Goal: Task Accomplishment & Management: Manage account settings

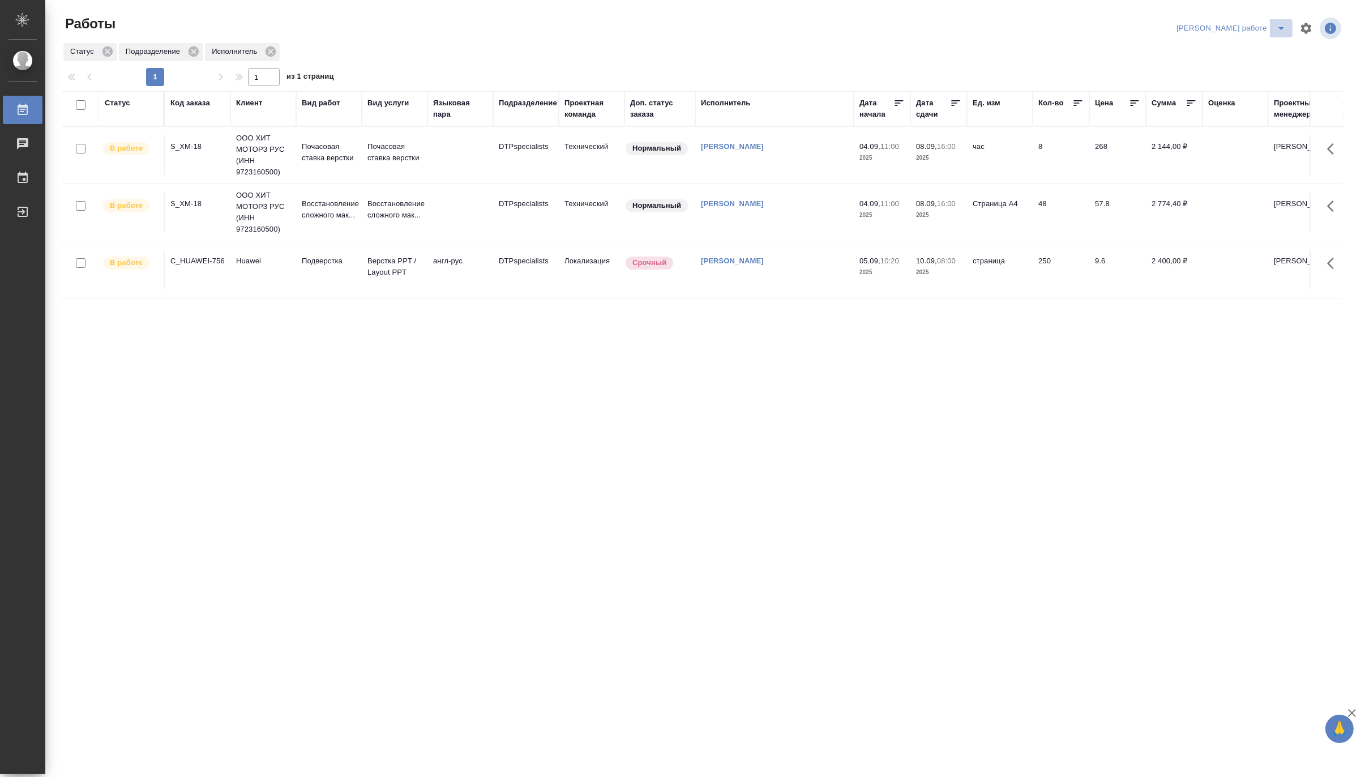
click at [1166, 25] on icon "split button" at bounding box center [1281, 29] width 14 height 14
click at [1166, 63] on li "Матвеева_назначено" at bounding box center [1241, 69] width 102 height 18
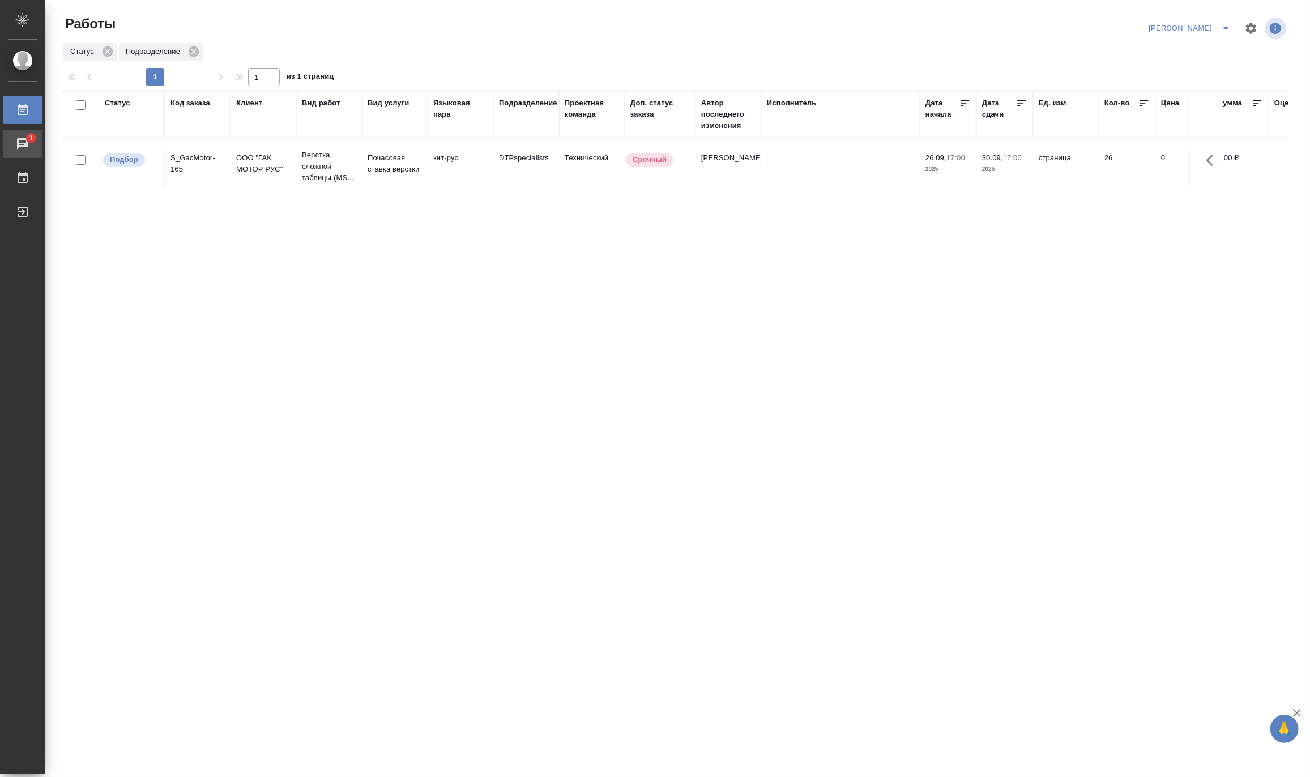
click at [23, 146] on div "Чаты" at bounding box center [8, 143] width 28 height 17
click at [1227, 24] on icon "split button" at bounding box center [1226, 29] width 14 height 14
click at [1196, 50] on li "Матвеева_В работе" at bounding box center [1182, 51] width 109 height 18
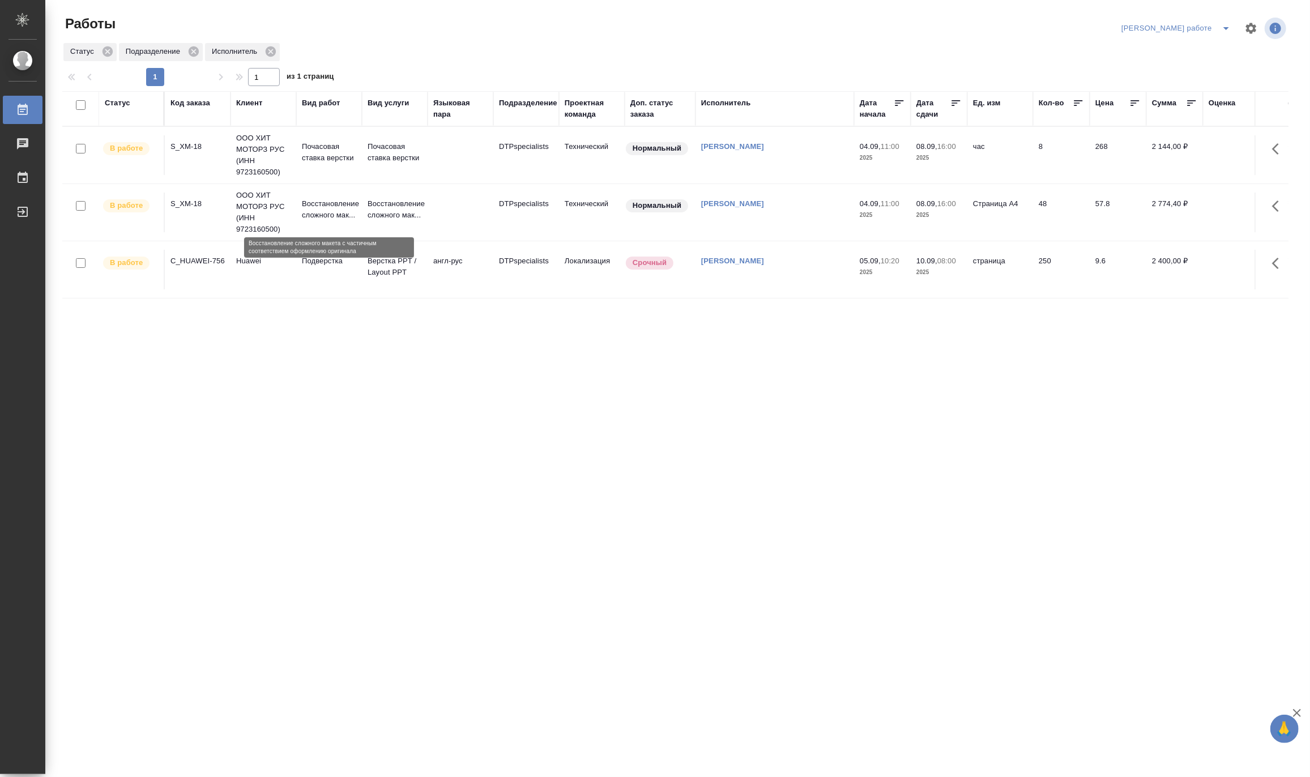
click at [320, 208] on p "Восстановление сложного мак..." at bounding box center [329, 209] width 54 height 23
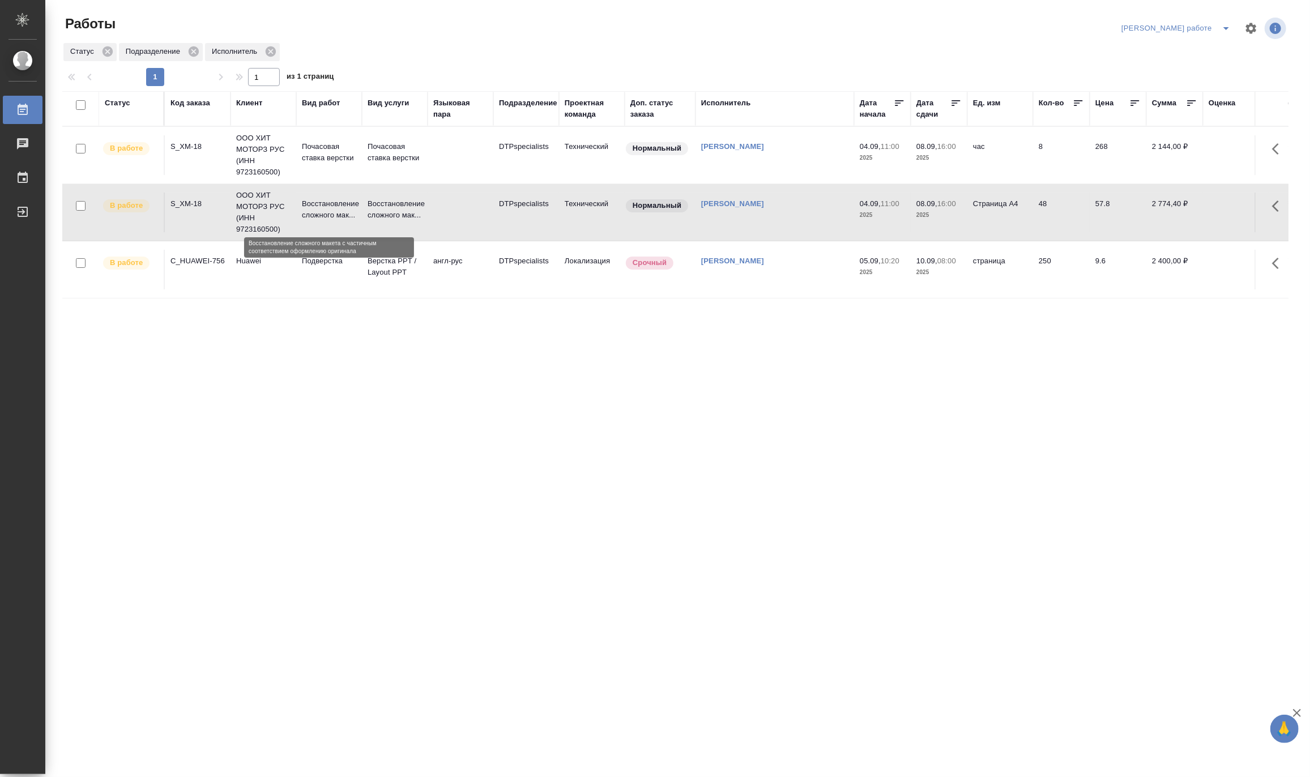
click at [320, 208] on p "Восстановление сложного мак..." at bounding box center [329, 209] width 54 height 23
click at [1221, 24] on icon "split button" at bounding box center [1226, 29] width 14 height 14
click at [1197, 67] on li "Матвеева_назначено" at bounding box center [1185, 69] width 102 height 18
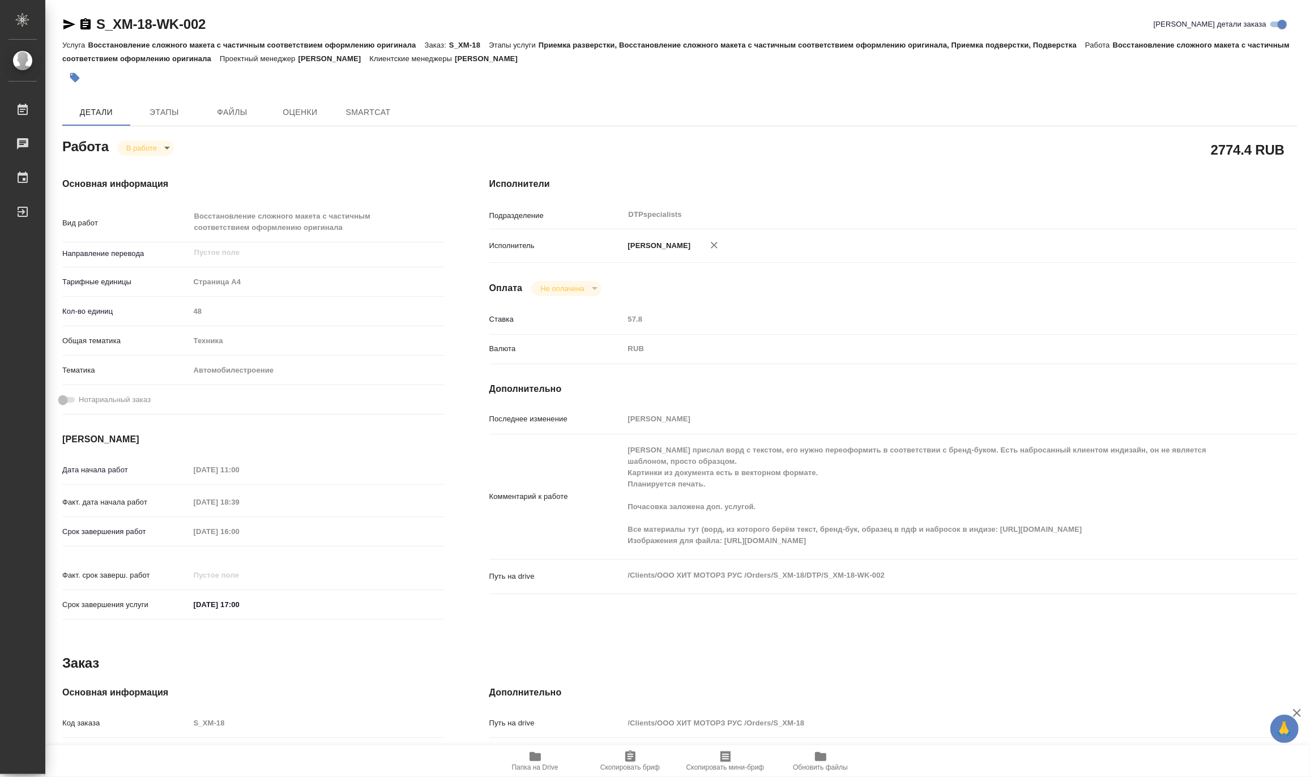
type textarea "x"
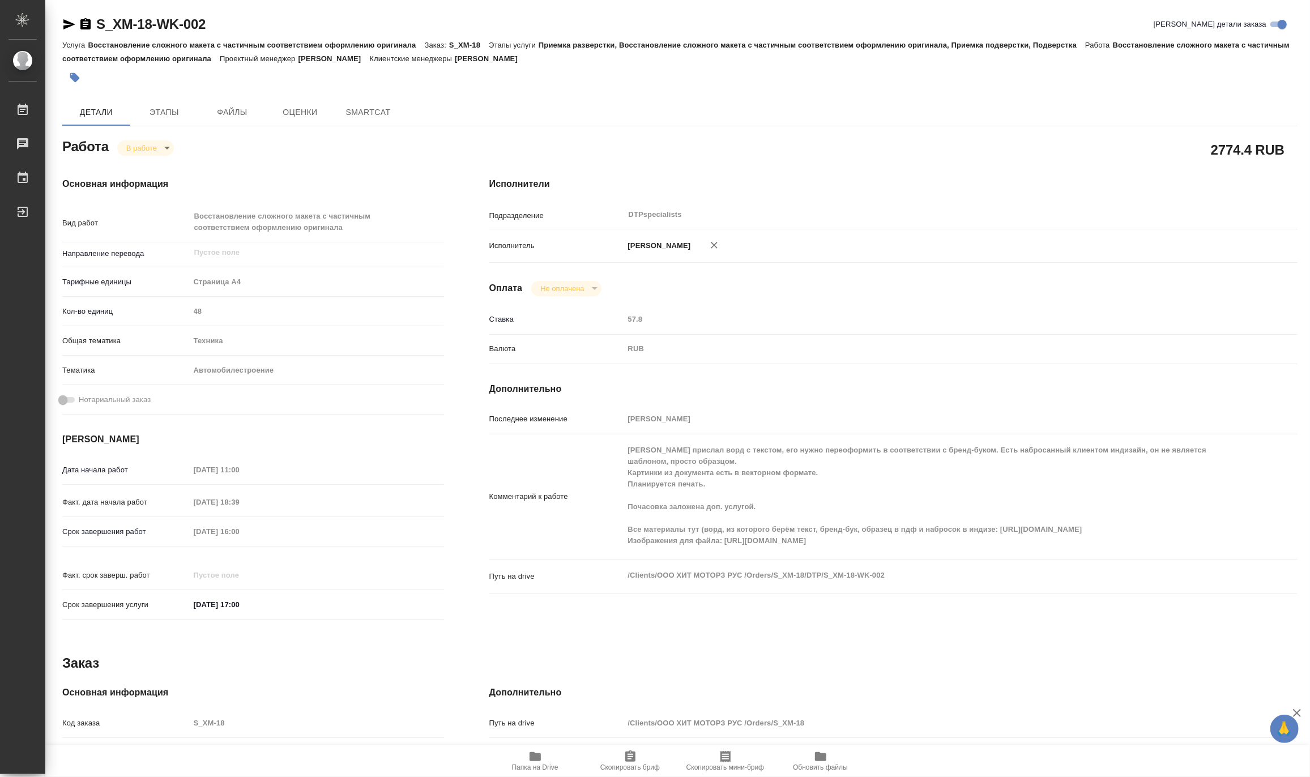
type textarea "x"
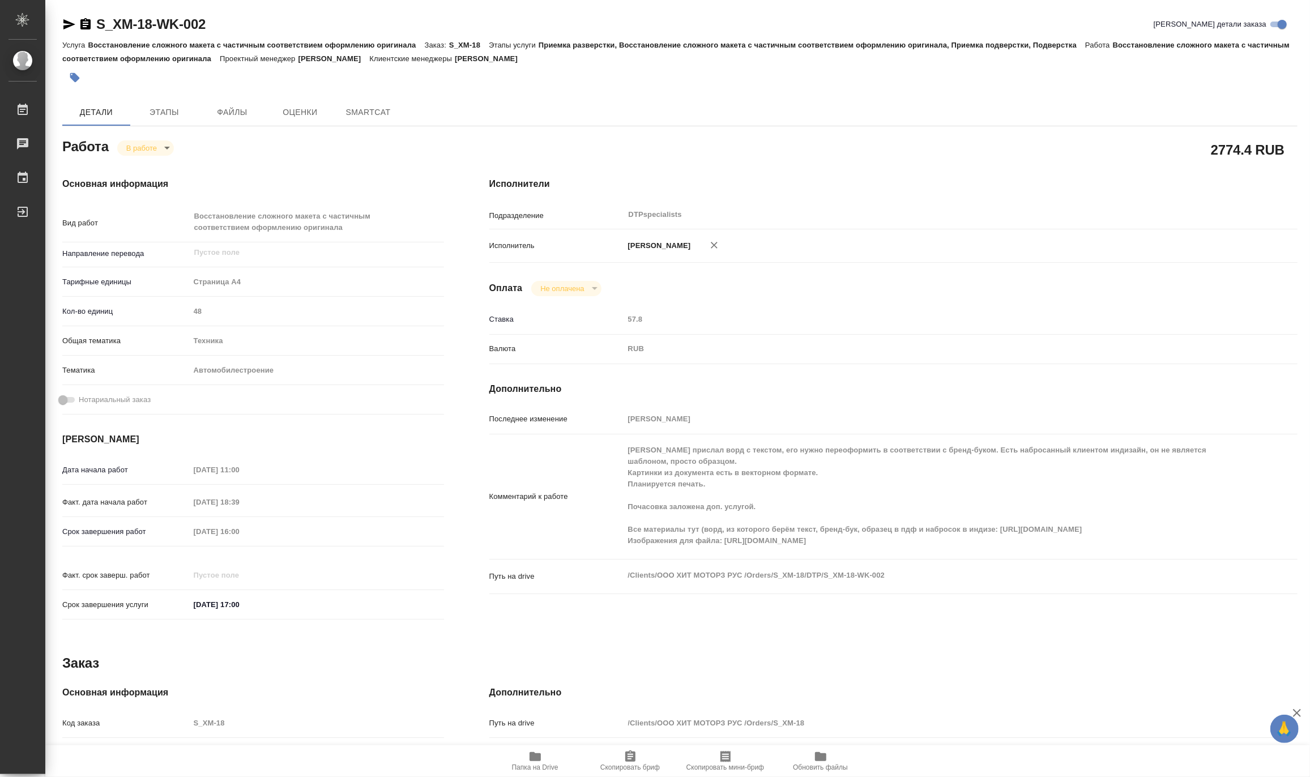
type textarea "x"
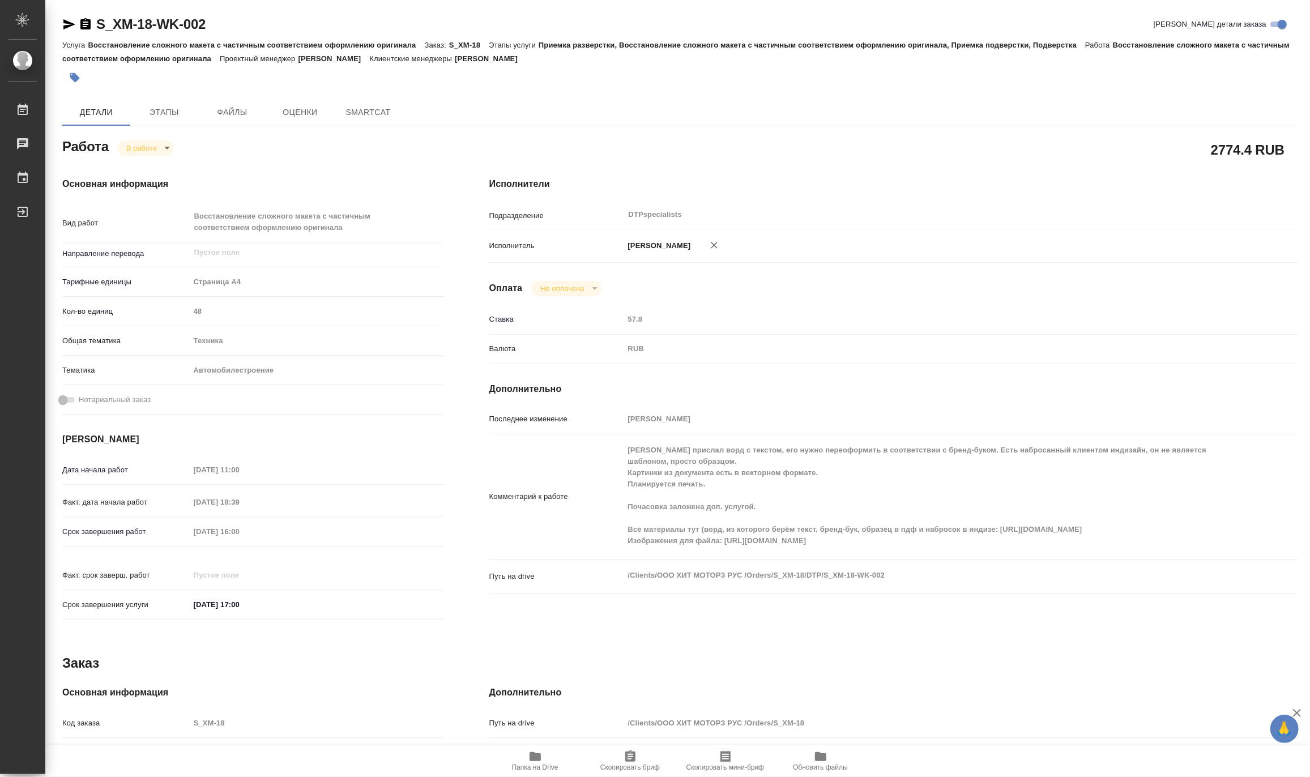
type textarea "x"
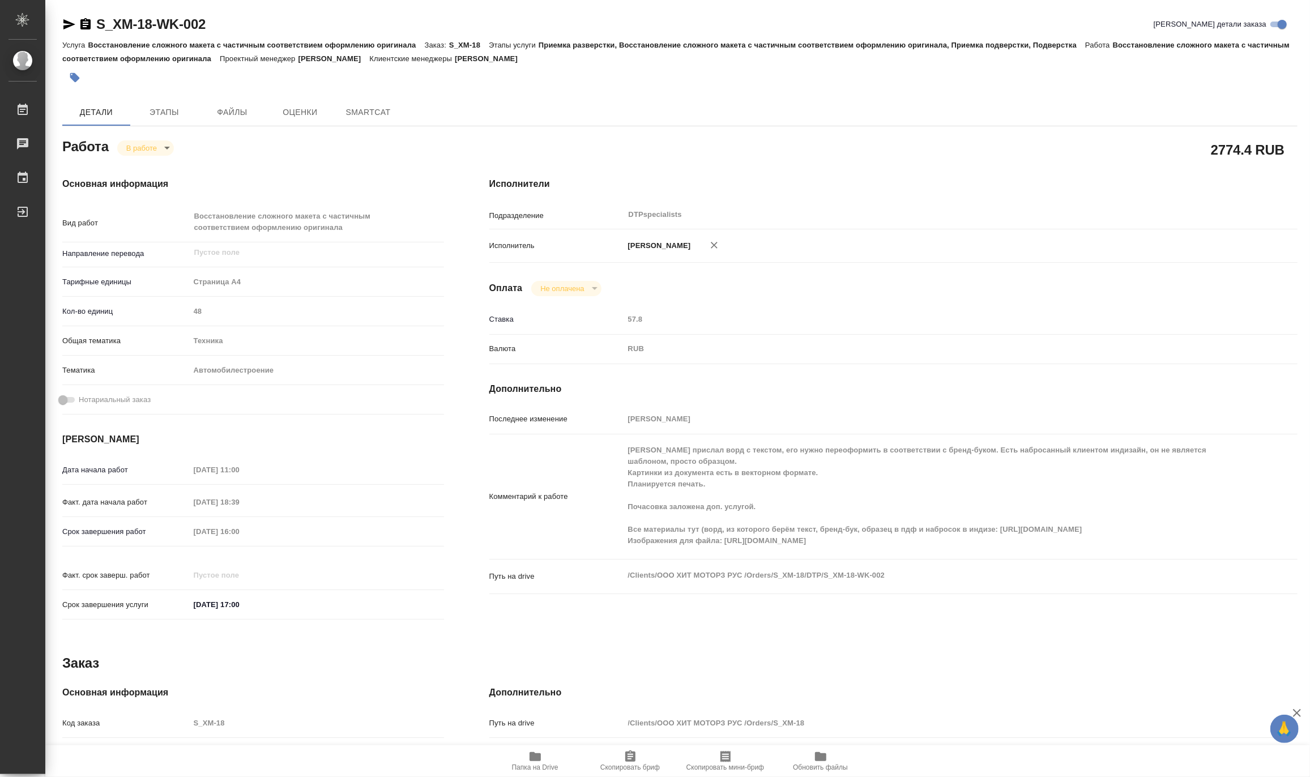
type textarea "x"
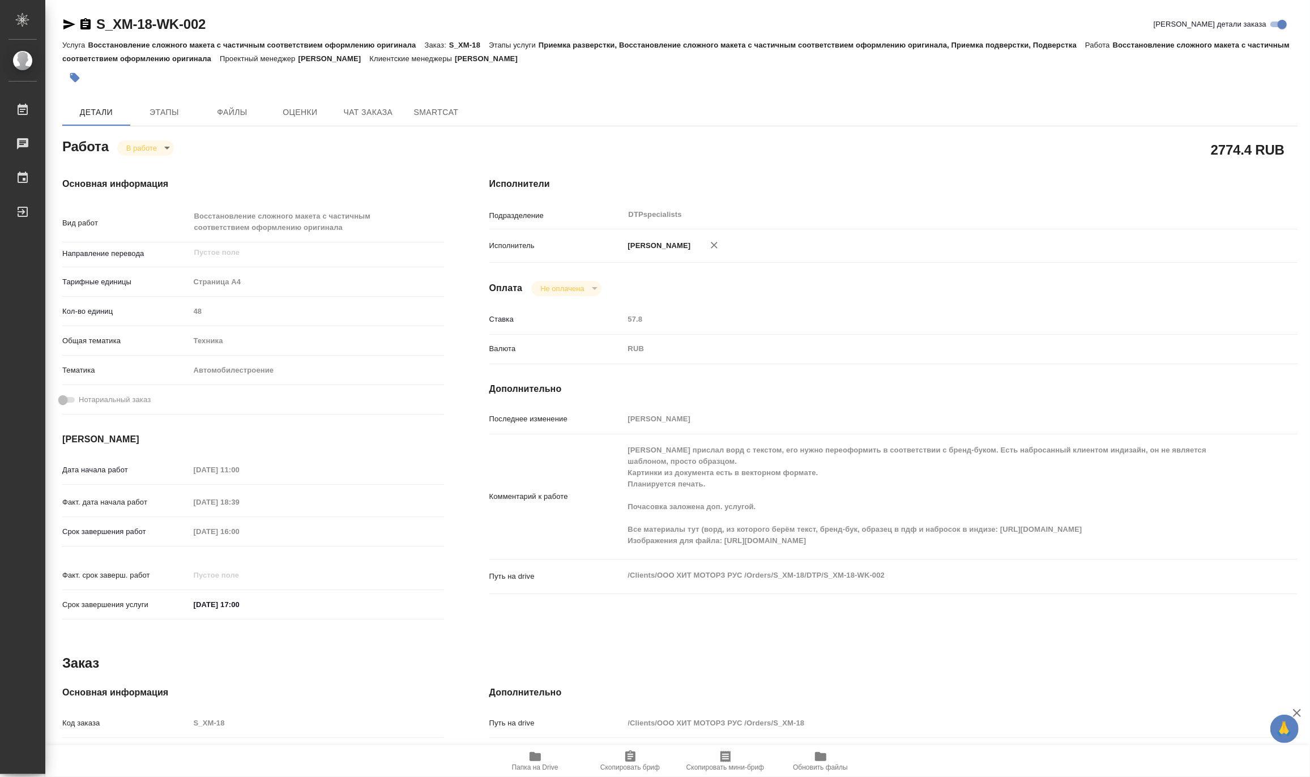
type textarea "x"
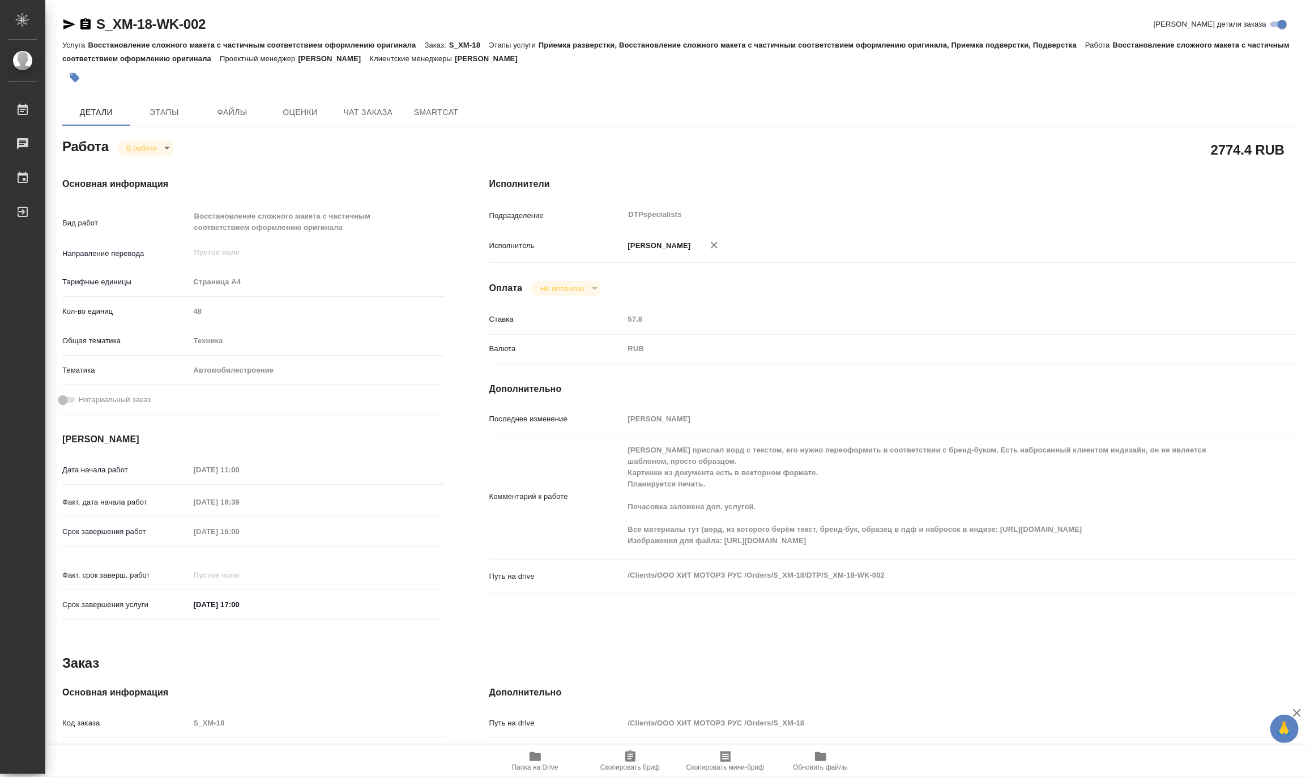
type textarea "x"
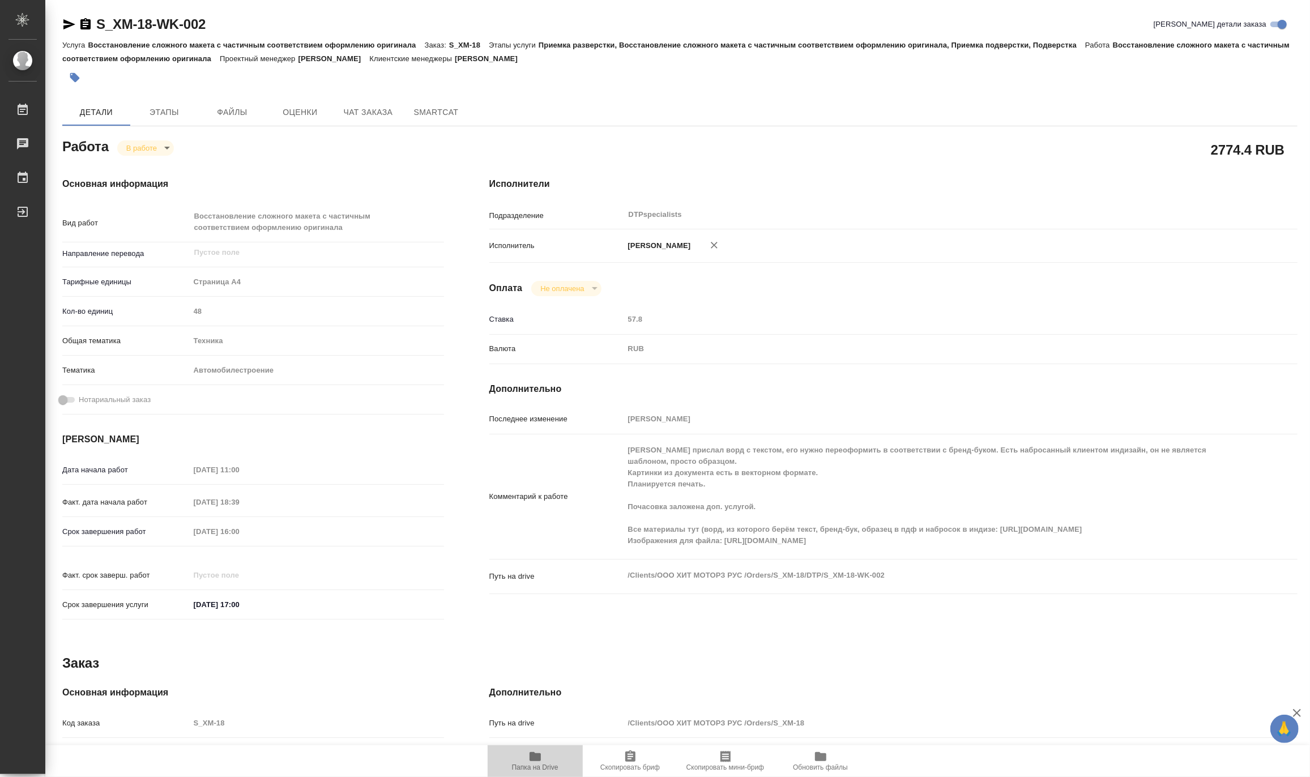
click at [523, 763] on span "Папка на Drive" at bounding box center [535, 767] width 46 height 8
drag, startPoint x: 233, startPoint y: 26, endPoint x: 98, endPoint y: 13, distance: 135.4
click at [98, 13] on div "S_XM-18-WK-002 Кратко детали заказа Услуга Восстановление сложного макета с час…" at bounding box center [679, 525] width 1247 height 1050
copy link "S_XM-18-WK-002"
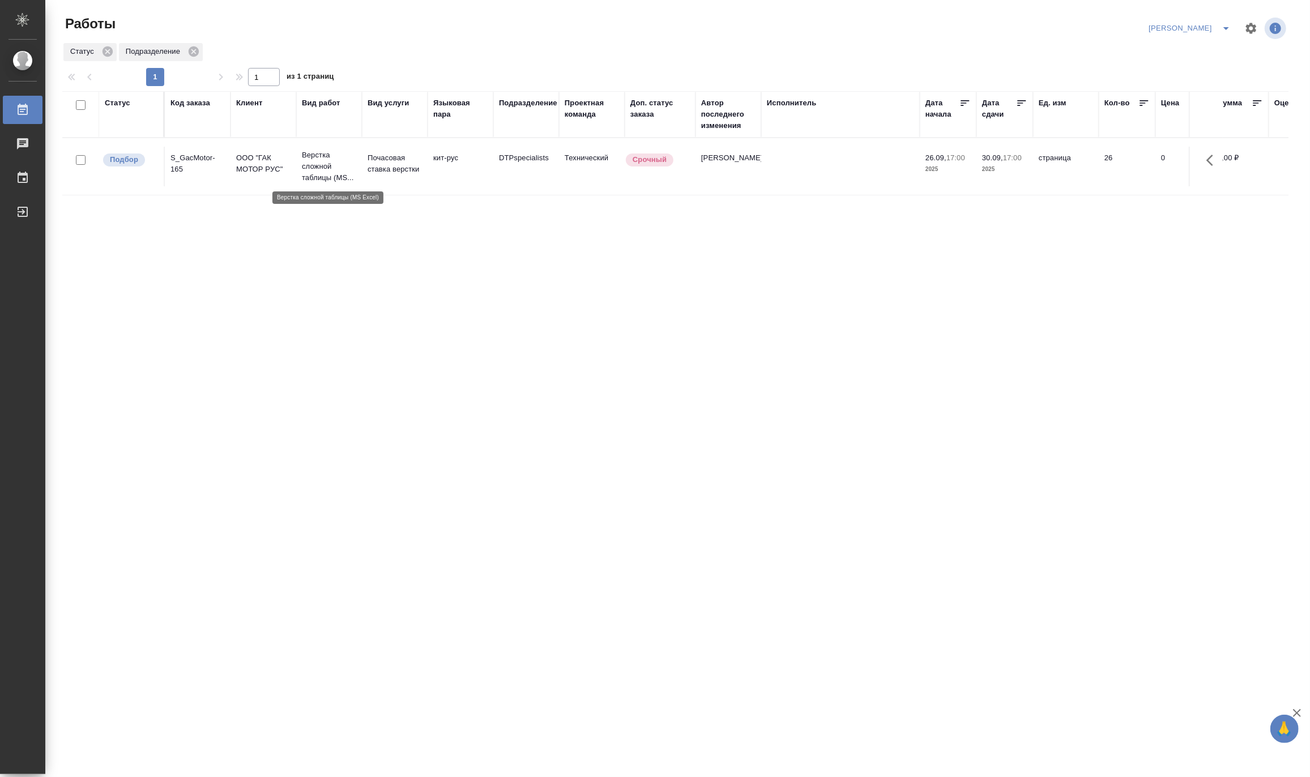
click at [330, 176] on p "Верстка сложной таблицы (MS..." at bounding box center [329, 166] width 54 height 34
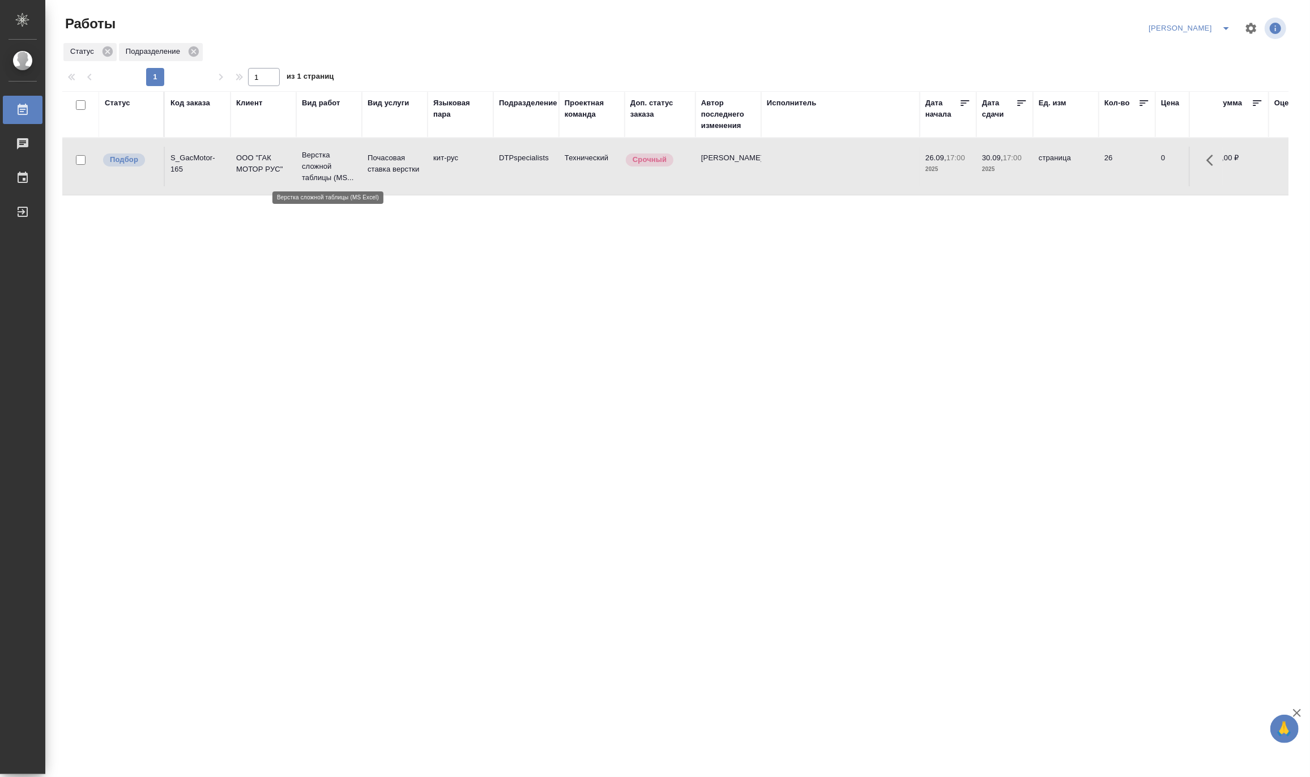
click at [330, 176] on p "Верстка сложной таблицы (MS..." at bounding box center [329, 166] width 54 height 34
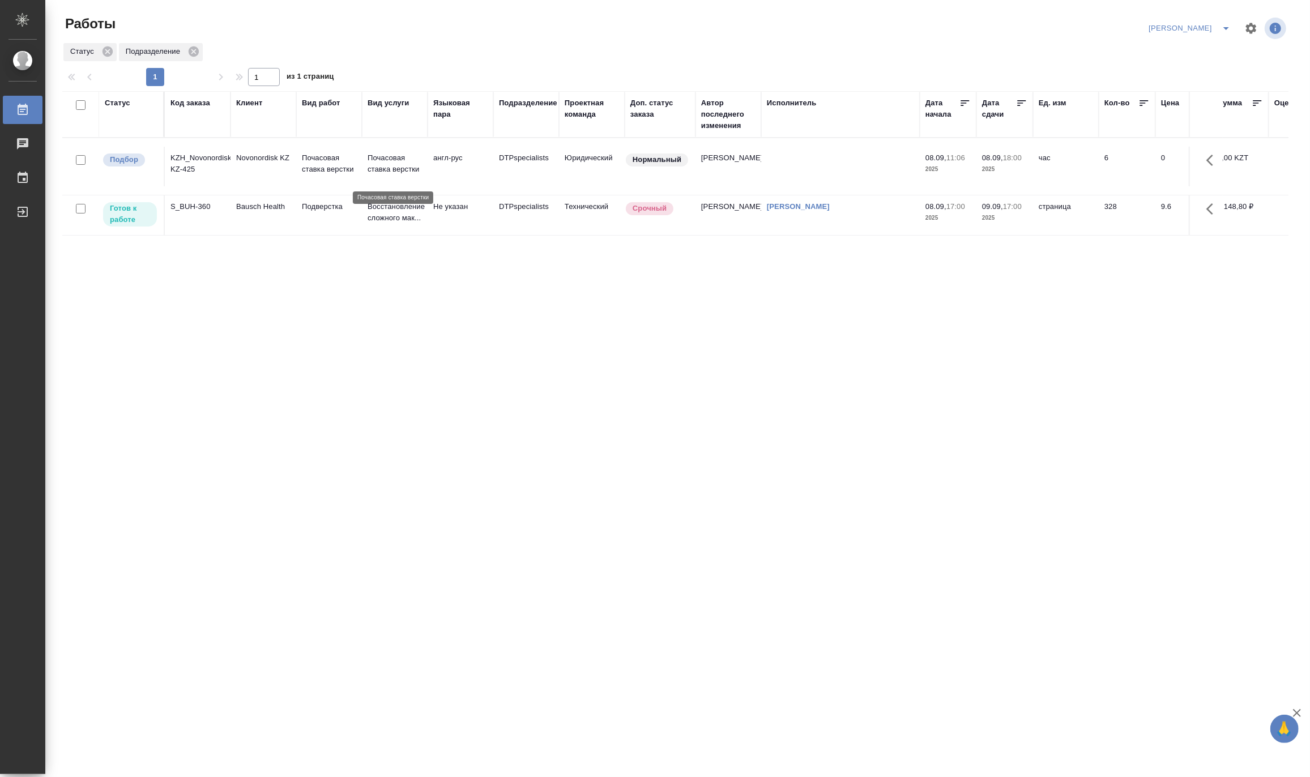
click at [372, 170] on p "Почасовая ставка верстки" at bounding box center [394, 163] width 54 height 23
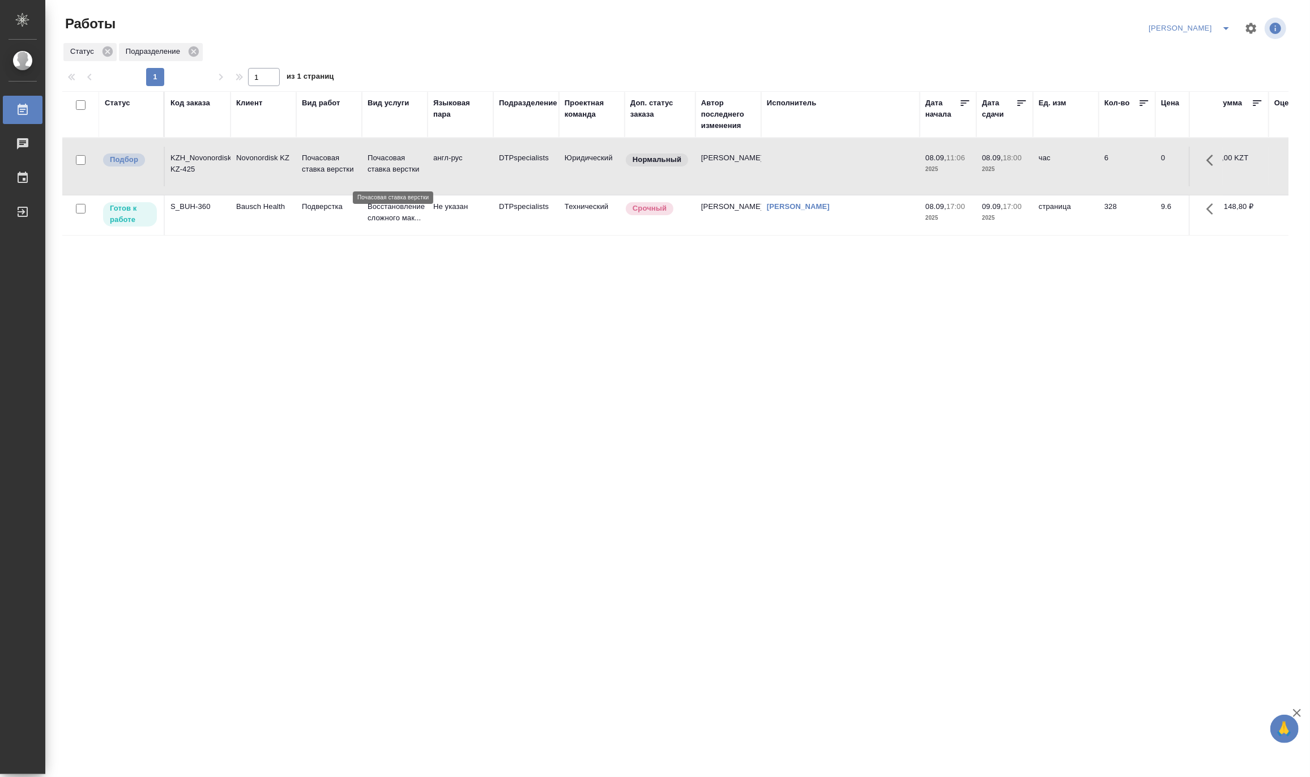
click at [372, 171] on p "Почасовая ставка верстки" at bounding box center [394, 163] width 54 height 23
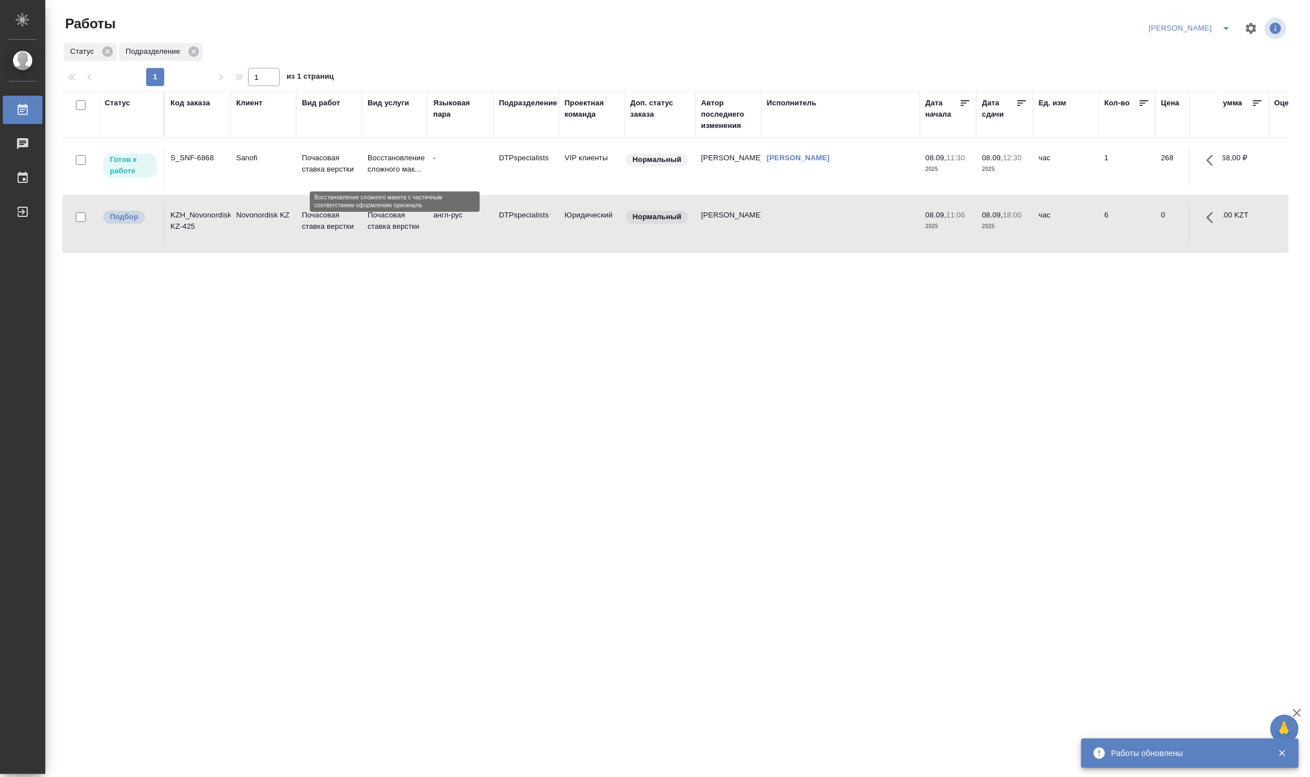
click at [406, 171] on p "Восстановление сложного мак..." at bounding box center [394, 163] width 54 height 23
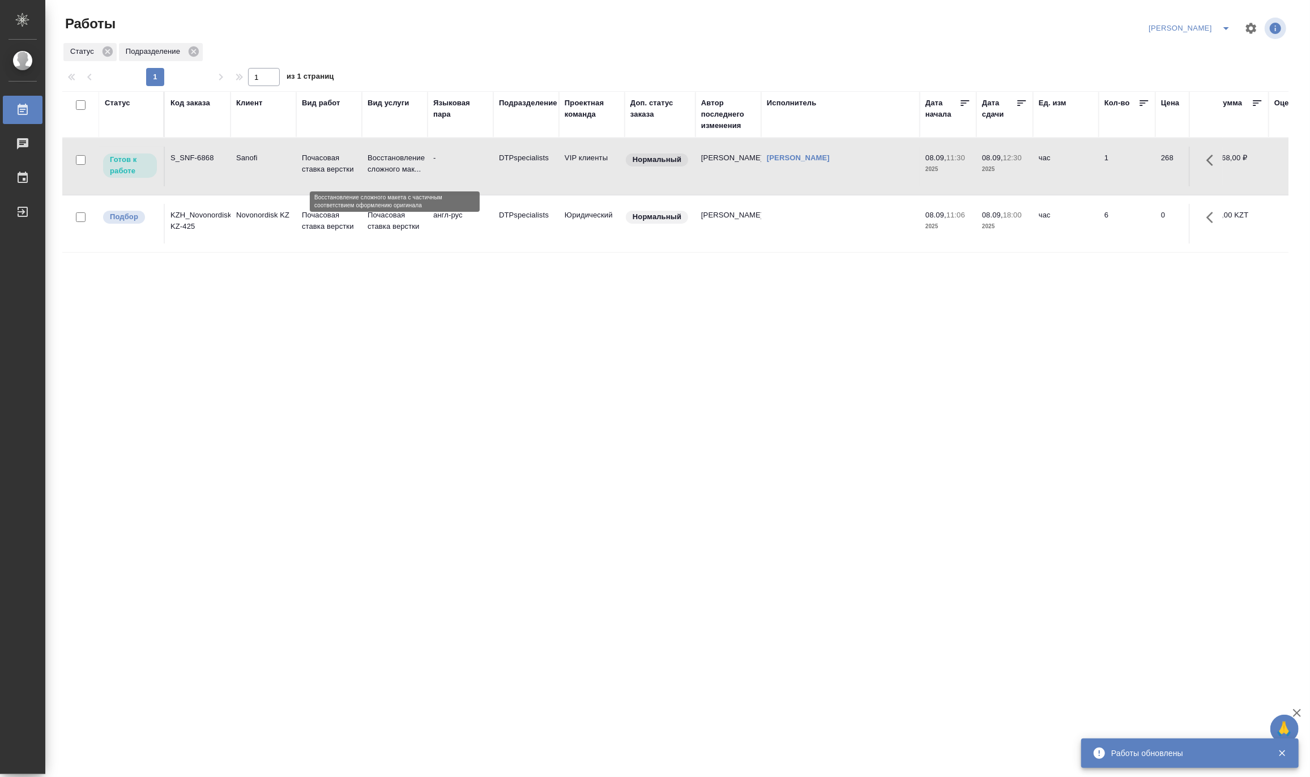
click at [406, 171] on p "Восстановление сложного мак..." at bounding box center [394, 163] width 54 height 23
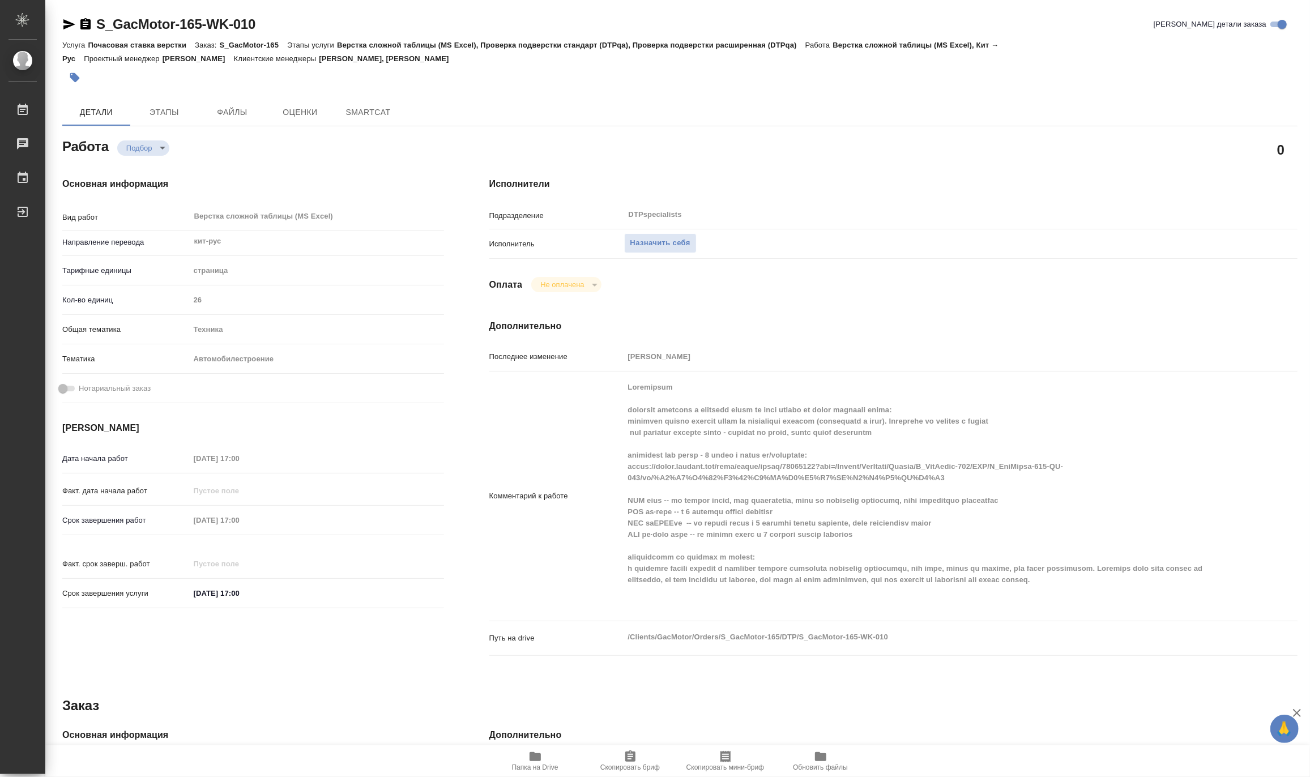
type textarea "x"
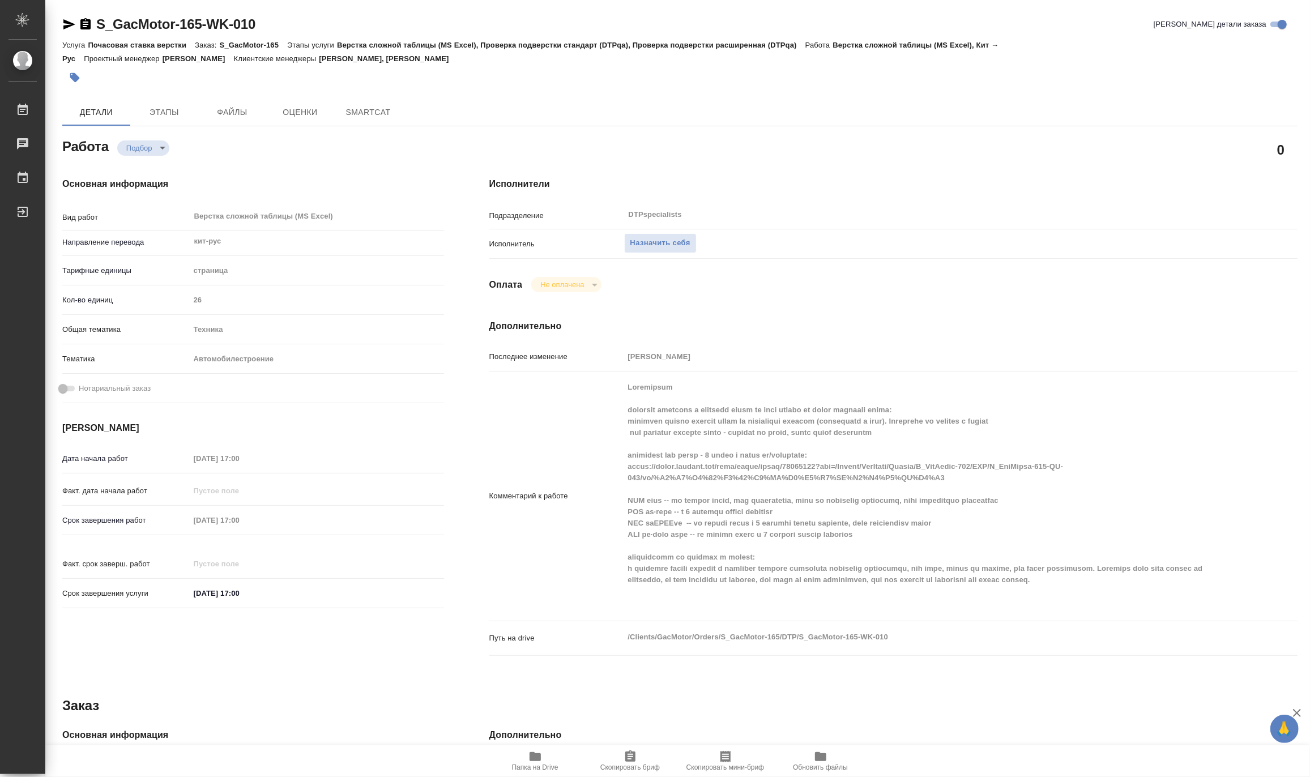
type textarea "x"
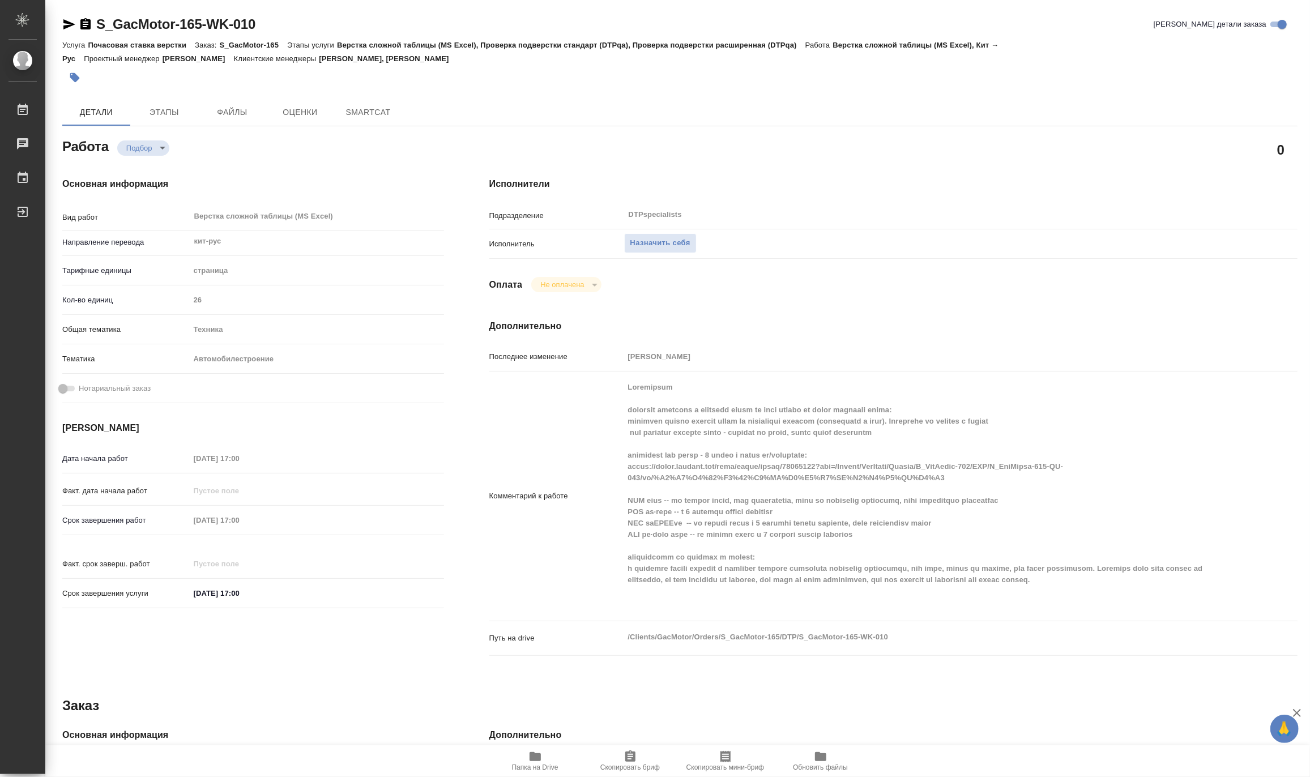
type textarea "x"
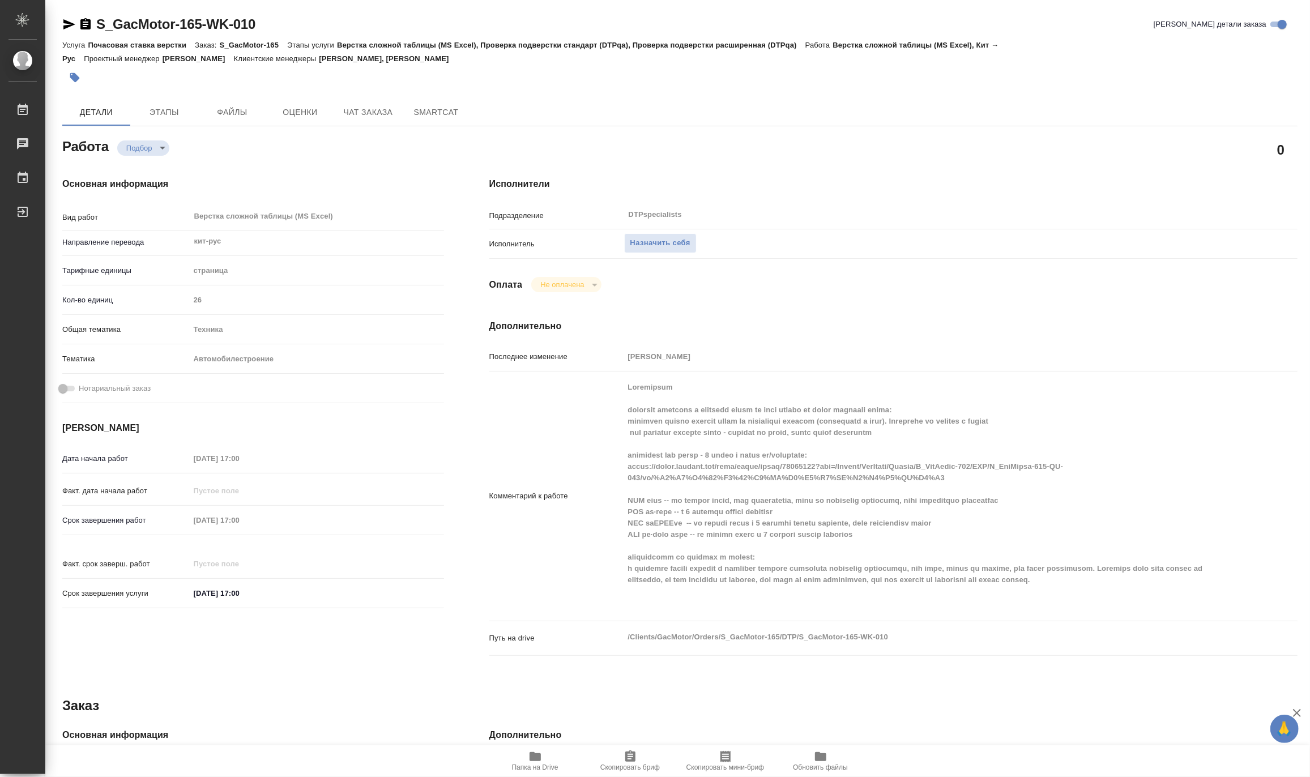
type textarea "x"
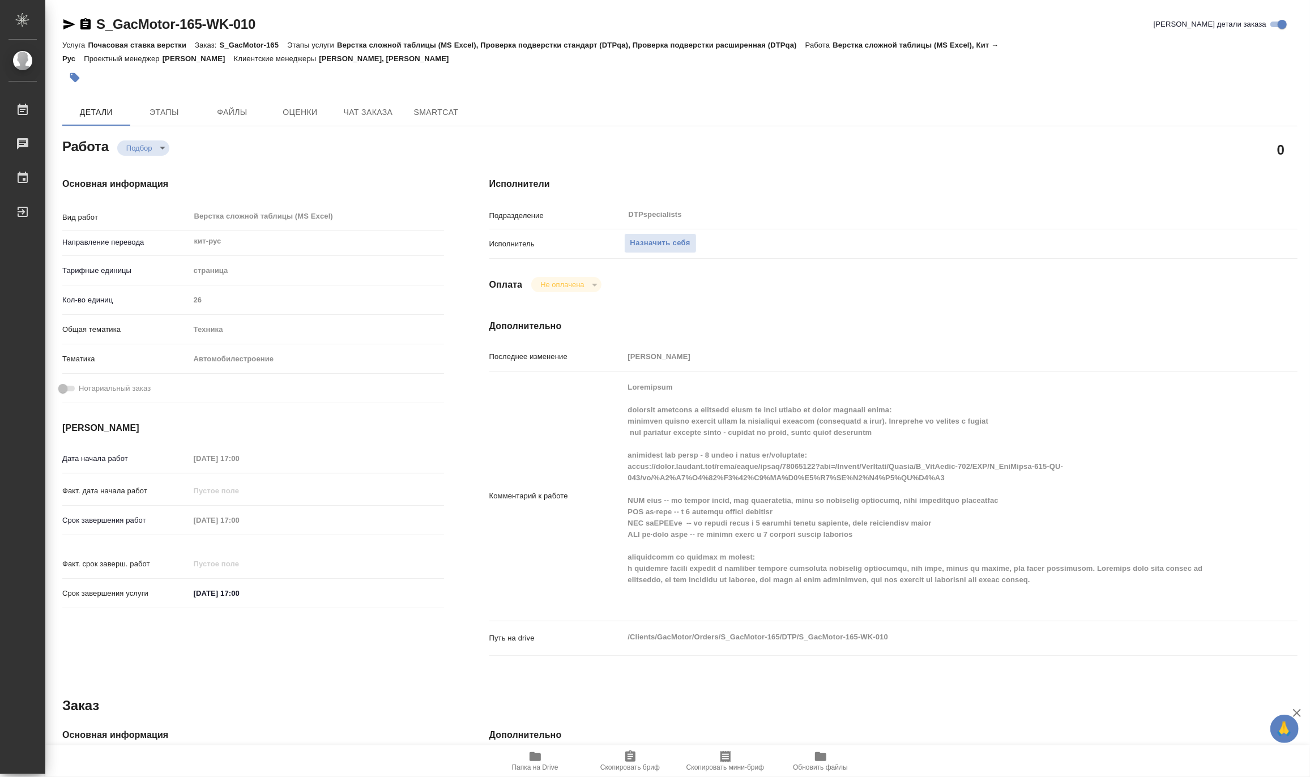
type textarea "x"
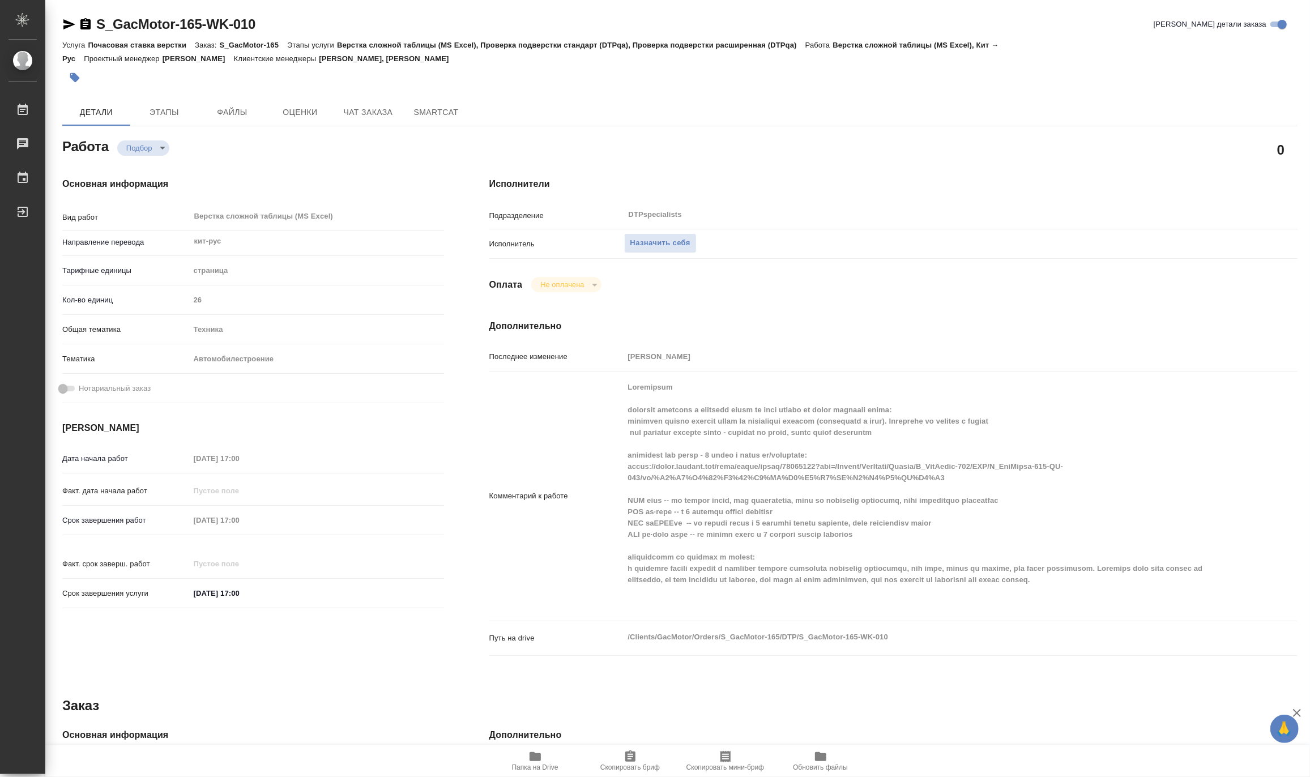
click at [546, 759] on span "Папка на Drive" at bounding box center [535, 761] width 82 height 22
click at [674, 241] on span "Назначить себя" at bounding box center [660, 243] width 60 height 13
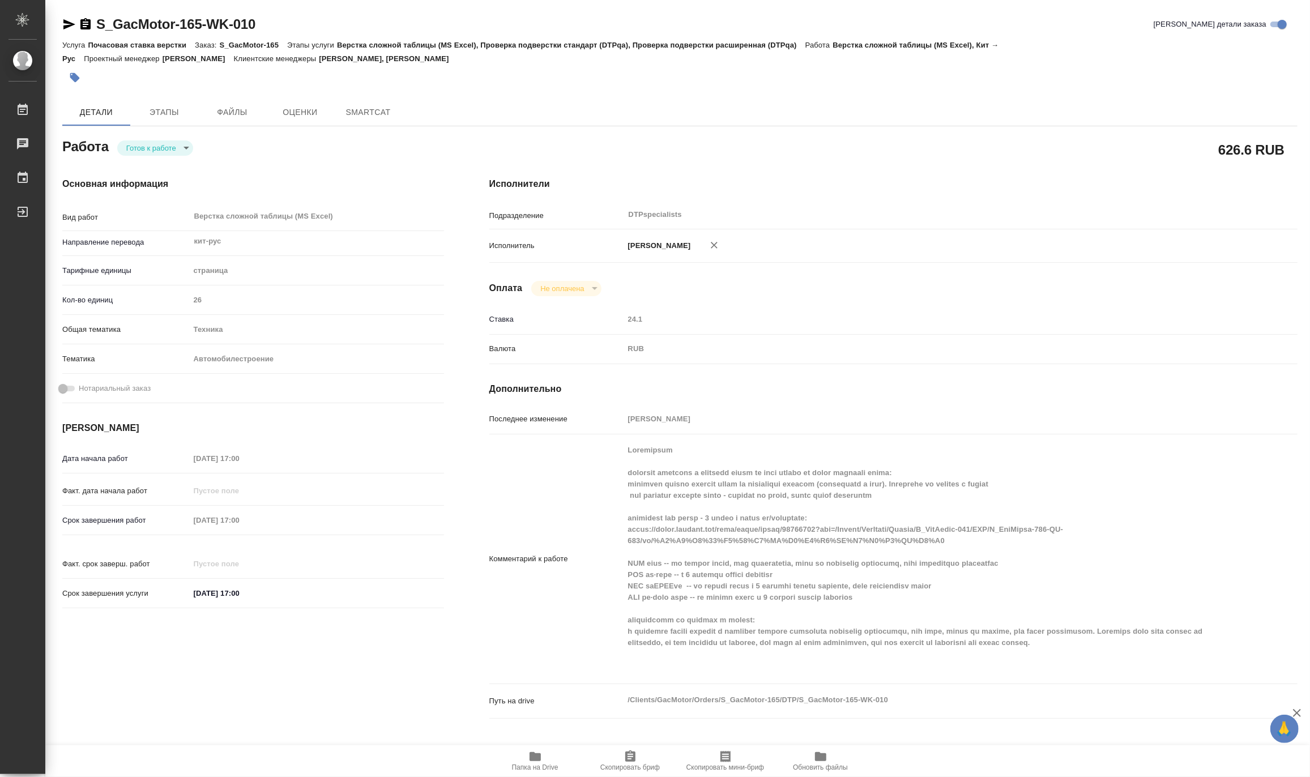
type textarea "x"
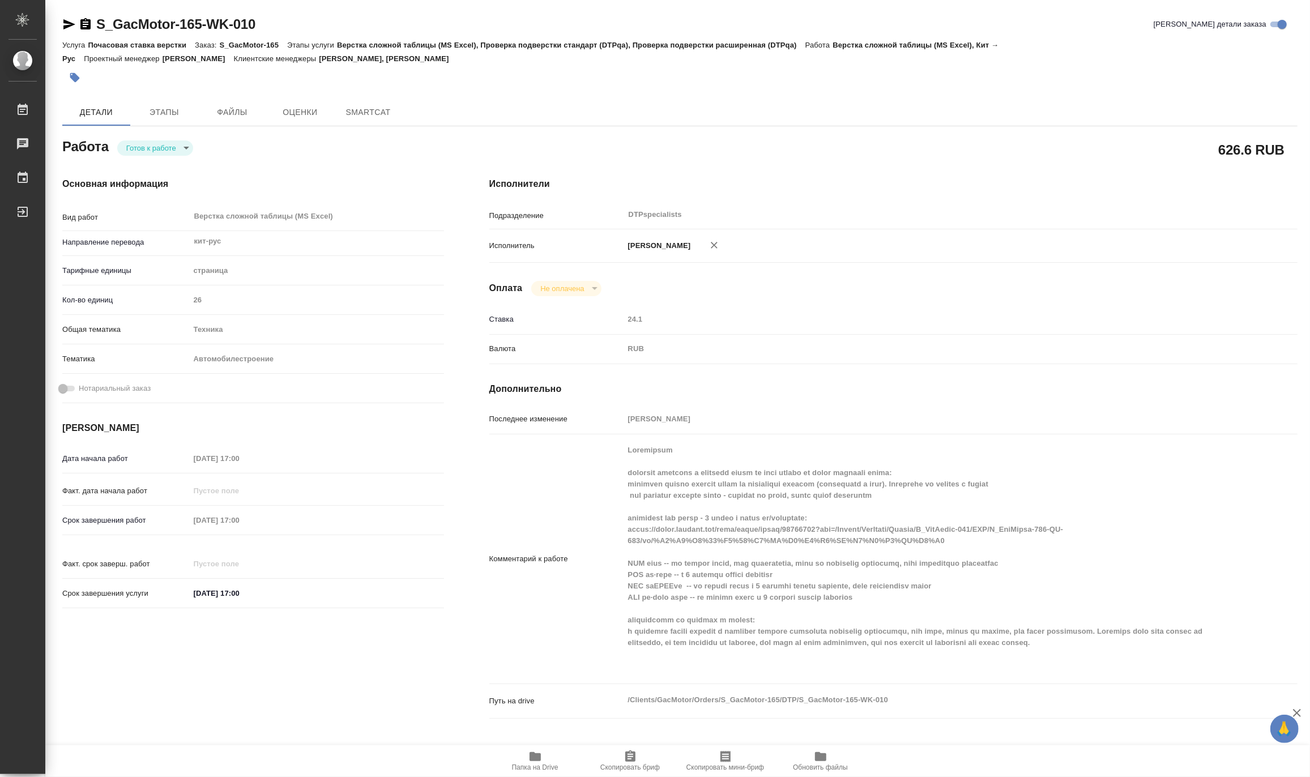
type textarea "x"
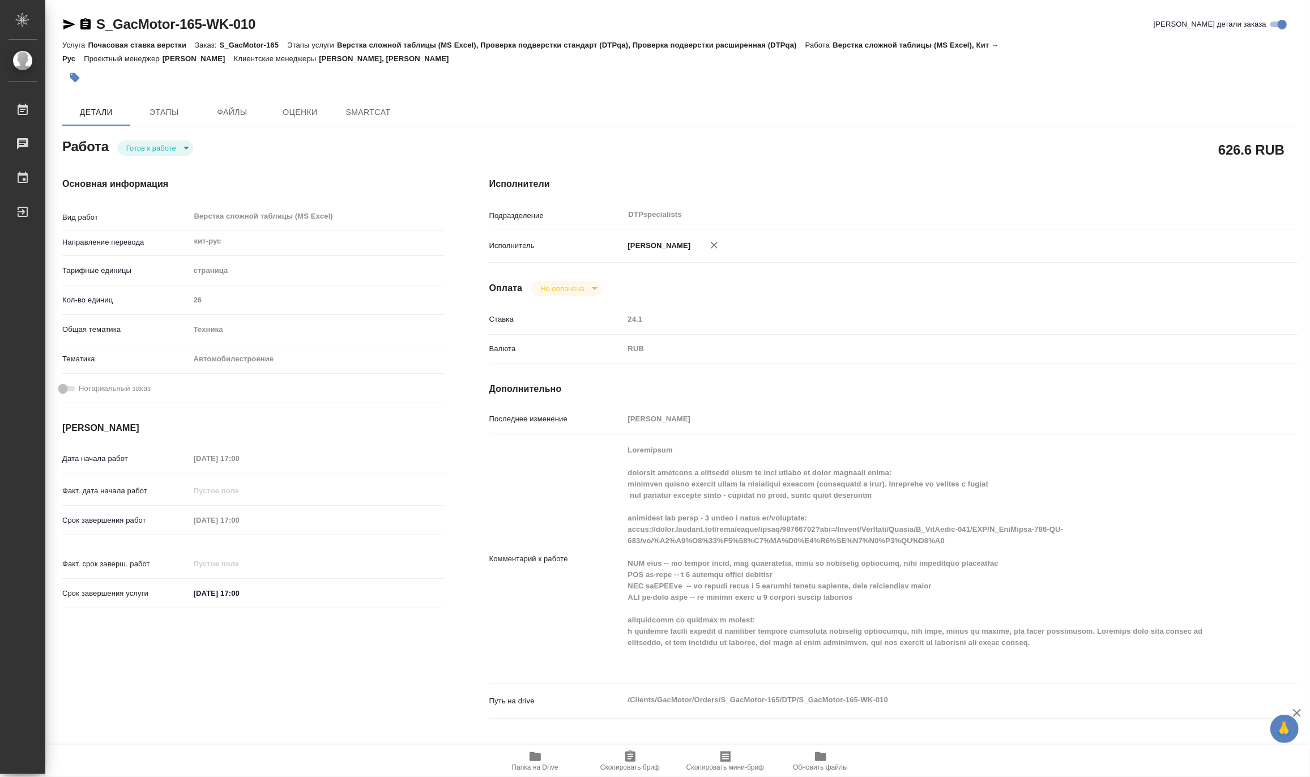
type textarea "x"
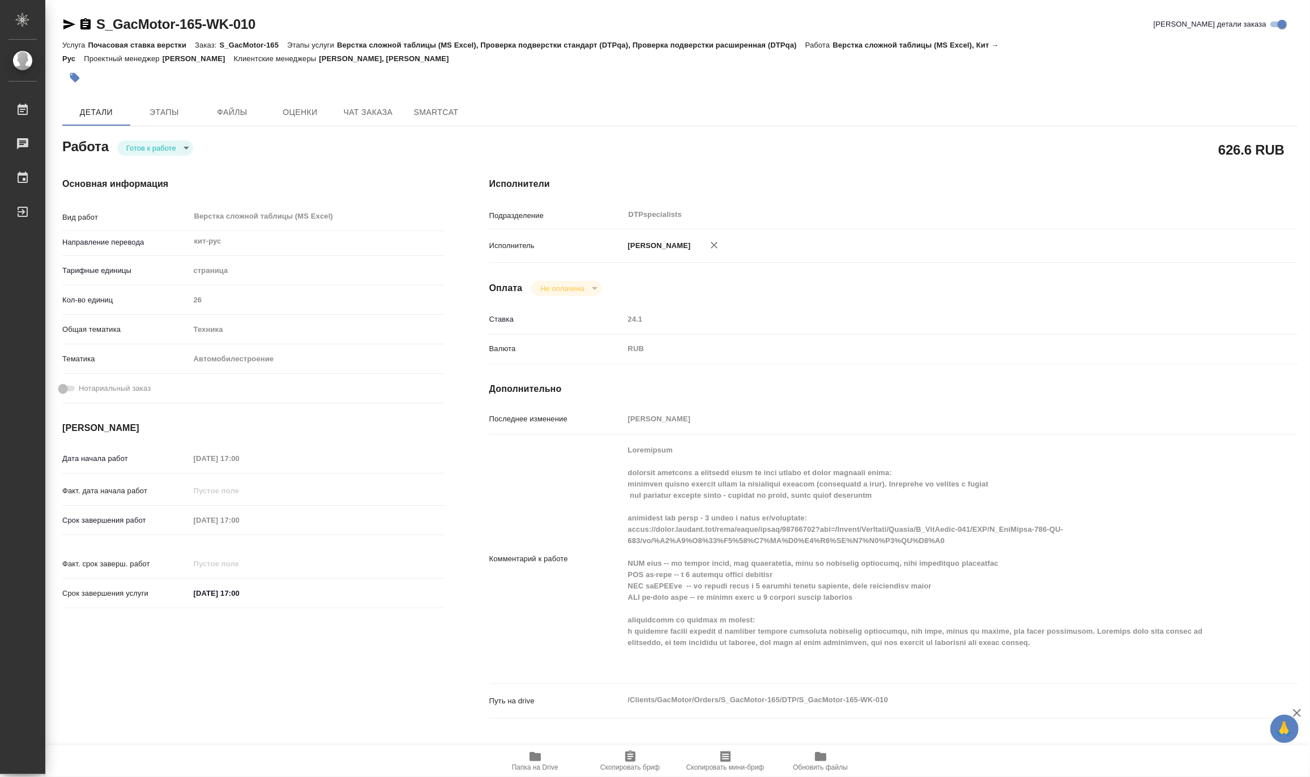
type textarea "x"
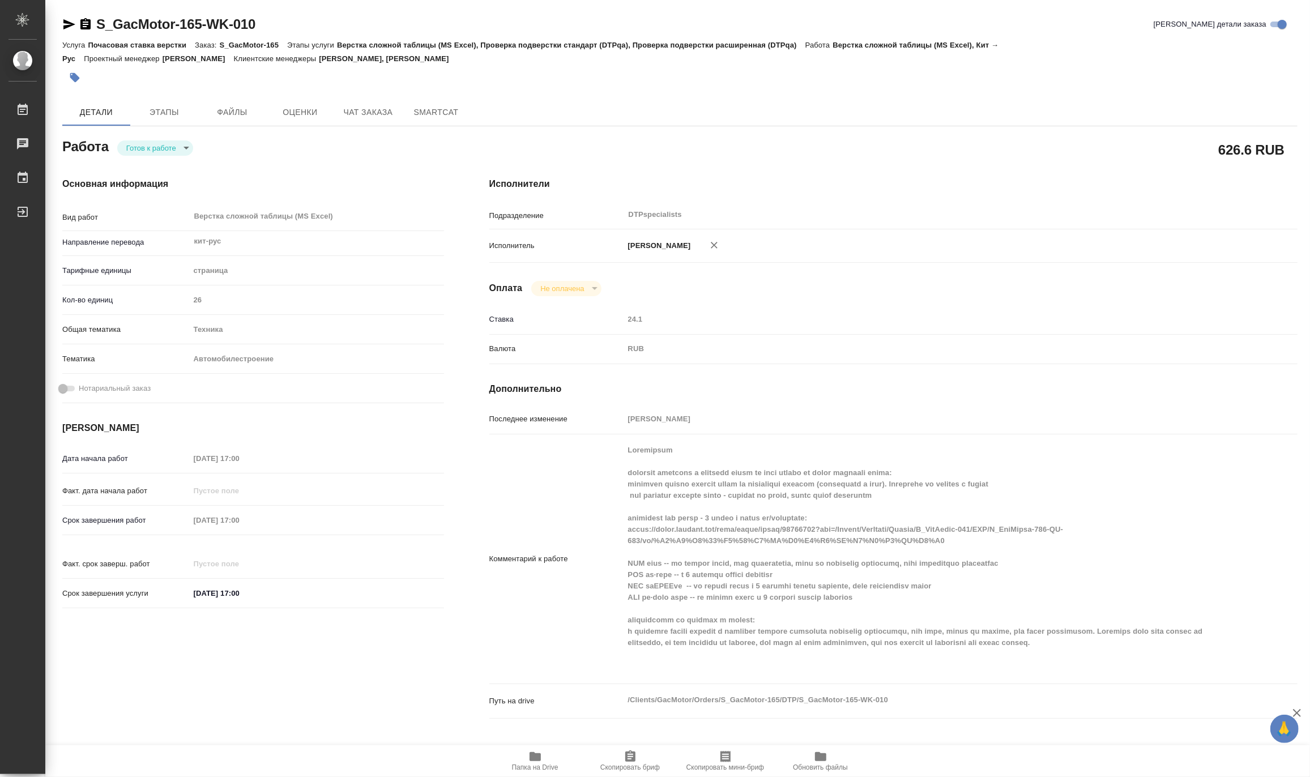
type textarea "x"
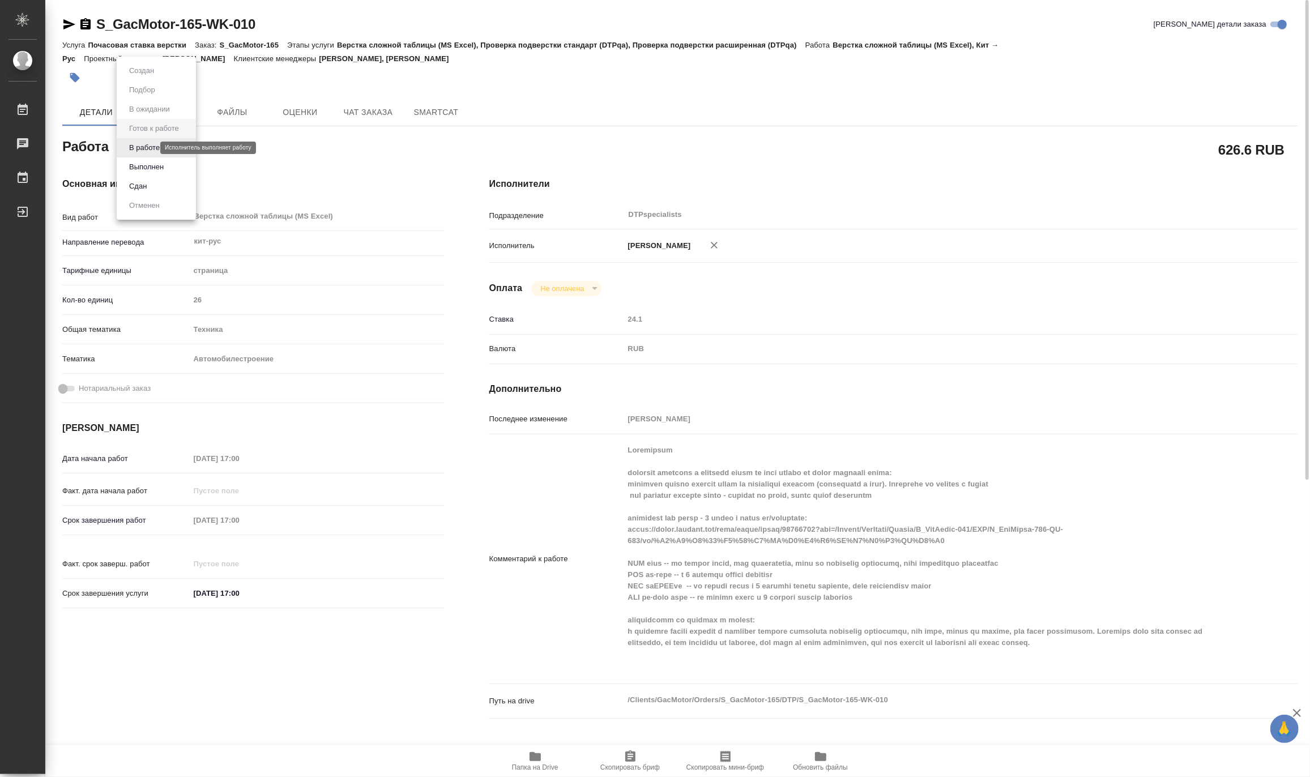
click at [144, 146] on body "🙏 .cls-1 fill:#fff; AWATERA Matveeva Maria Работы 0 Чаты График Выйти S_GacMoto…" at bounding box center [655, 388] width 1310 height 777
click at [64, 25] on div at bounding box center [655, 388] width 1310 height 777
click at [68, 19] on icon "button" at bounding box center [69, 25] width 14 height 14
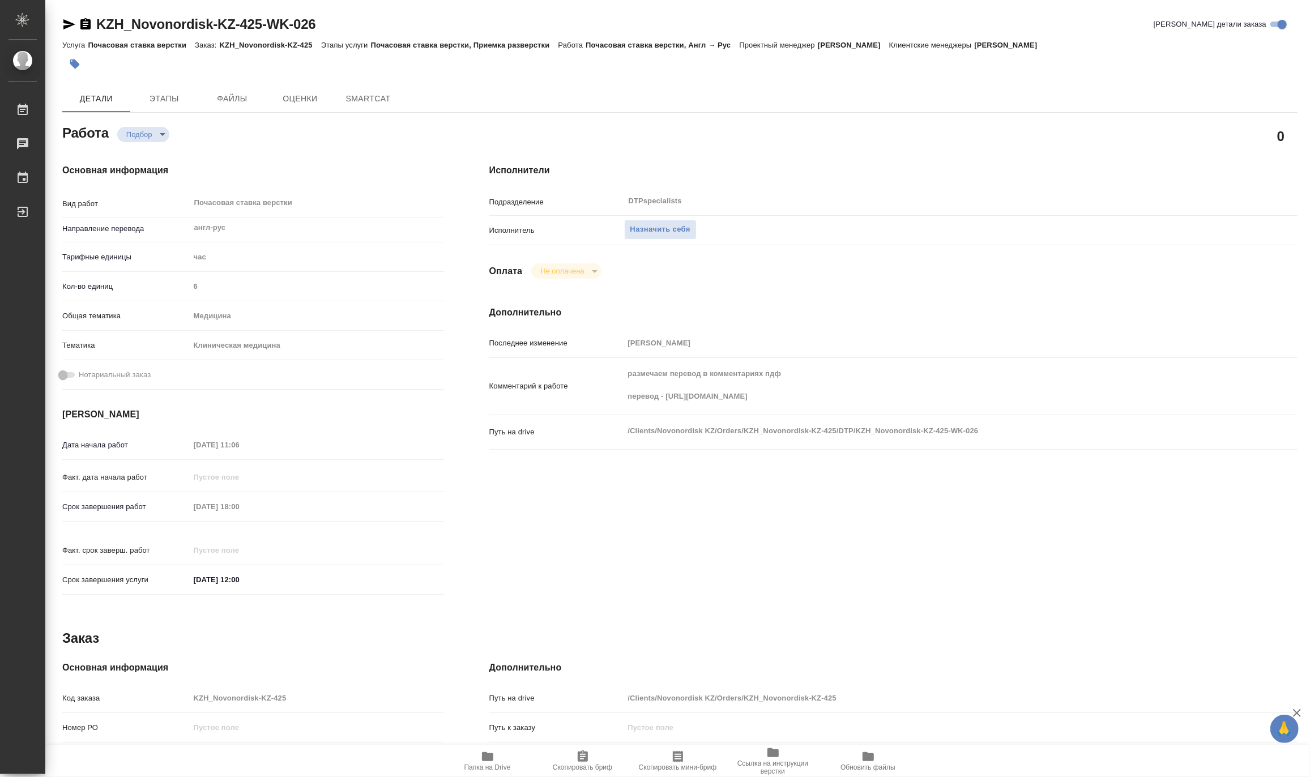
type textarea "x"
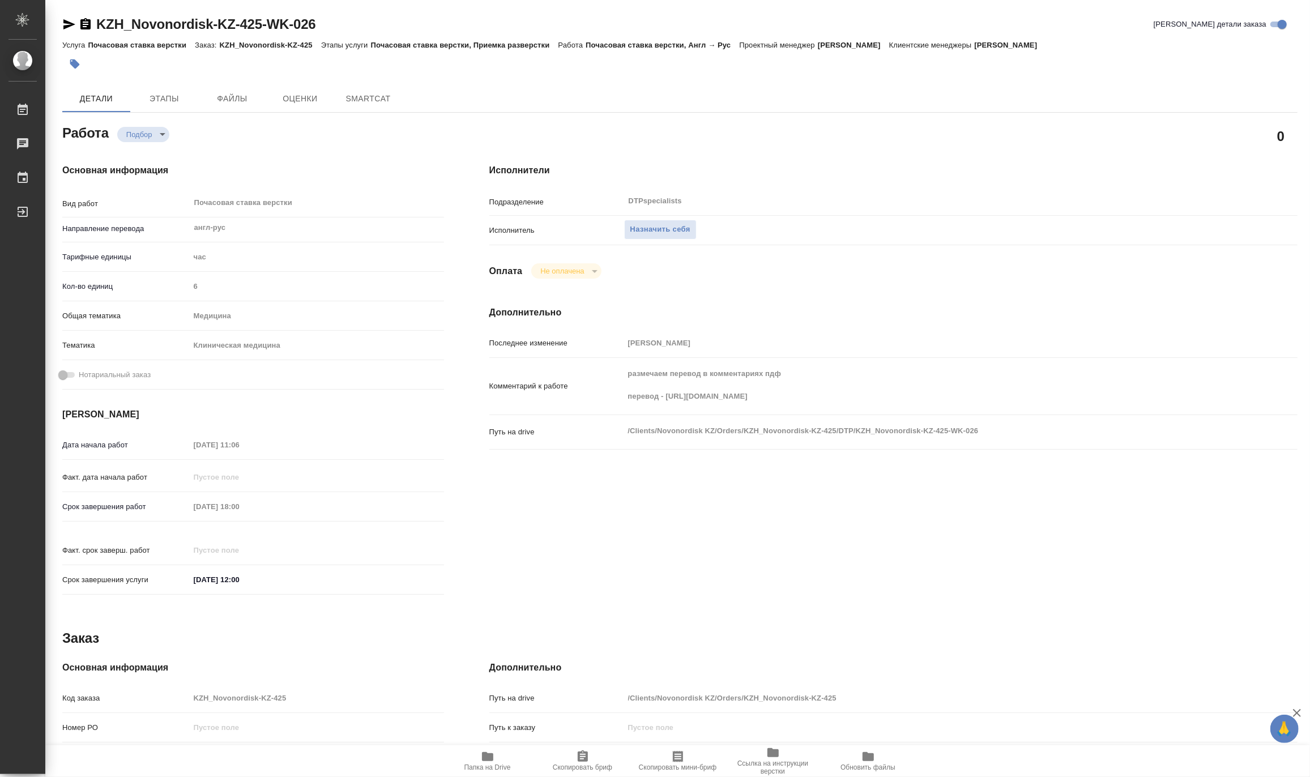
type textarea "x"
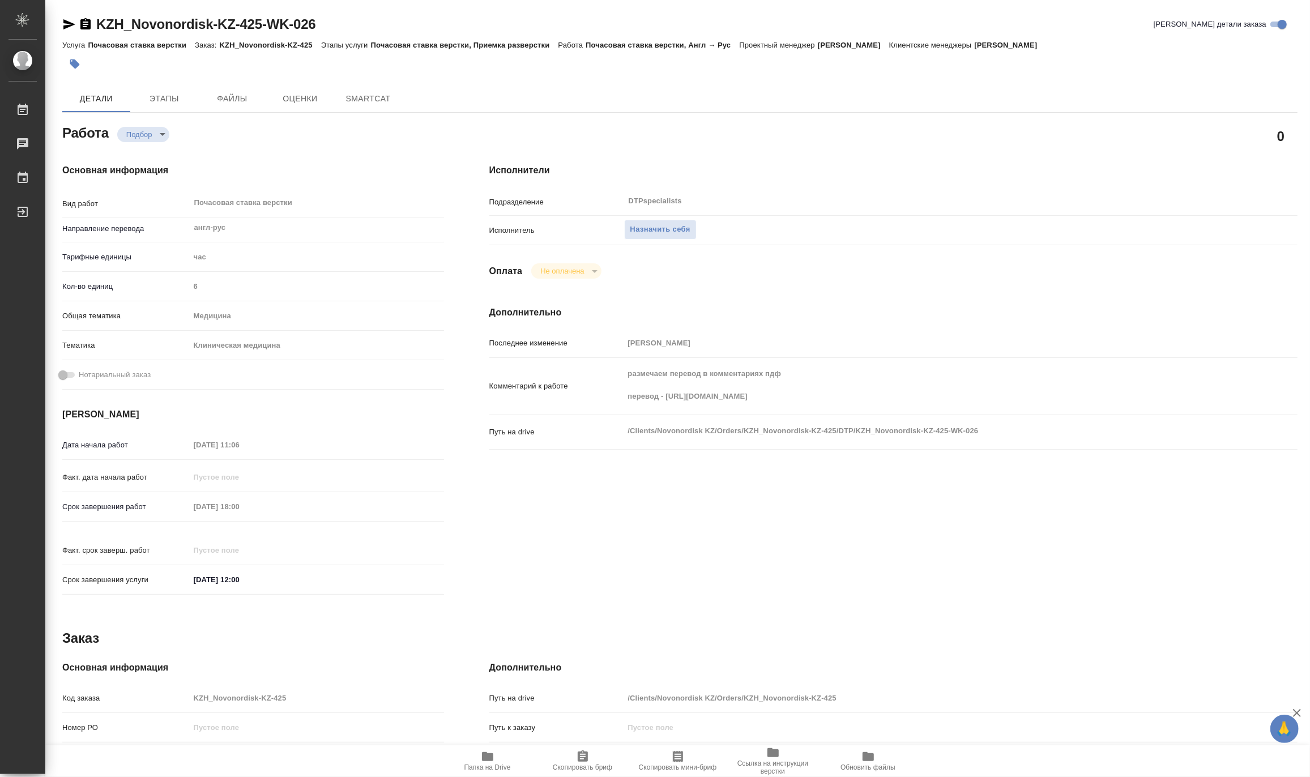
type textarea "x"
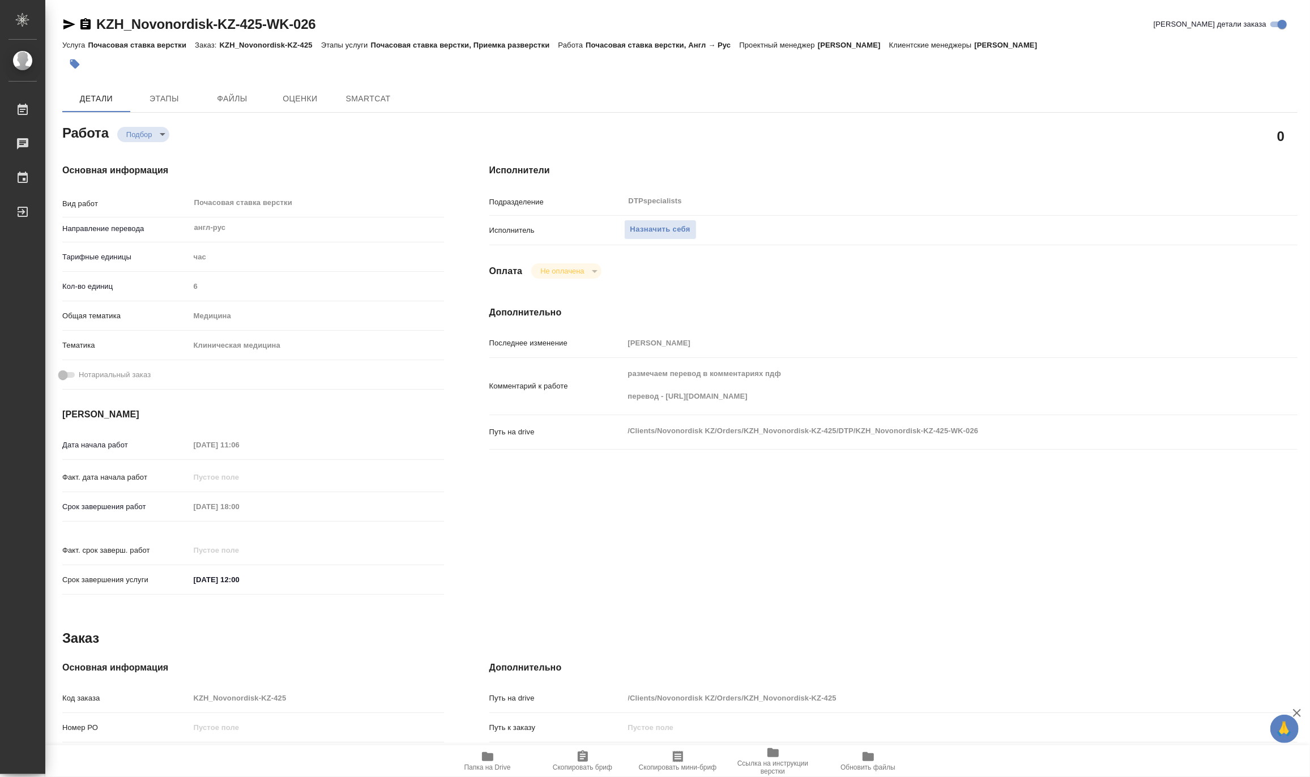
type textarea "x"
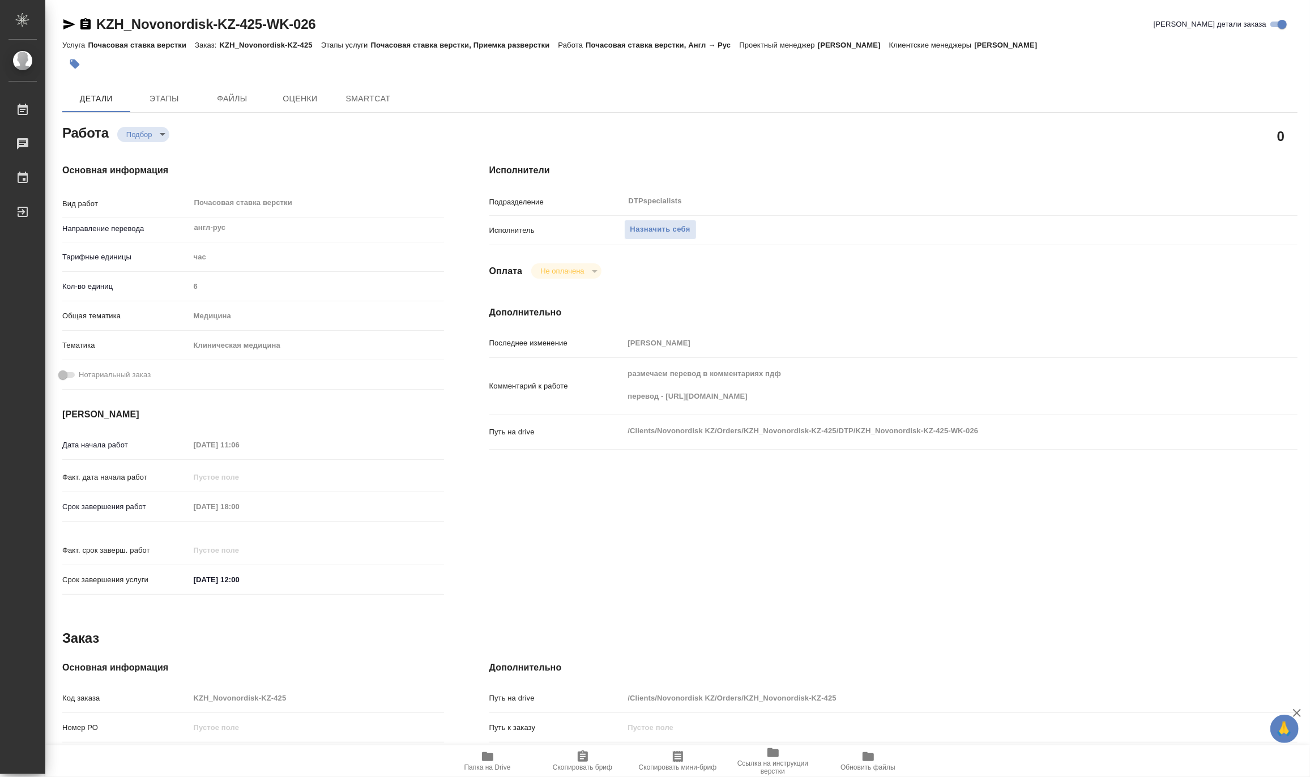
type textarea "x"
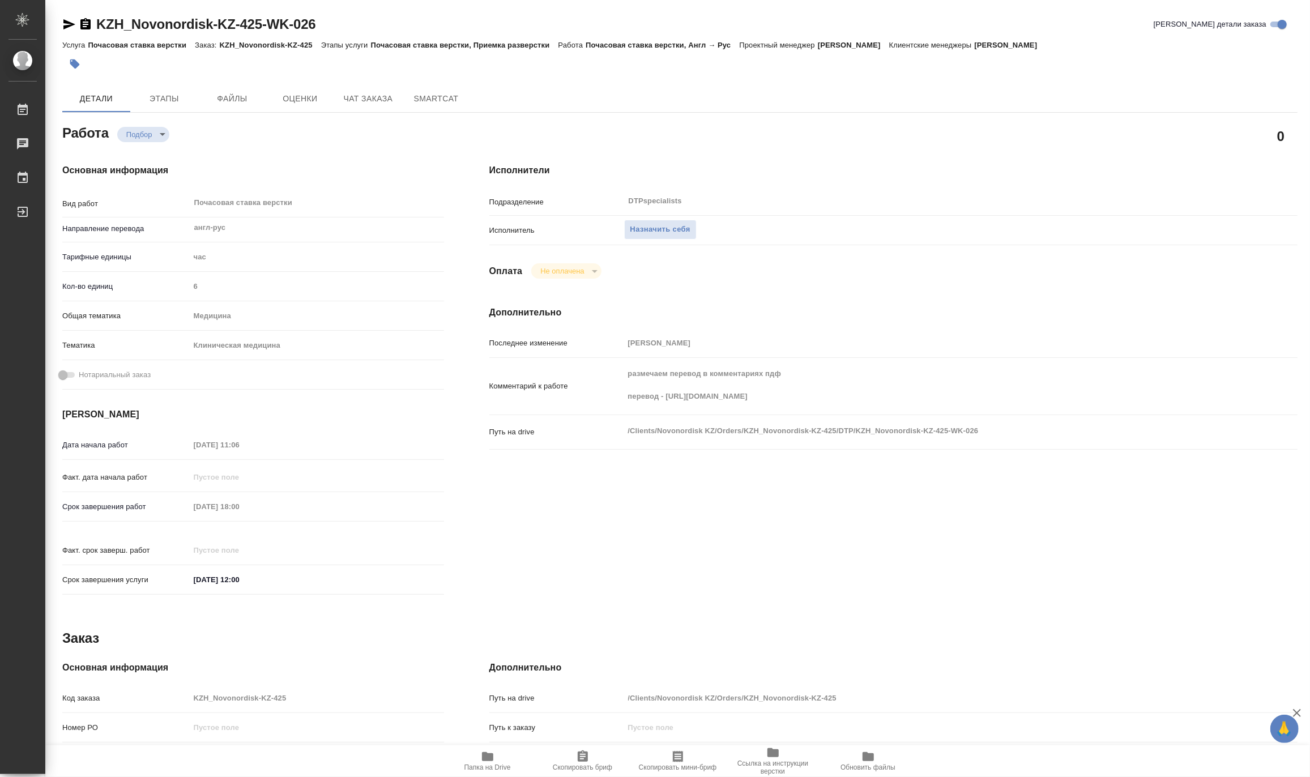
type textarea "x"
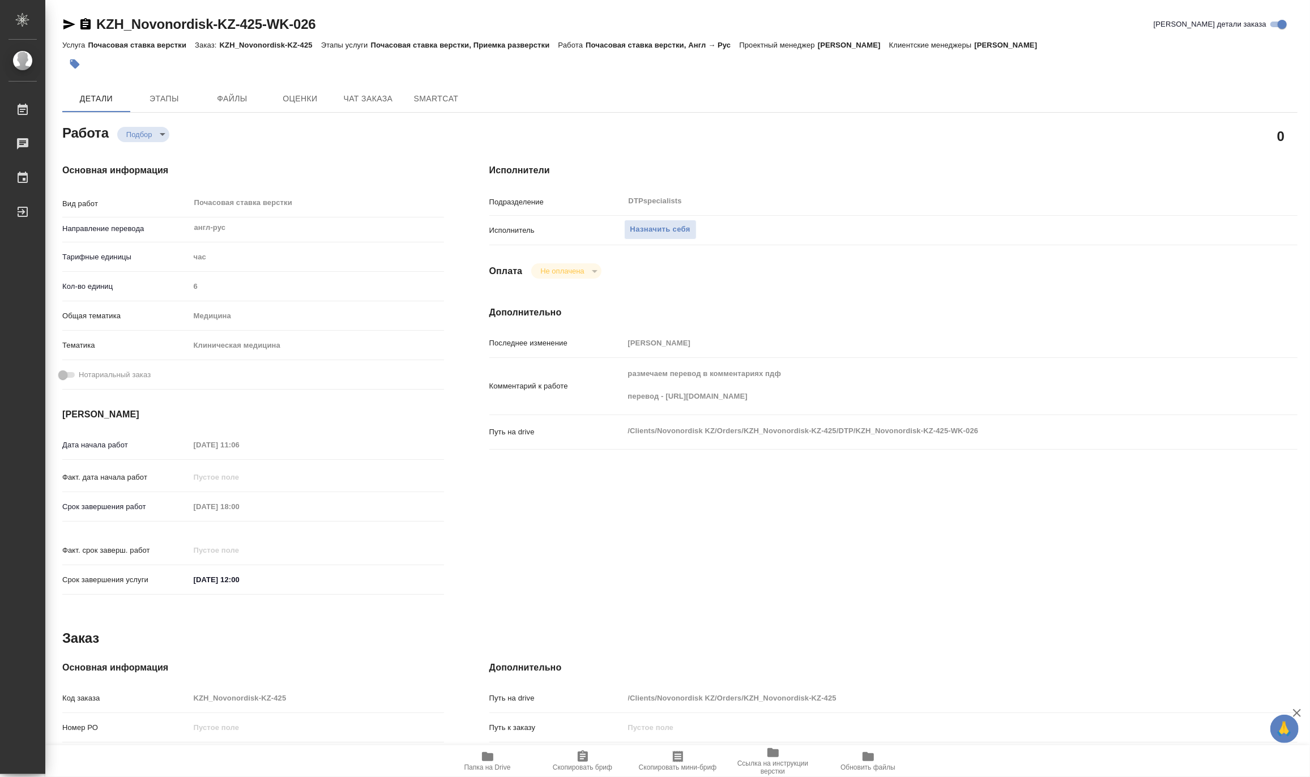
type textarea "x"
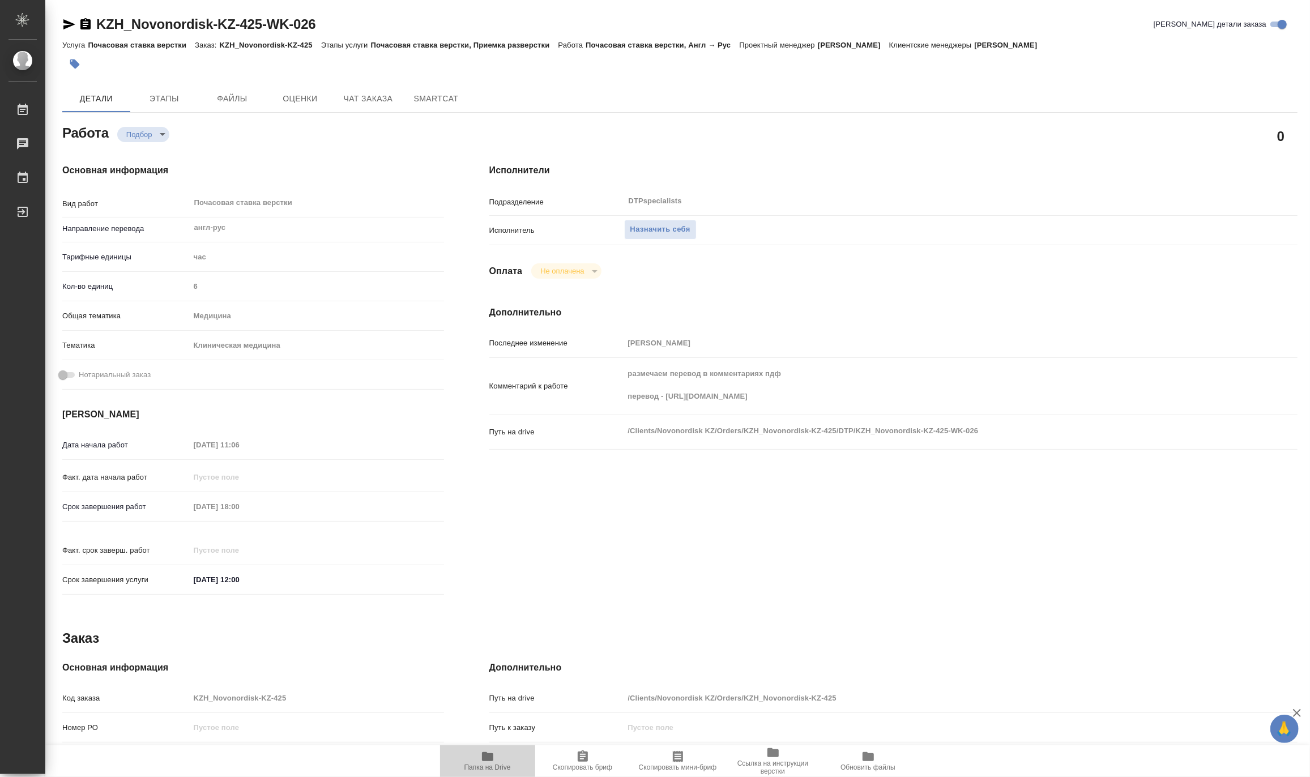
click at [491, 765] on span "Папка на Drive" at bounding box center [487, 767] width 46 height 8
click at [366, 95] on span "Чат заказа" at bounding box center [368, 99] width 54 height 14
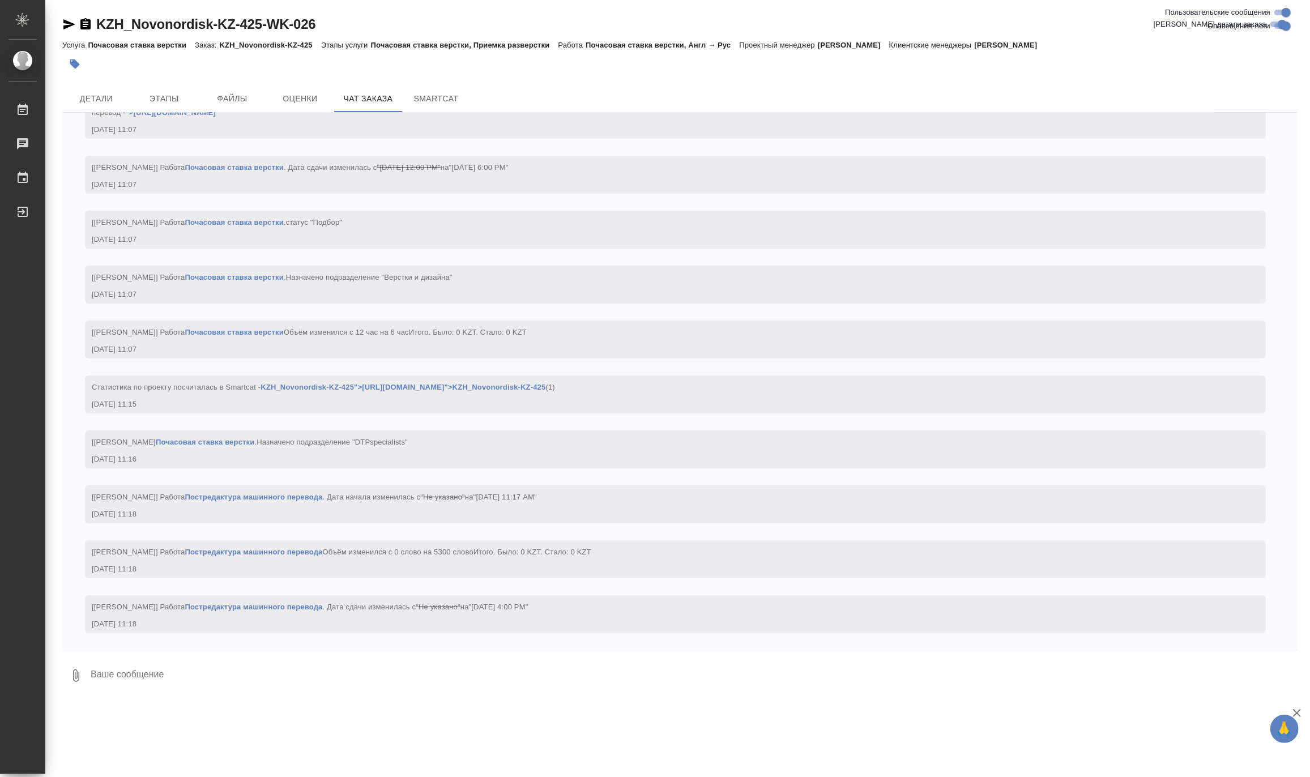
scroll to position [7629, 0]
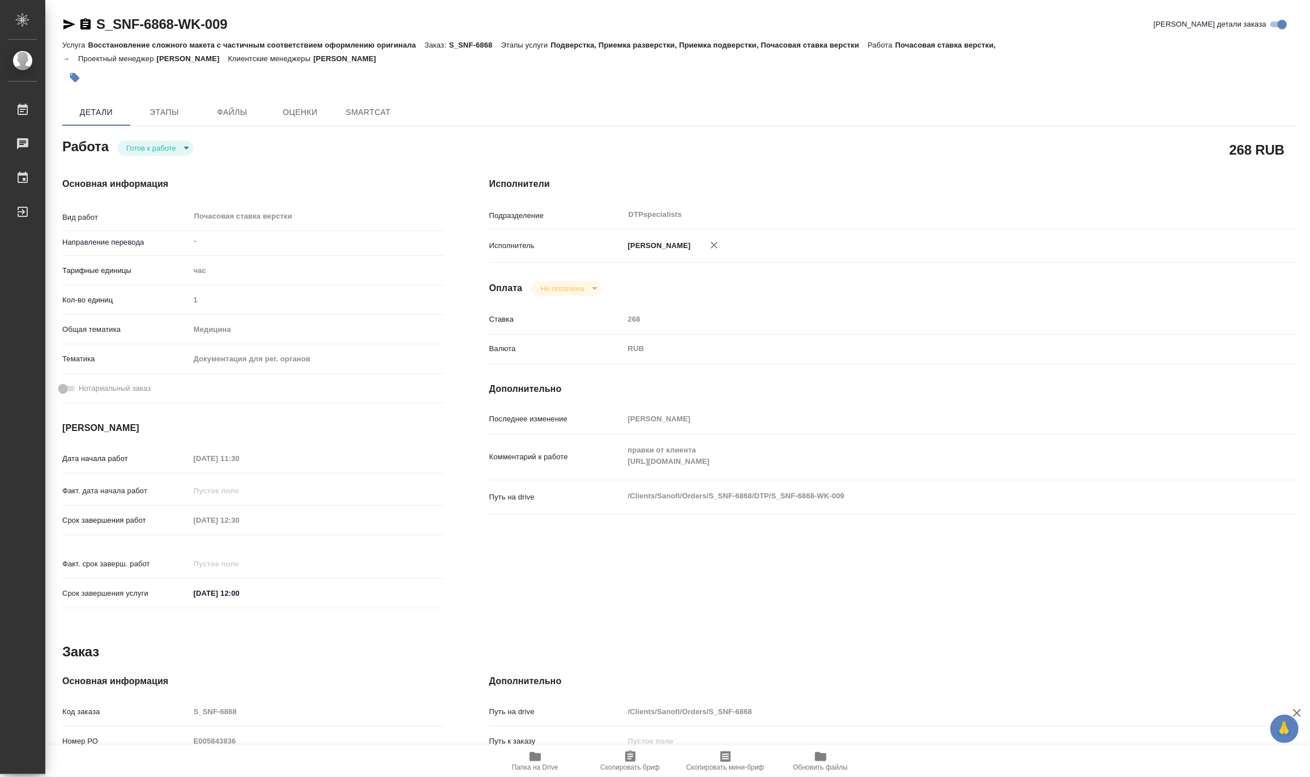
type textarea "x"
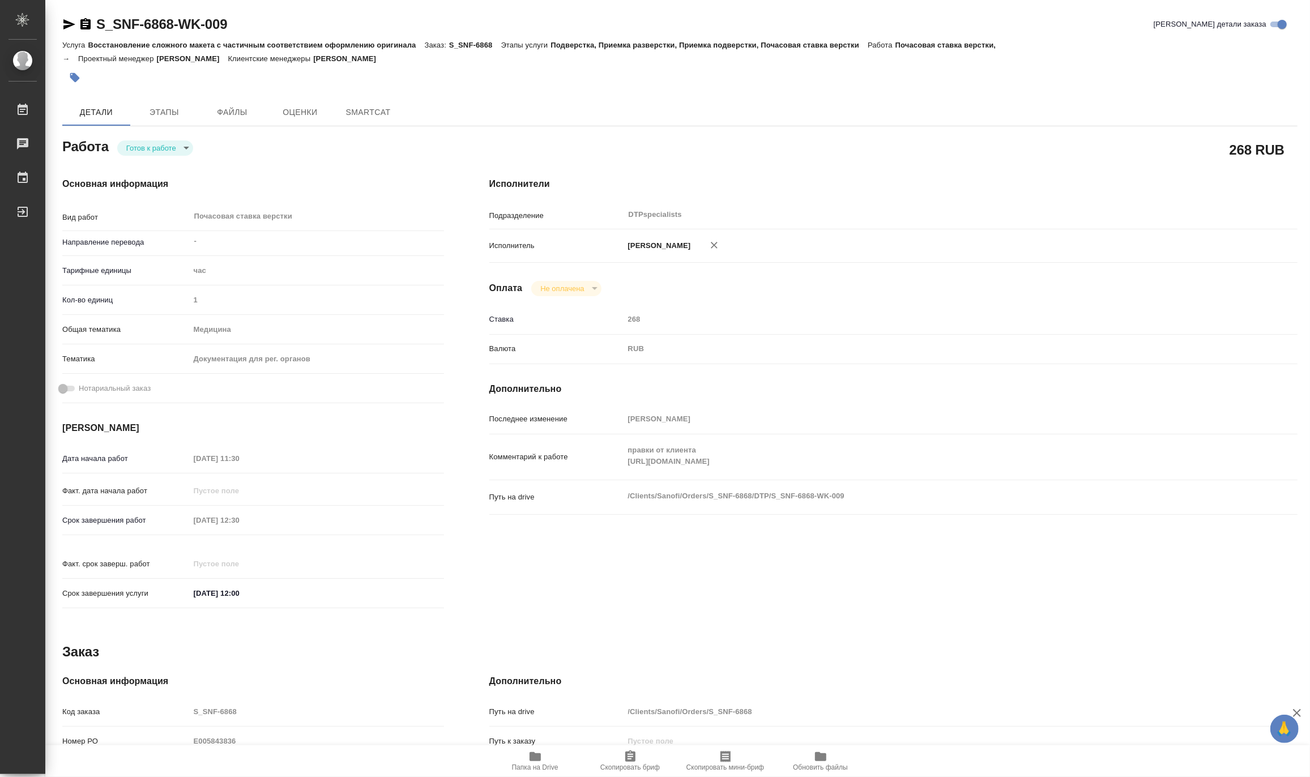
type textarea "x"
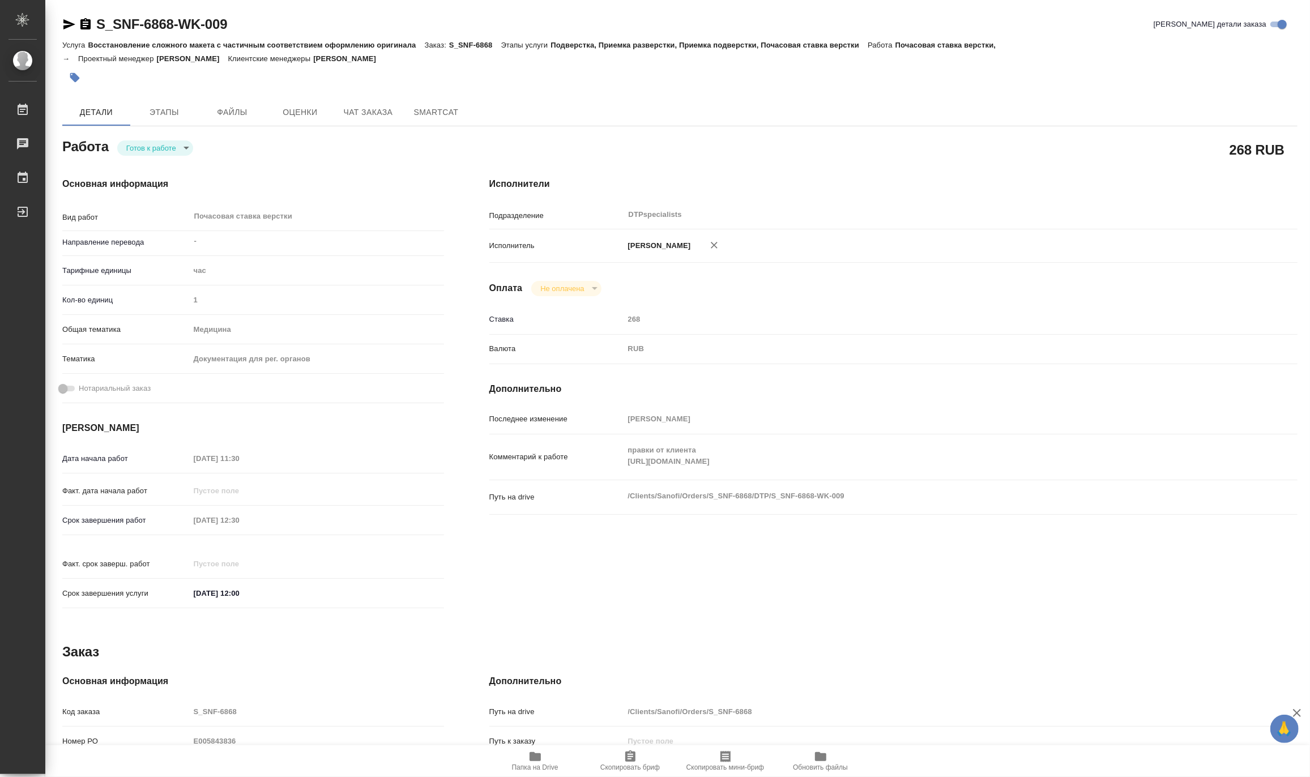
click at [542, 764] on span "Папка на Drive" at bounding box center [535, 767] width 46 height 8
type textarea "x"
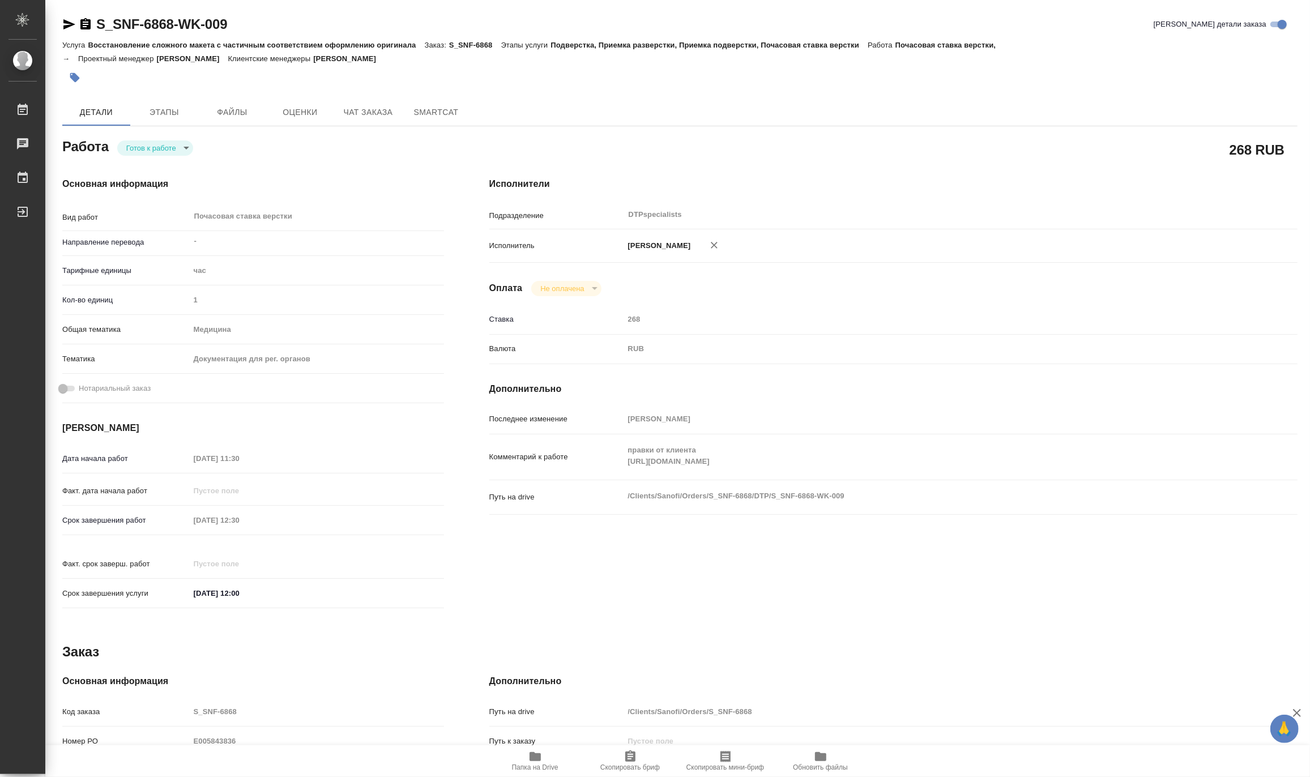
type textarea "x"
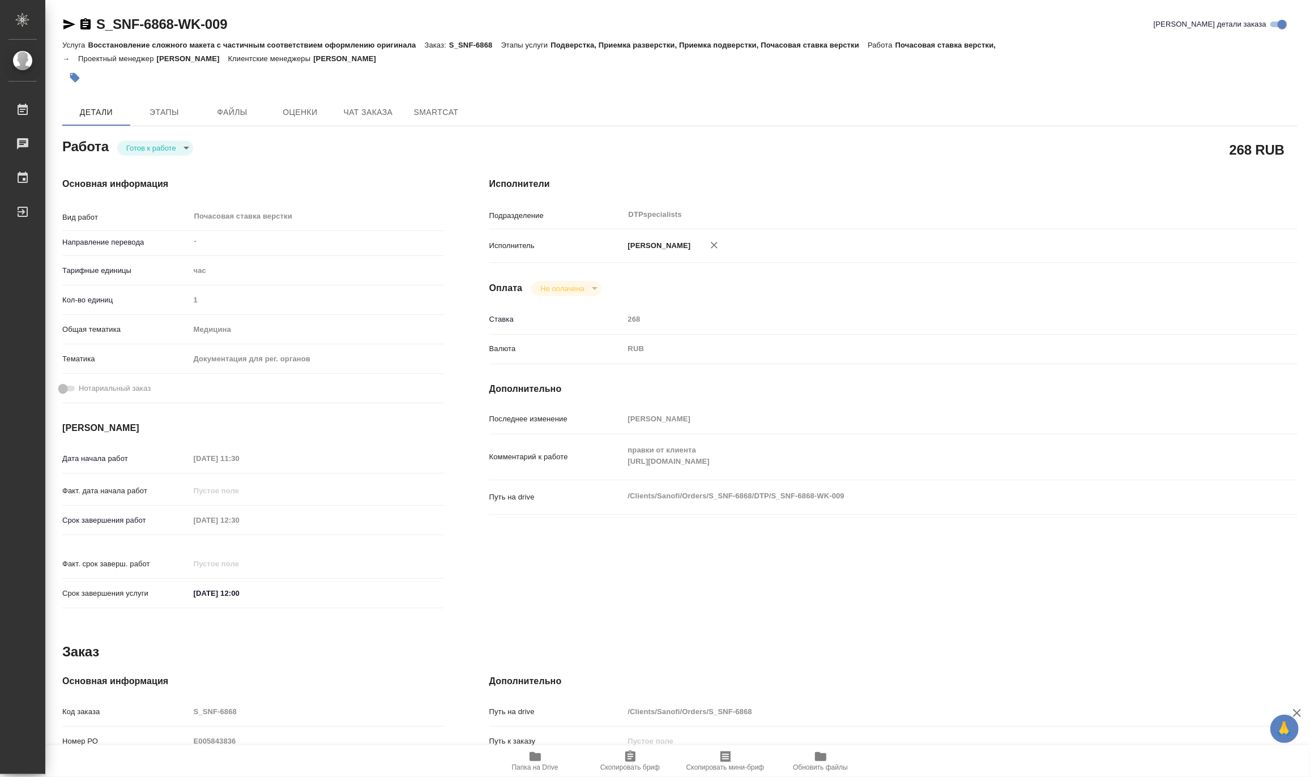
type textarea "x"
click at [621, 473] on div "Комментарий к работе правки от клиента https://drive.awatera.com/s/2yqg6jX8NtPD…" at bounding box center [893, 457] width 808 height 36
click at [138, 146] on body "🙏 .cls-1 fill:#fff; AWATERA Matveeva Maria Работы 0 Чаты График Выйти S_SNF-686…" at bounding box center [655, 388] width 1310 height 777
click at [138, 146] on button "В работе" at bounding box center [144, 148] width 37 height 12
type textarea "x"
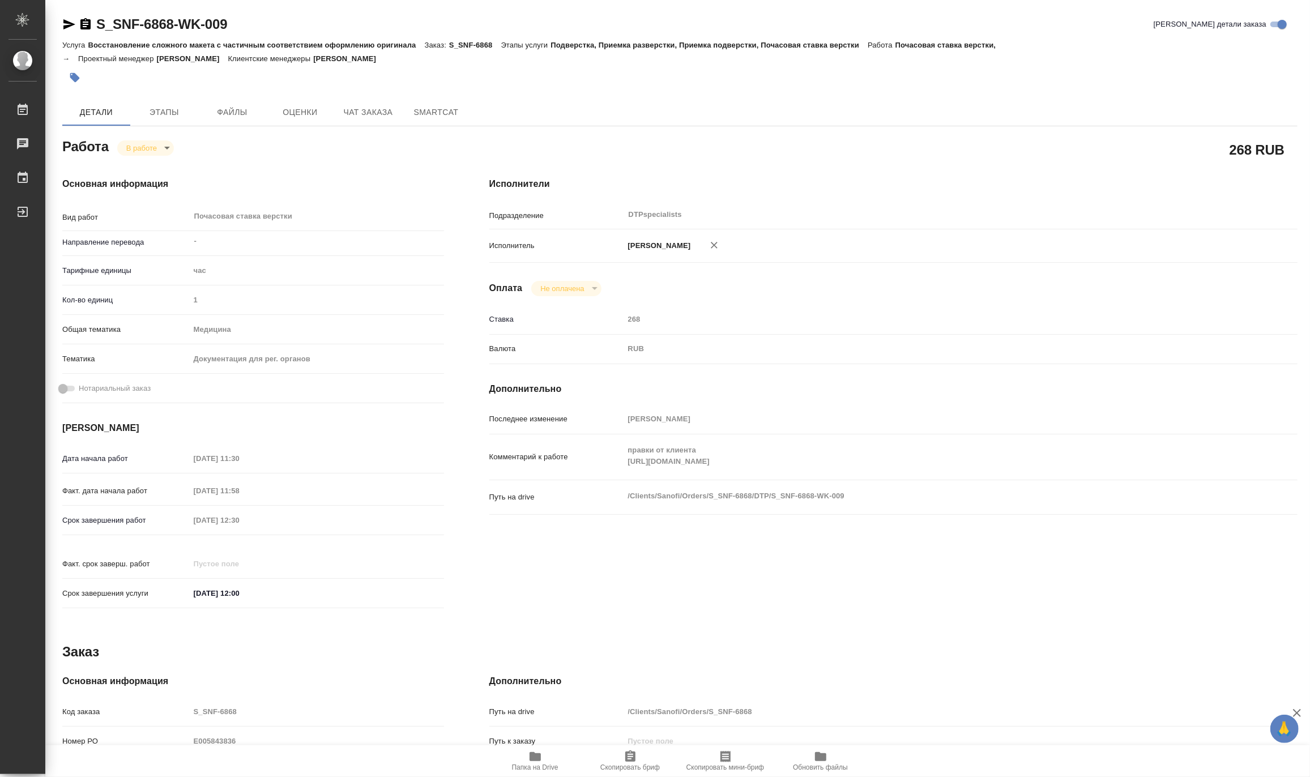
type textarea "x"
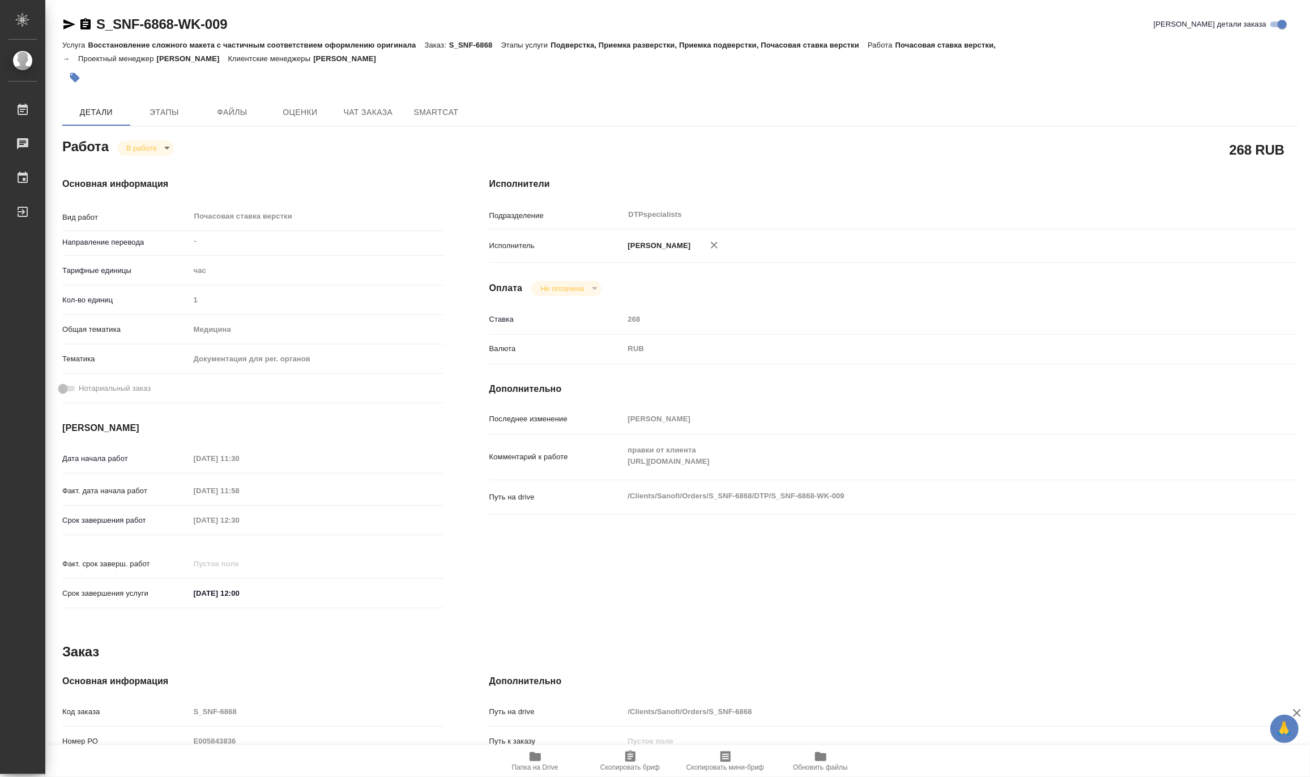
type textarea "x"
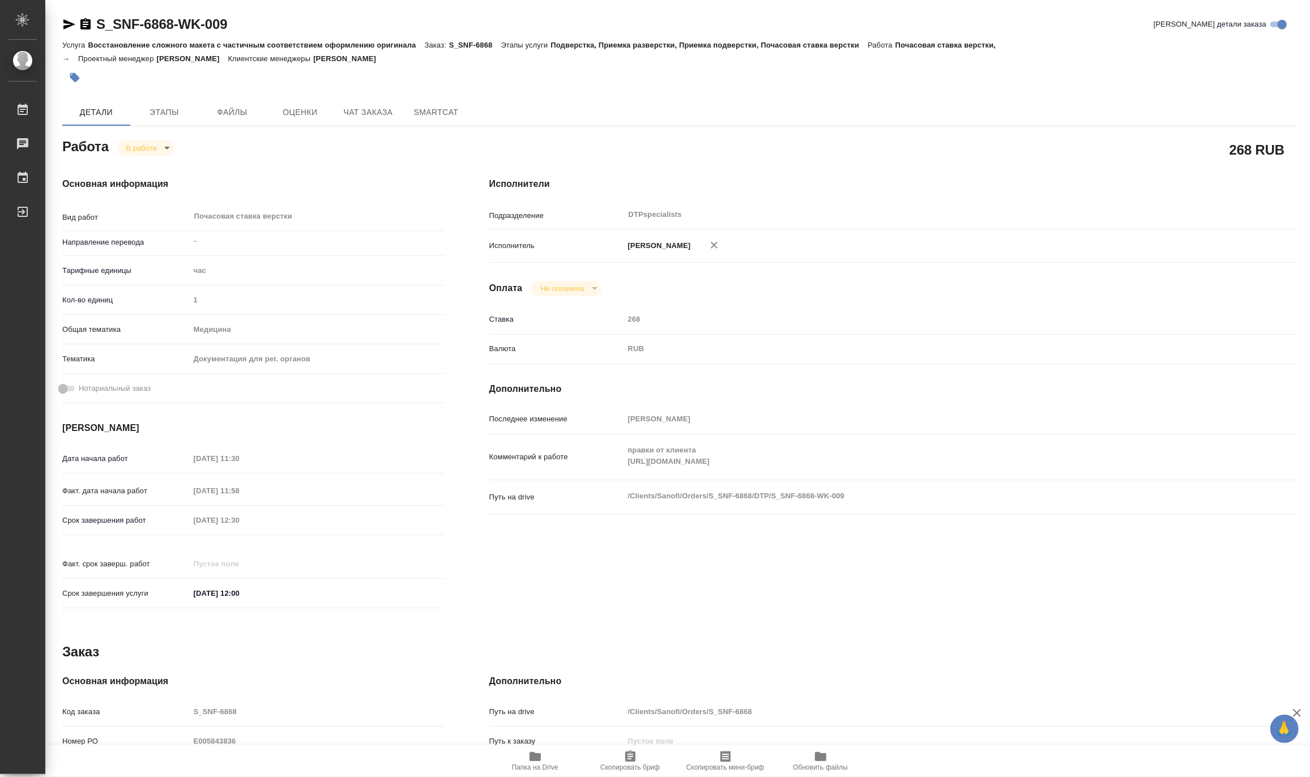
type textarea "x"
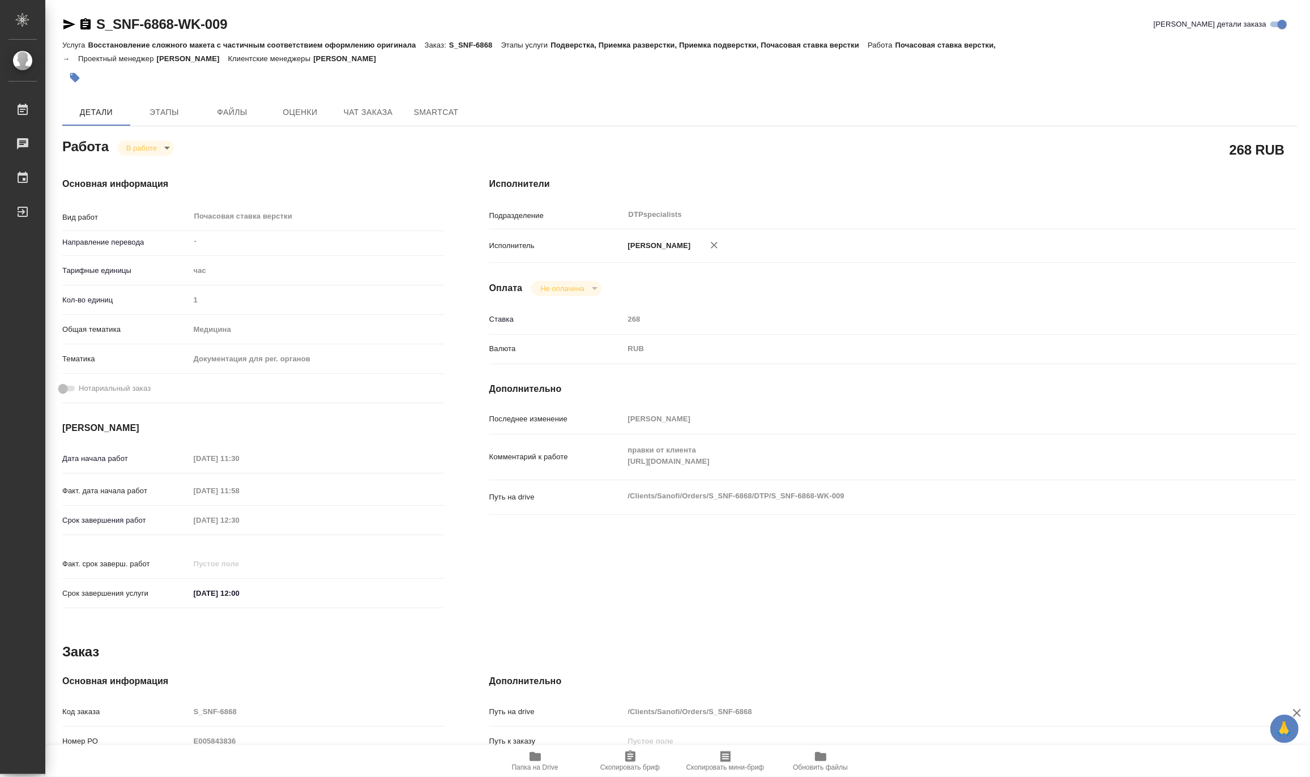
type textarea "x"
click at [549, 759] on span "Папка на Drive" at bounding box center [535, 761] width 82 height 22
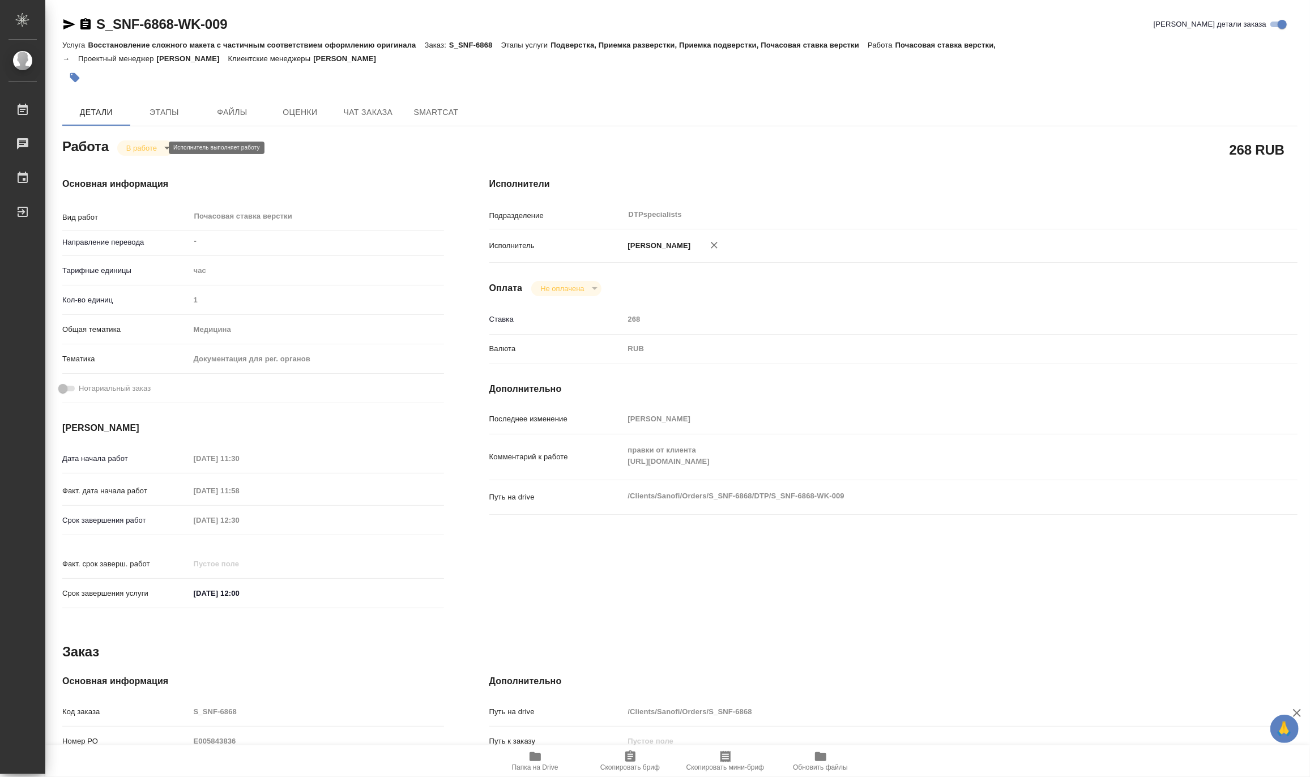
click at [133, 149] on body "🙏 .cls-1 fill:#fff; AWATERA Matveeva Maria Работы 0 Чаты График Выйти S_SNF-686…" at bounding box center [655, 388] width 1310 height 777
click at [135, 162] on button "Выполнен" at bounding box center [146, 167] width 41 height 12
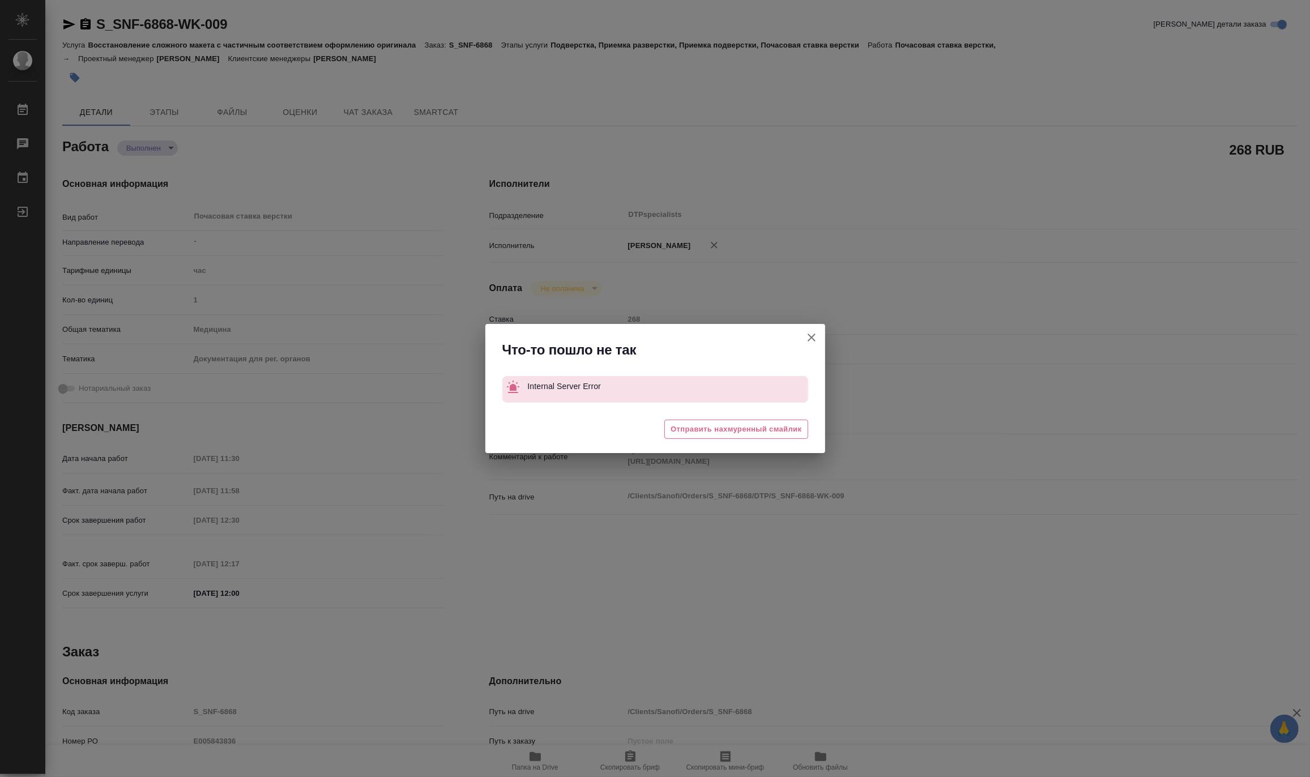
type textarea "x"
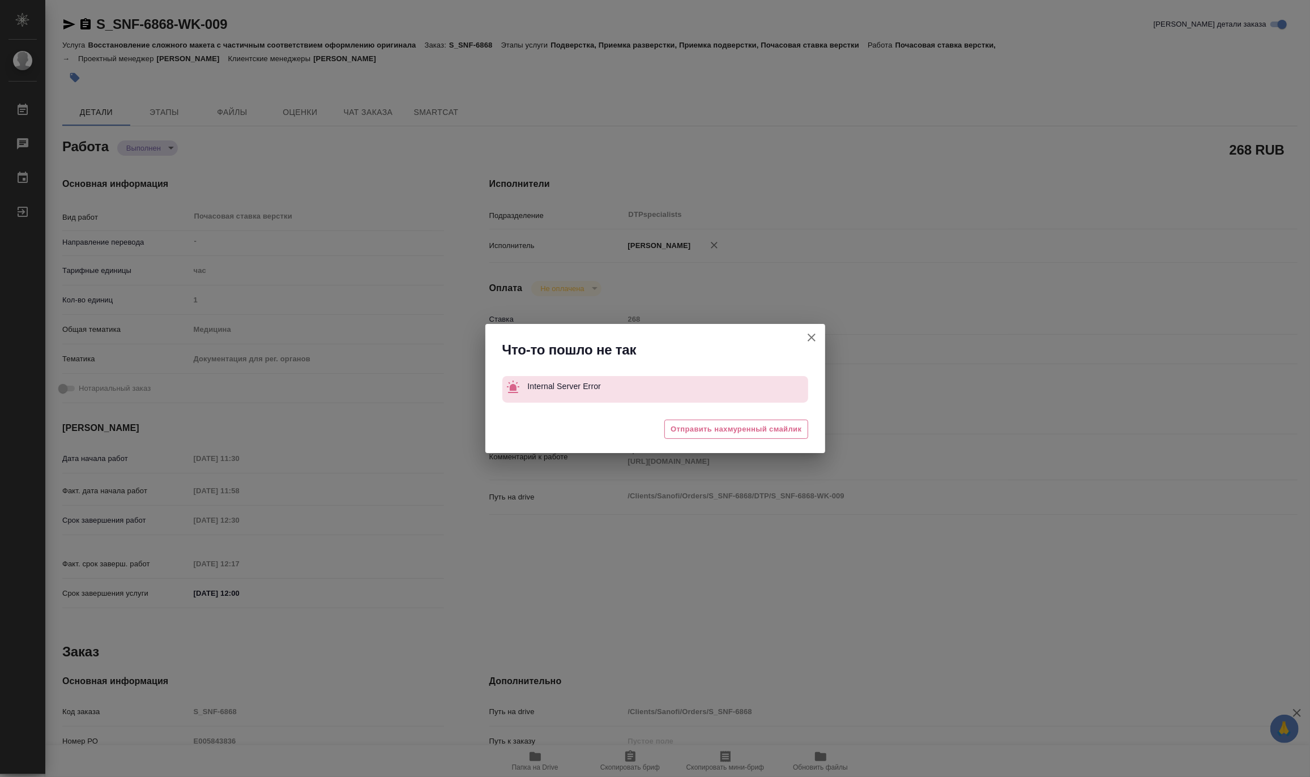
type textarea "x"
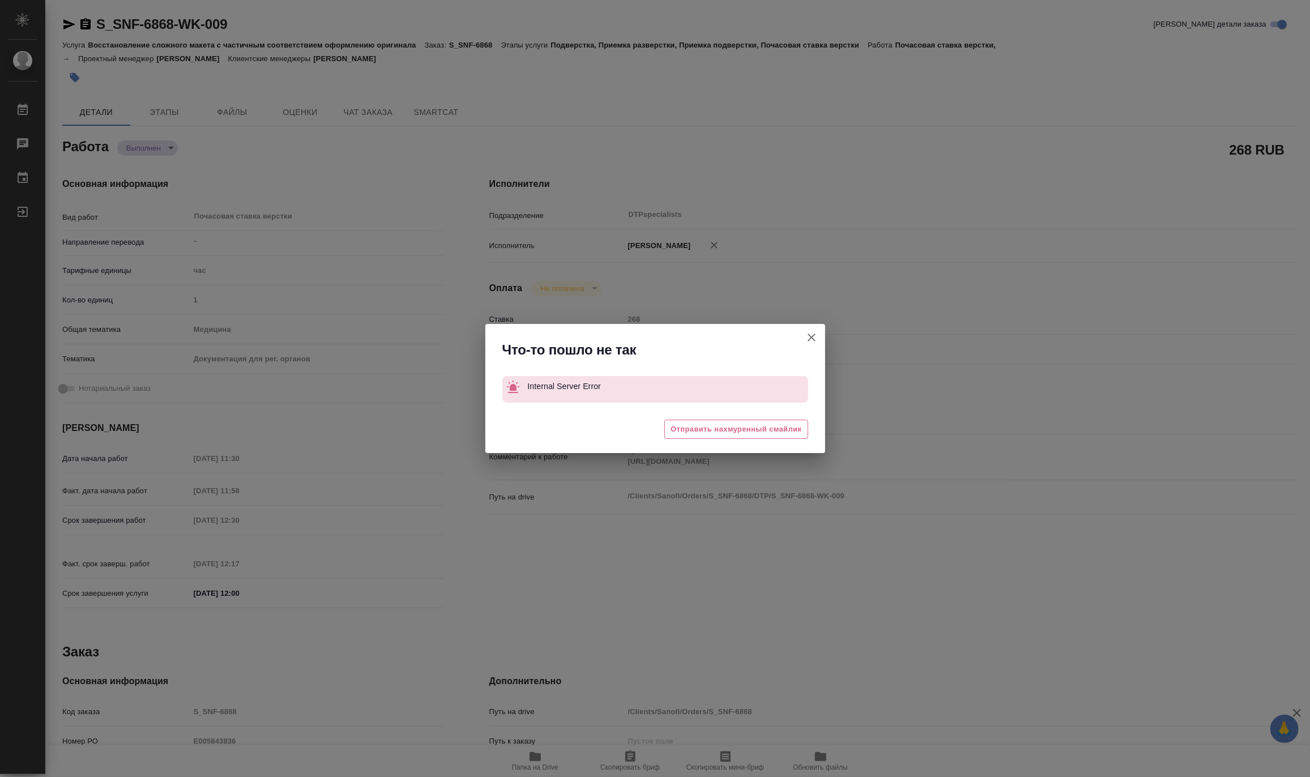
click at [809, 332] on icon "button" at bounding box center [812, 338] width 14 height 14
type textarea "x"
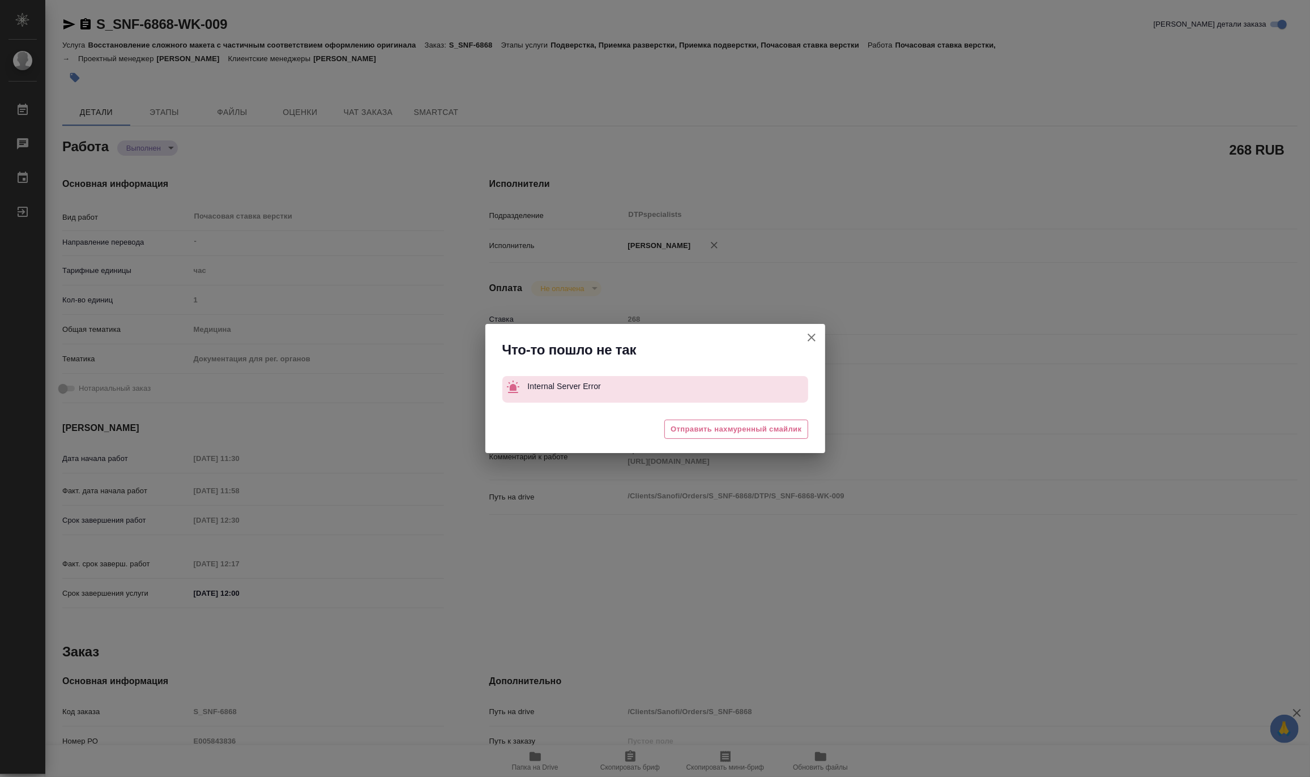
type textarea "x"
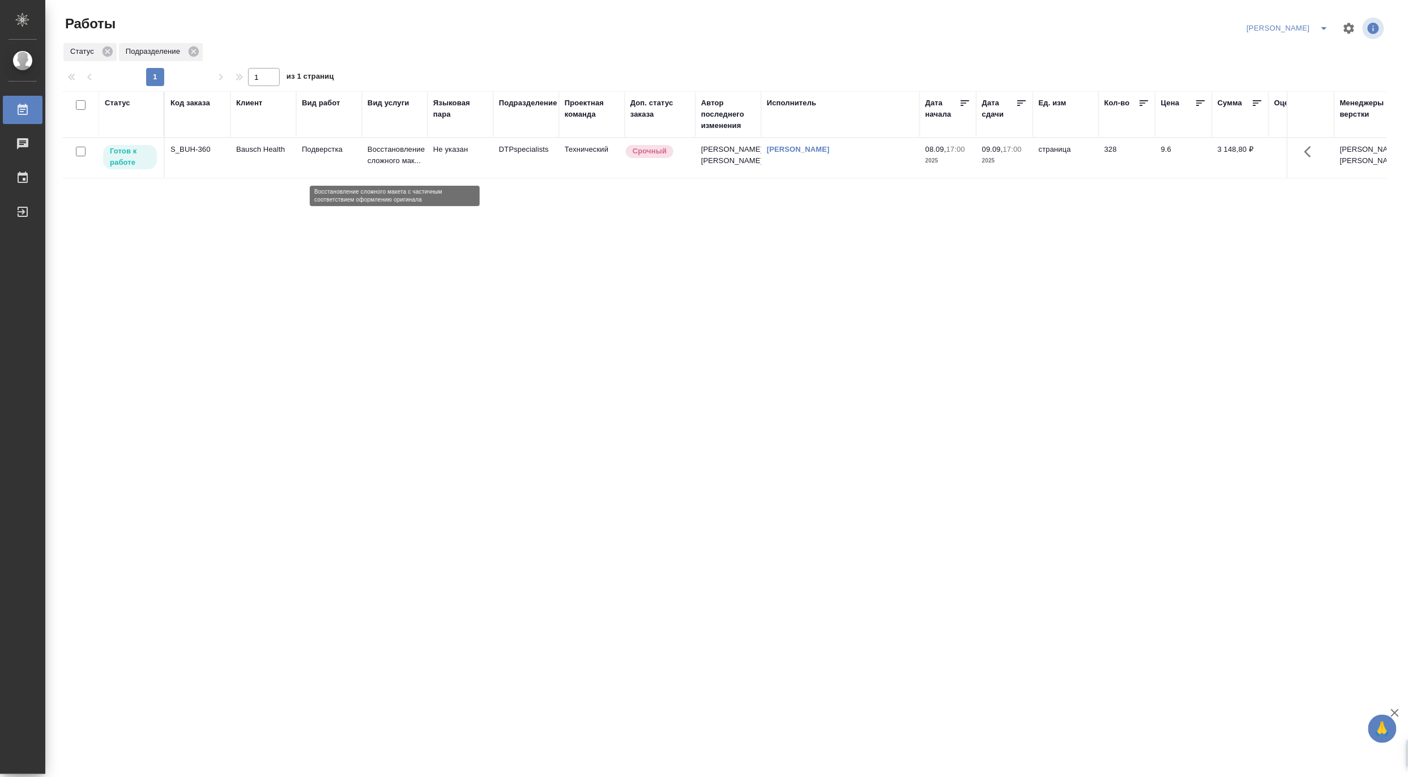
click at [379, 157] on p "Восстановление сложного мак..." at bounding box center [394, 155] width 54 height 23
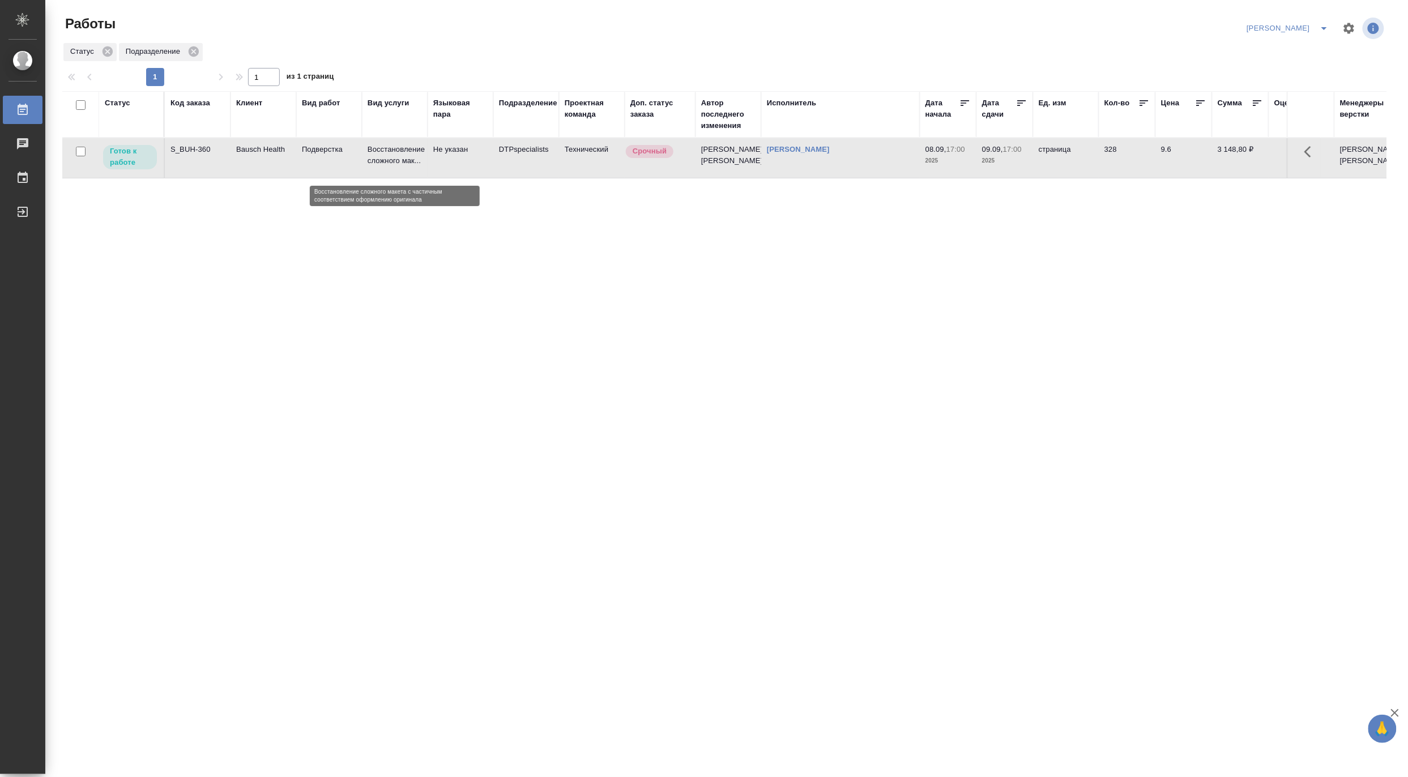
click at [379, 157] on p "Восстановление сложного мак..." at bounding box center [394, 155] width 54 height 23
click at [187, 99] on div "Код заказа" at bounding box center [190, 102] width 40 height 11
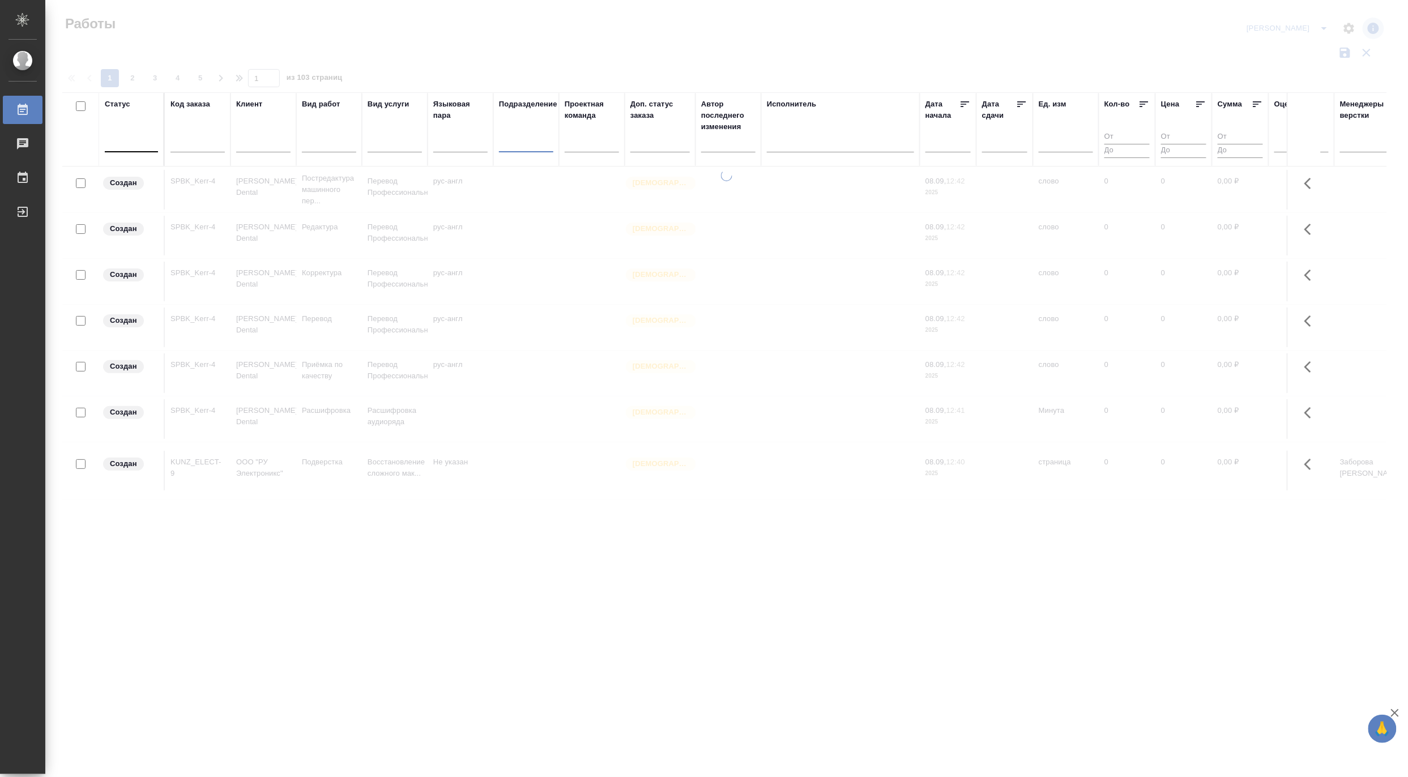
click at [193, 142] on input "text" at bounding box center [197, 145] width 54 height 14
paste input "KZH_Novonordisk-KZ-425"
type input "KZH_Novonordisk-KZ-425"
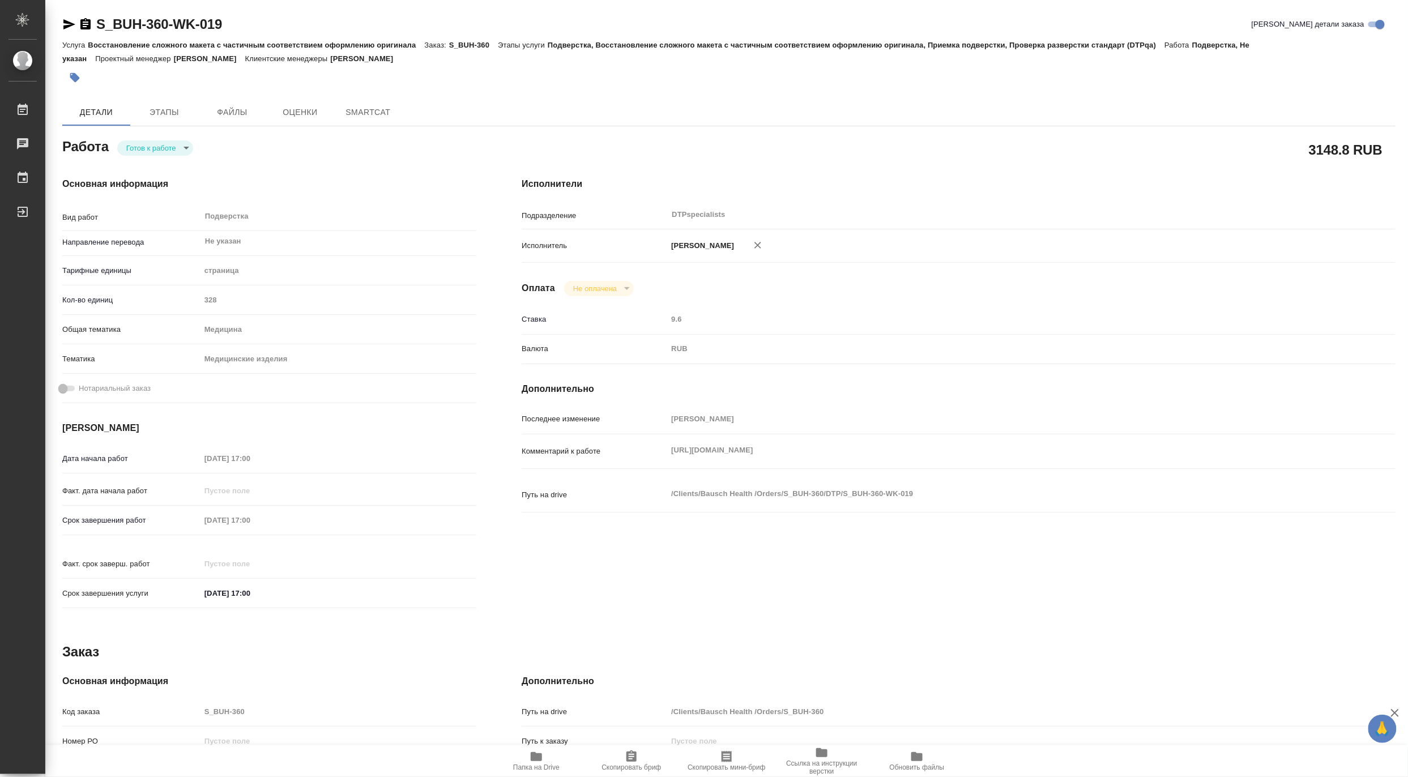
type textarea "x"
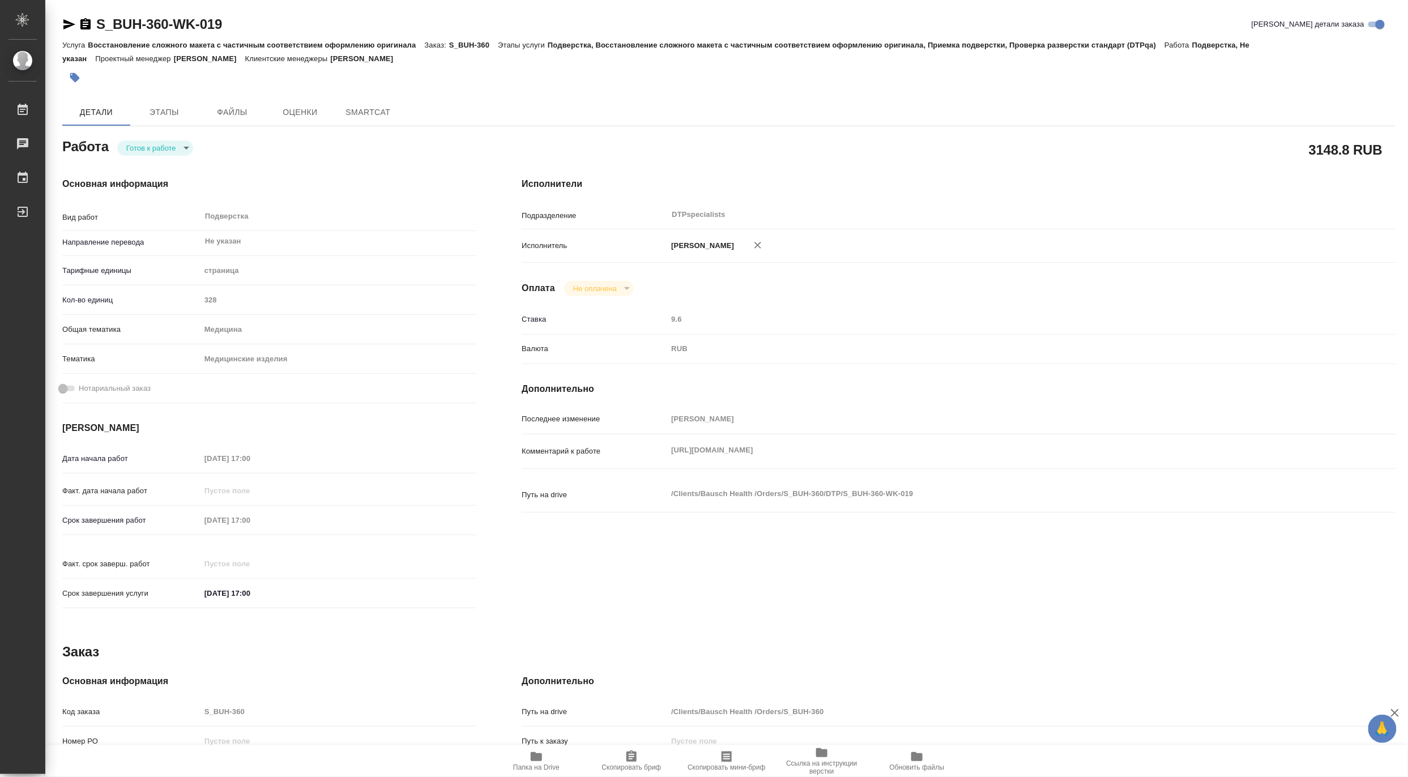
type textarea "x"
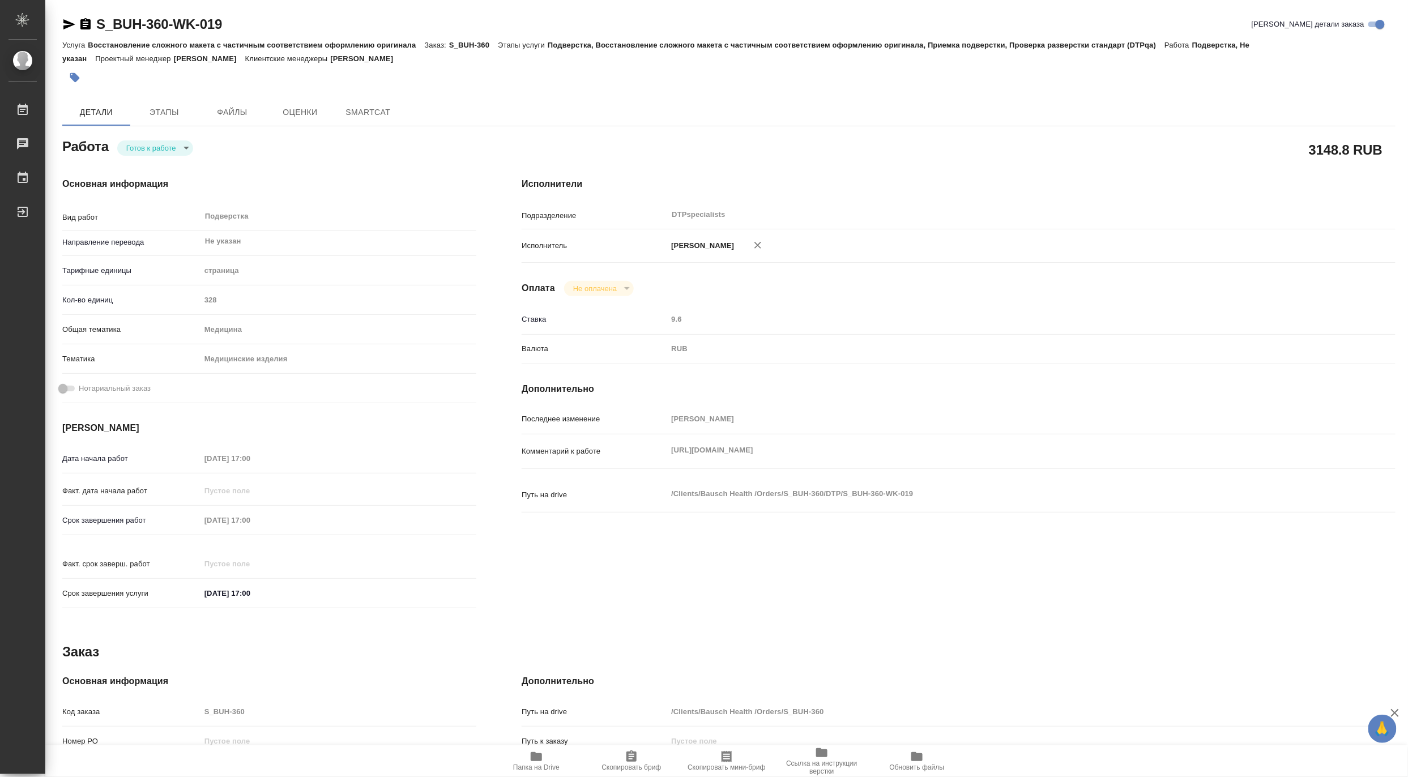
type textarea "x"
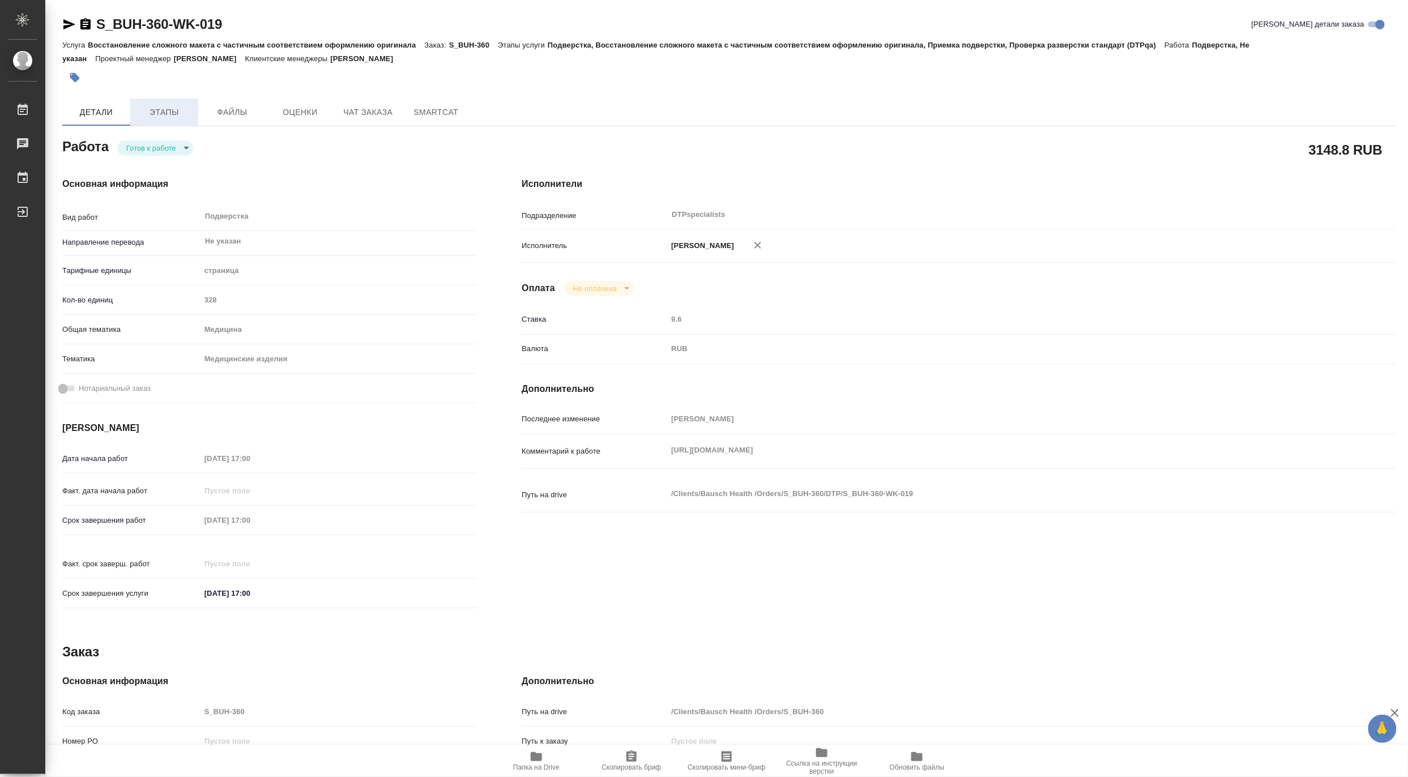
type textarea "x"
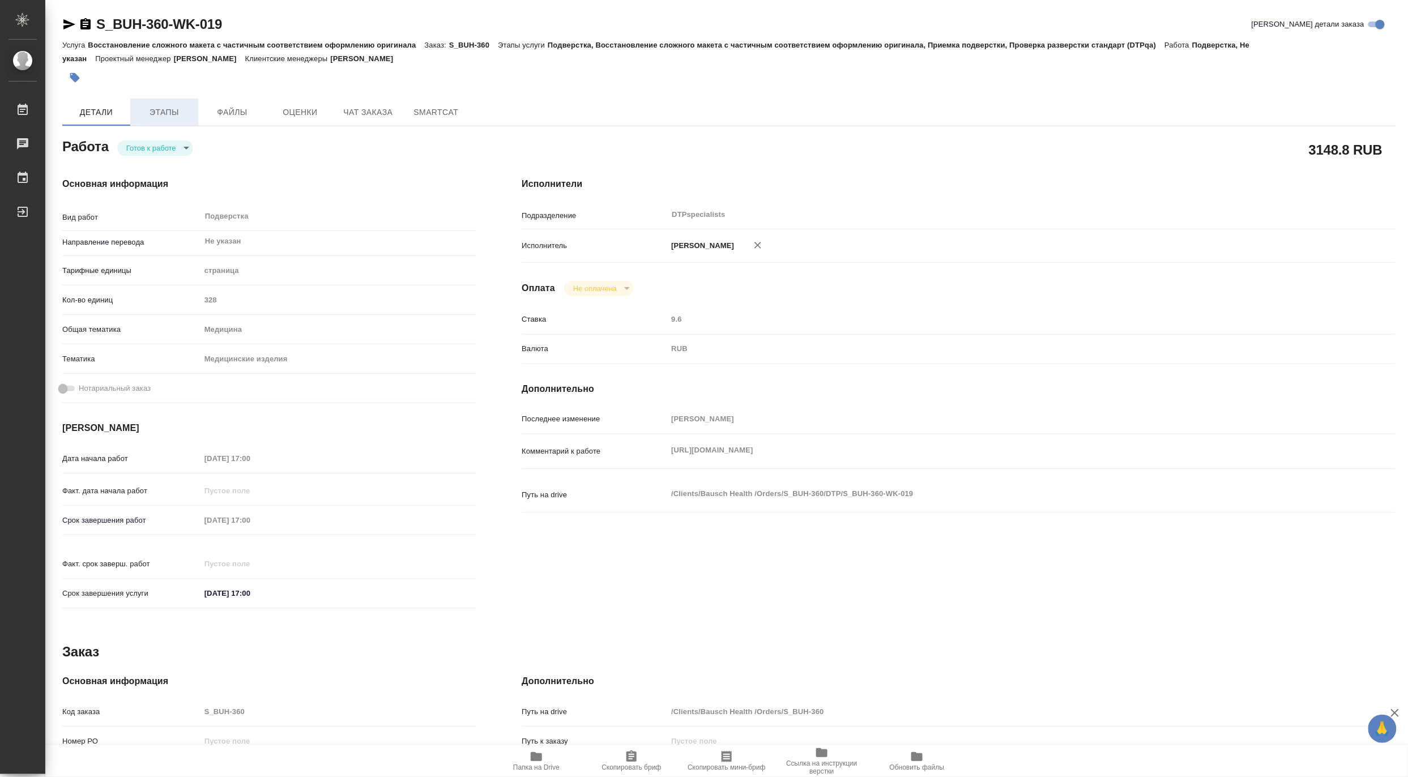
click at [155, 111] on span "Этапы" at bounding box center [164, 112] width 54 height 14
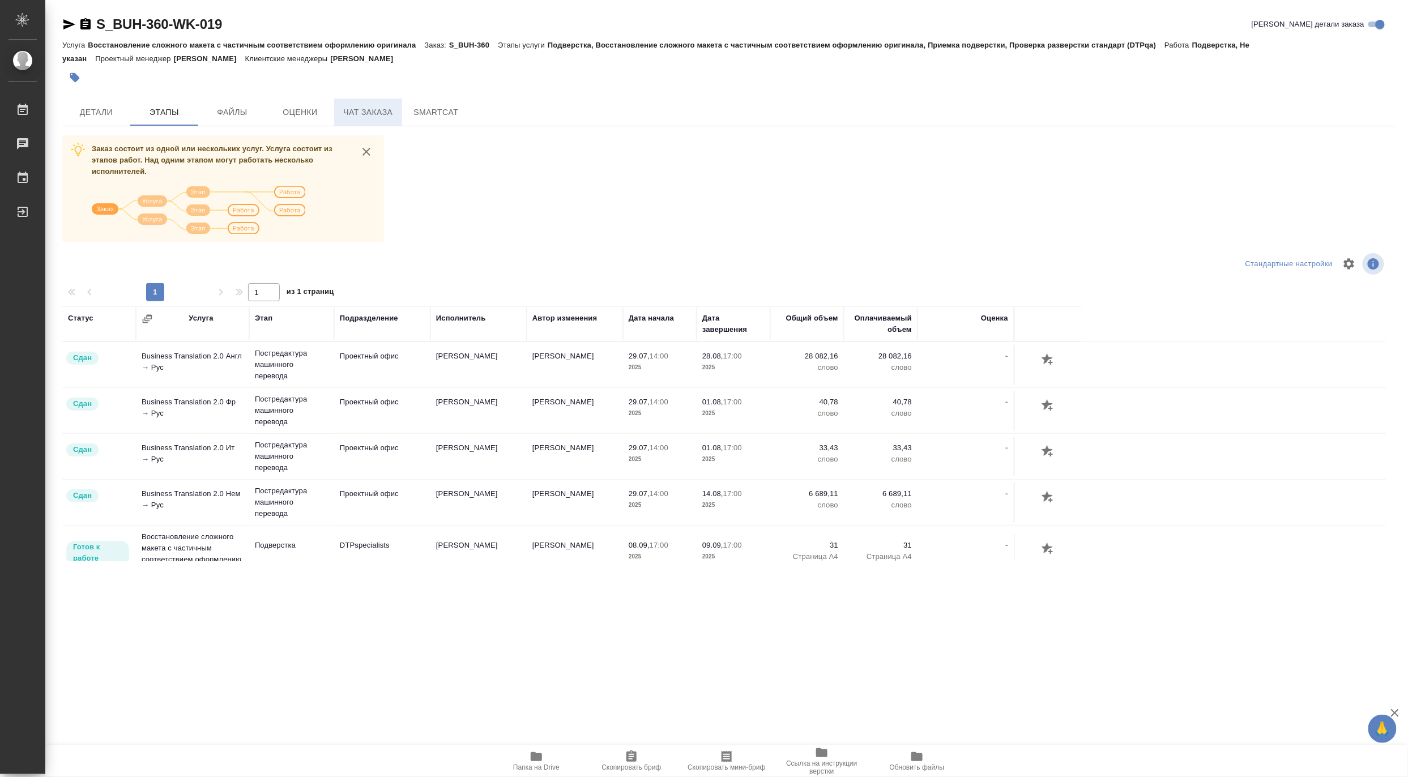
click at [367, 109] on span "Чат заказа" at bounding box center [368, 112] width 54 height 14
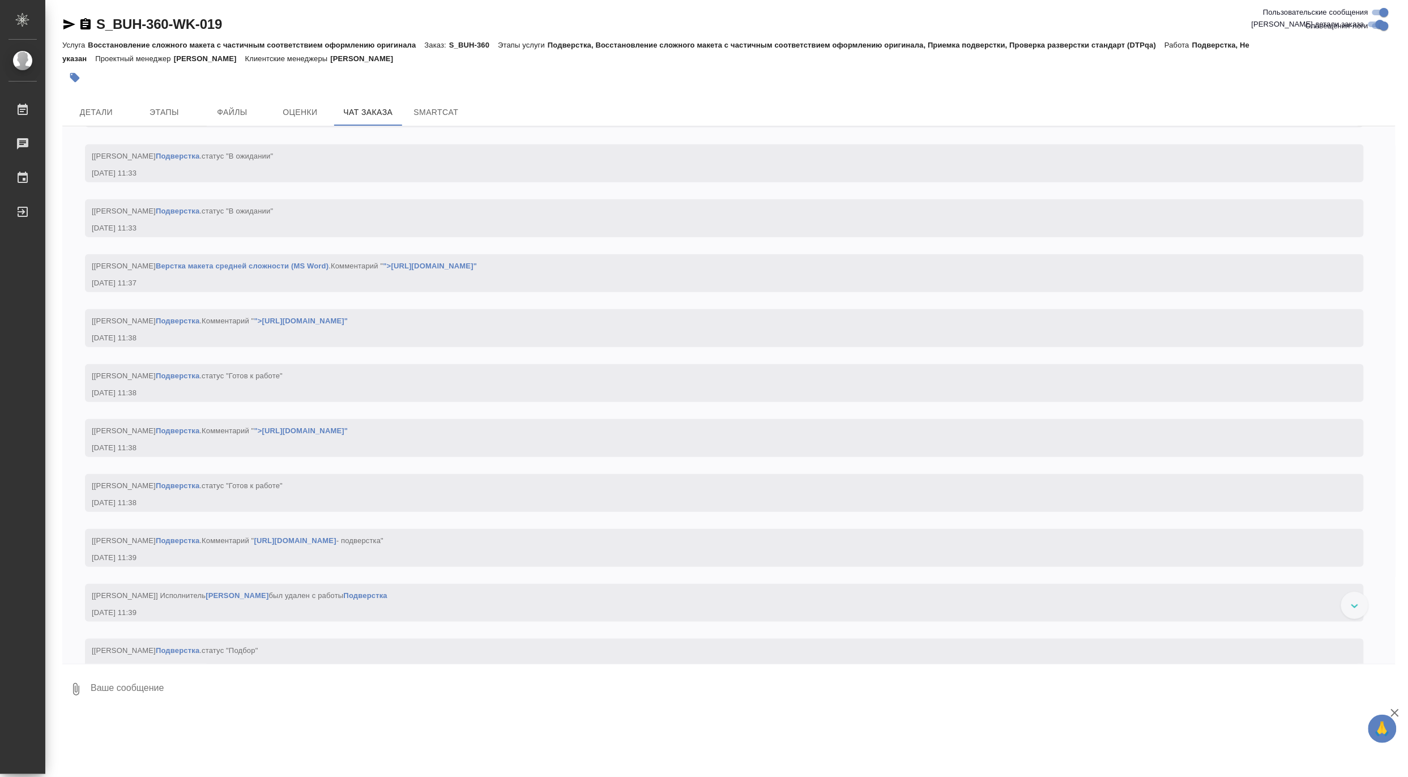
scroll to position [15042, 0]
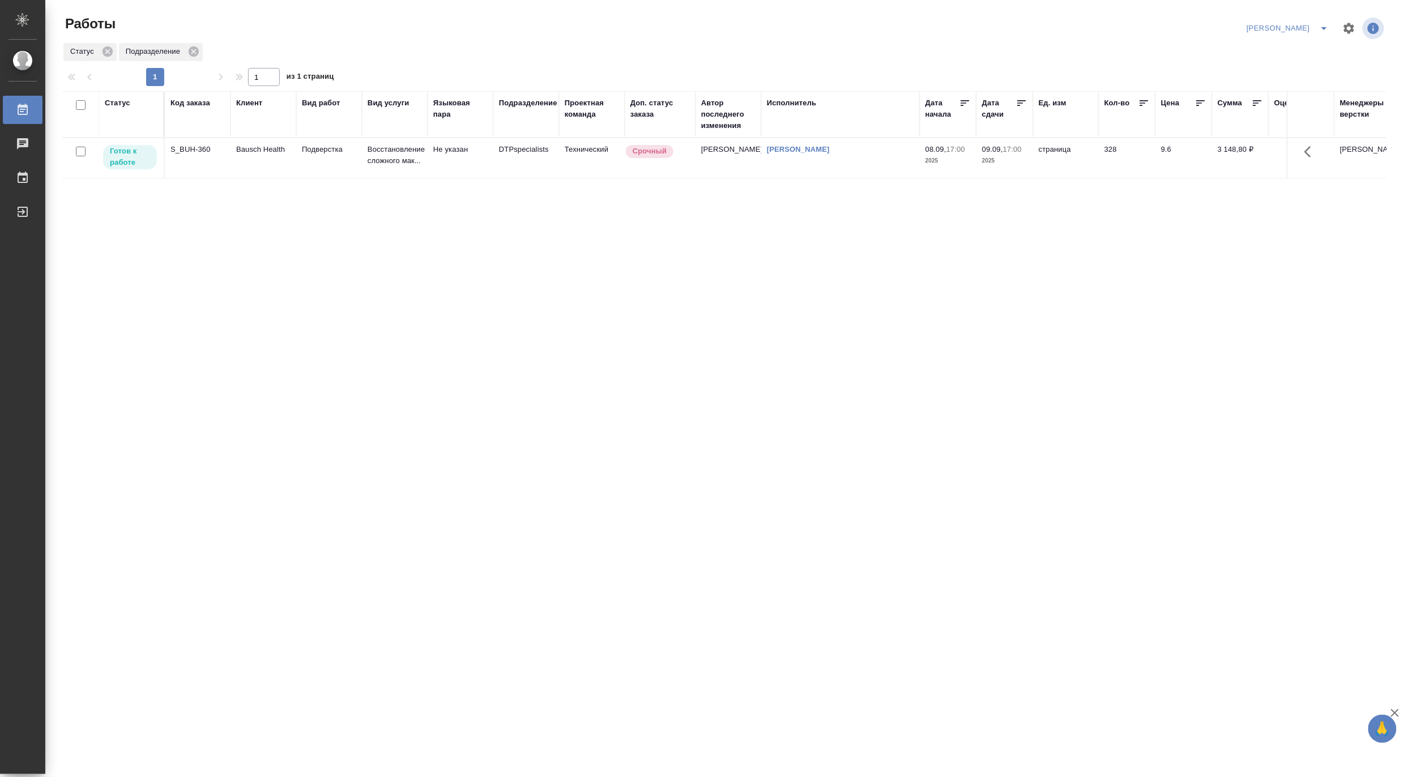
click at [1325, 24] on icon "split button" at bounding box center [1324, 29] width 14 height 14
click at [1287, 105] on li "Верстка и Дизайн" at bounding box center [1281, 105] width 109 height 18
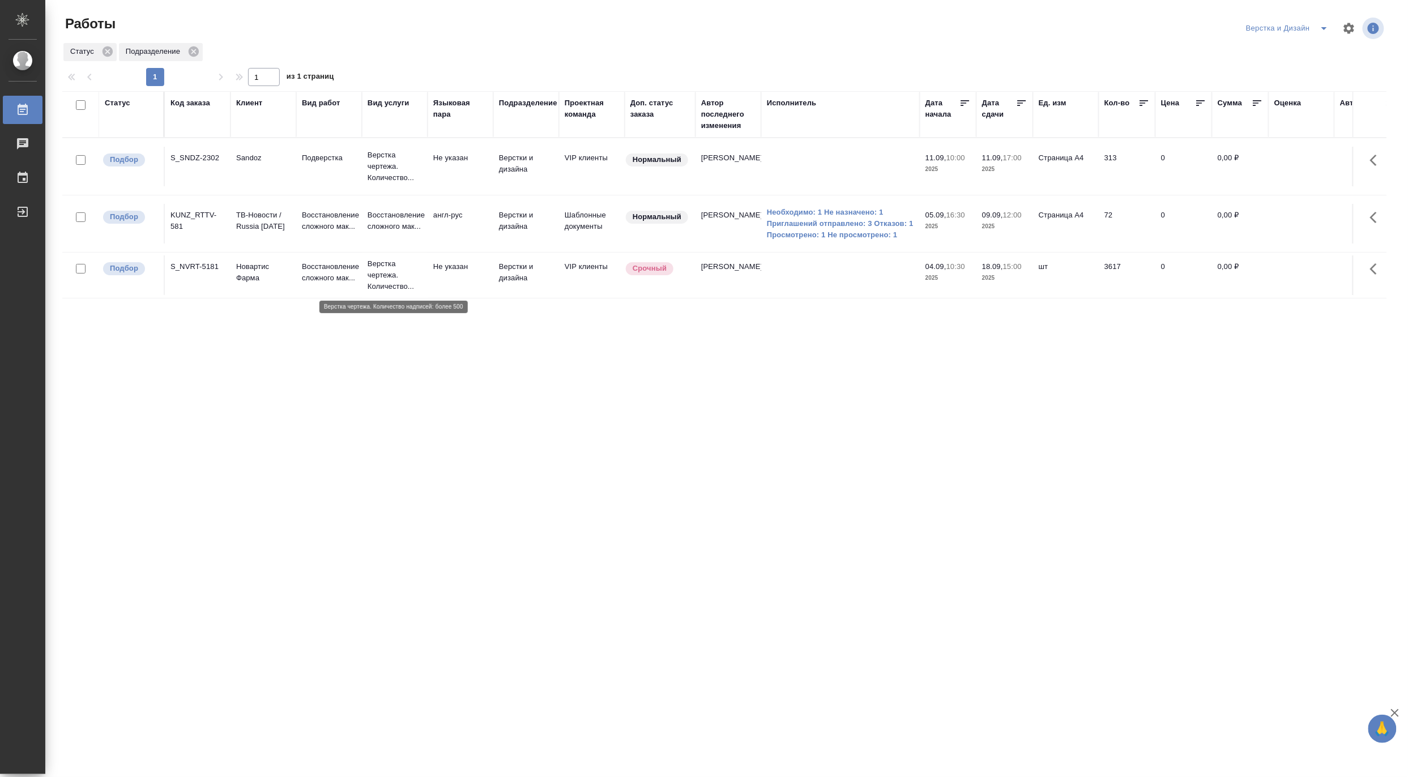
click at [386, 263] on p "Верстка чертежа. Количество..." at bounding box center [394, 275] width 54 height 34
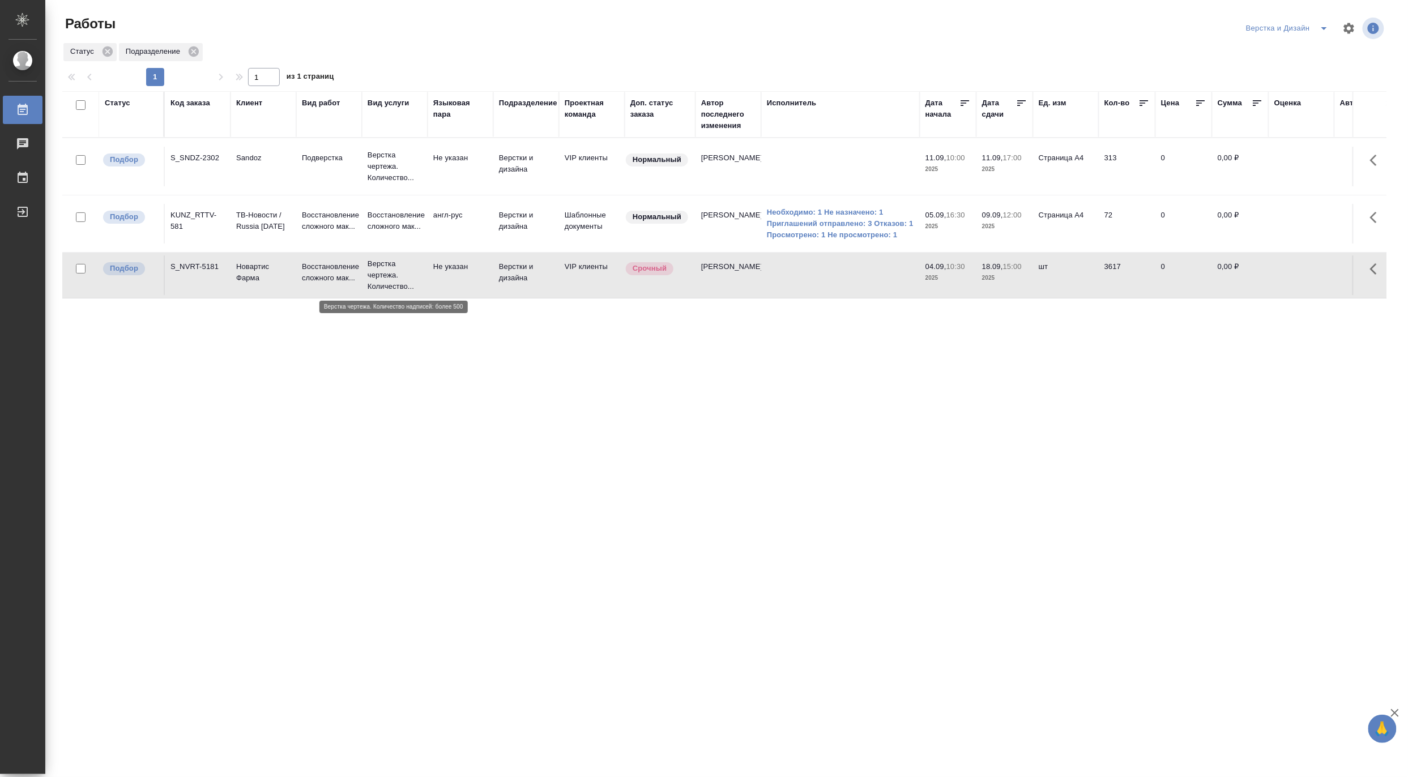
click at [386, 263] on p "Верстка чертежа. Количество..." at bounding box center [394, 275] width 54 height 34
click at [1331, 24] on span "split button" at bounding box center [1323, 29] width 17 height 14
click at [1307, 87] on li "[PERSON_NAME]" at bounding box center [1293, 87] width 109 height 18
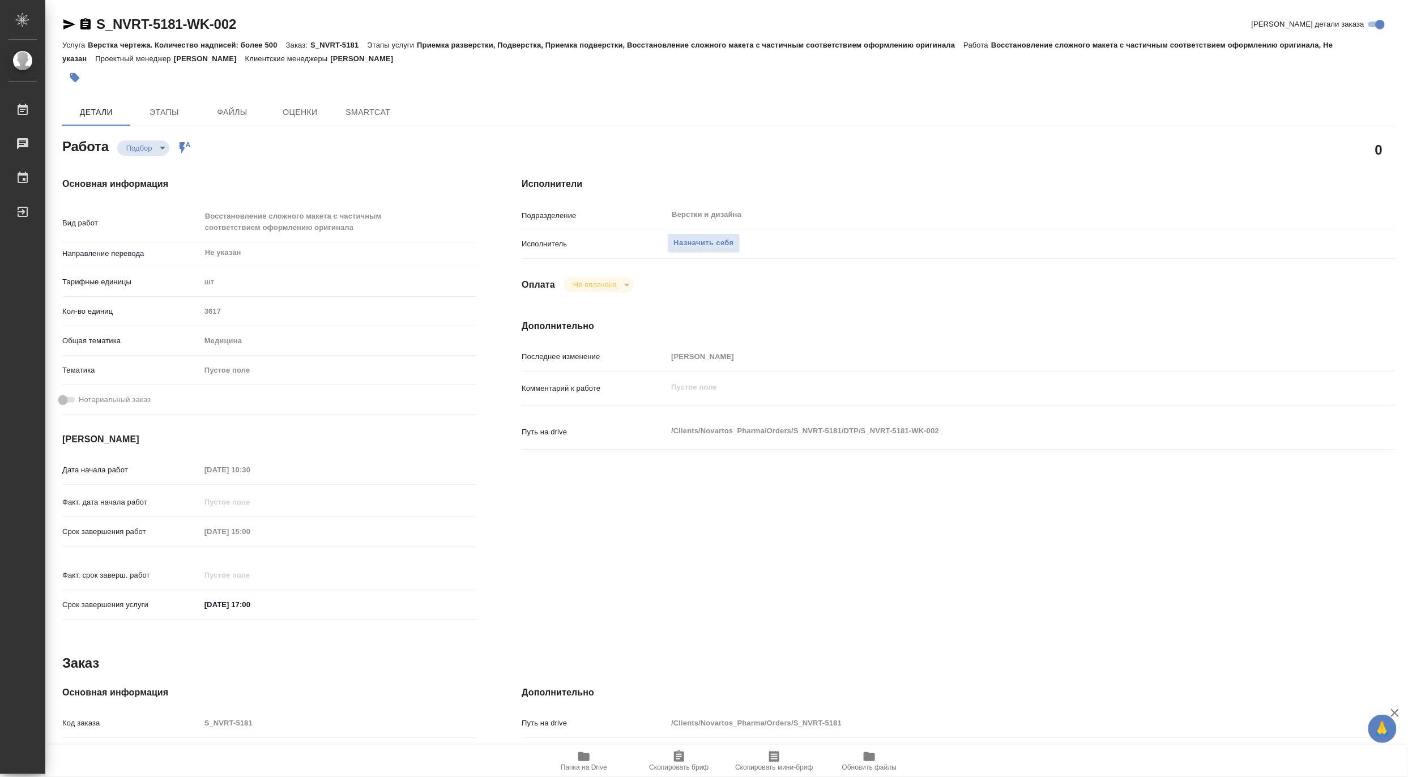
type textarea "x"
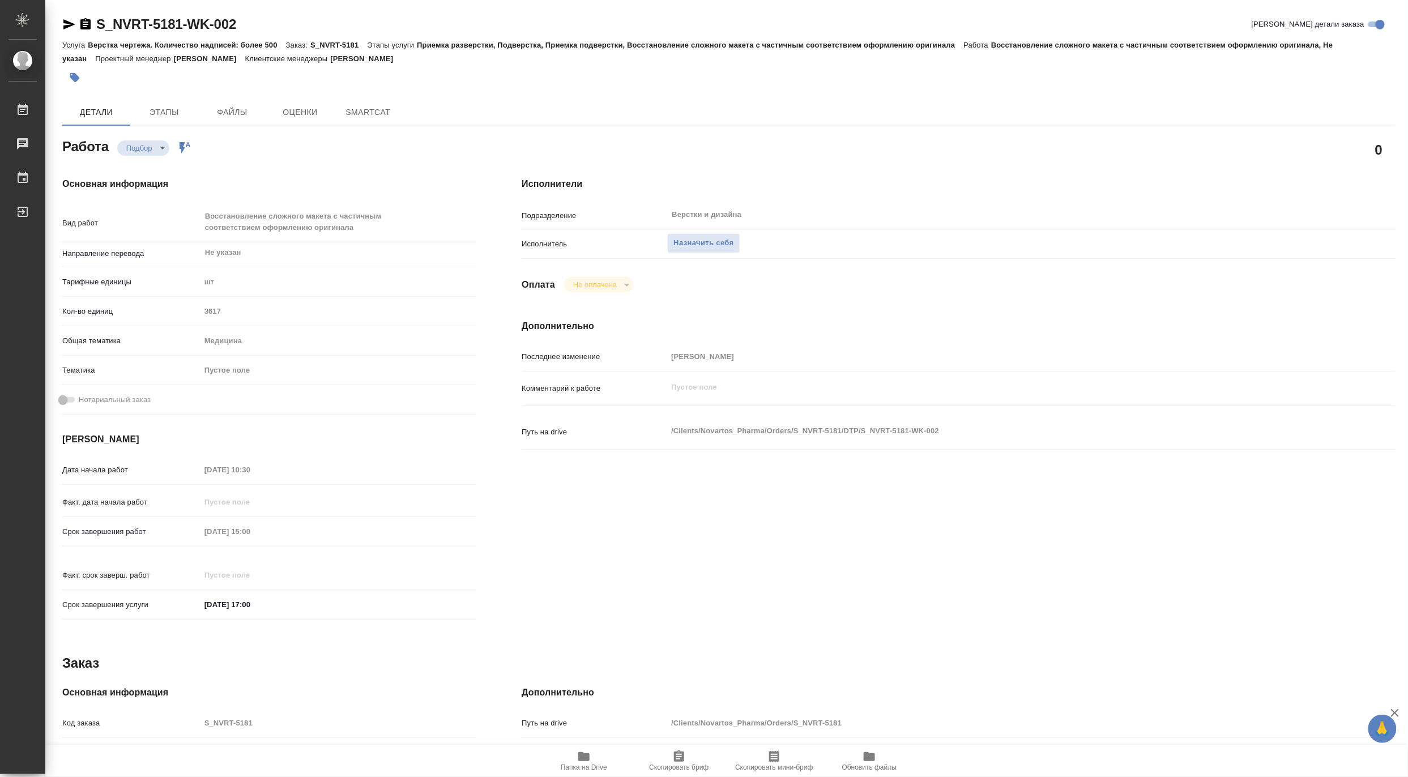
type textarea "x"
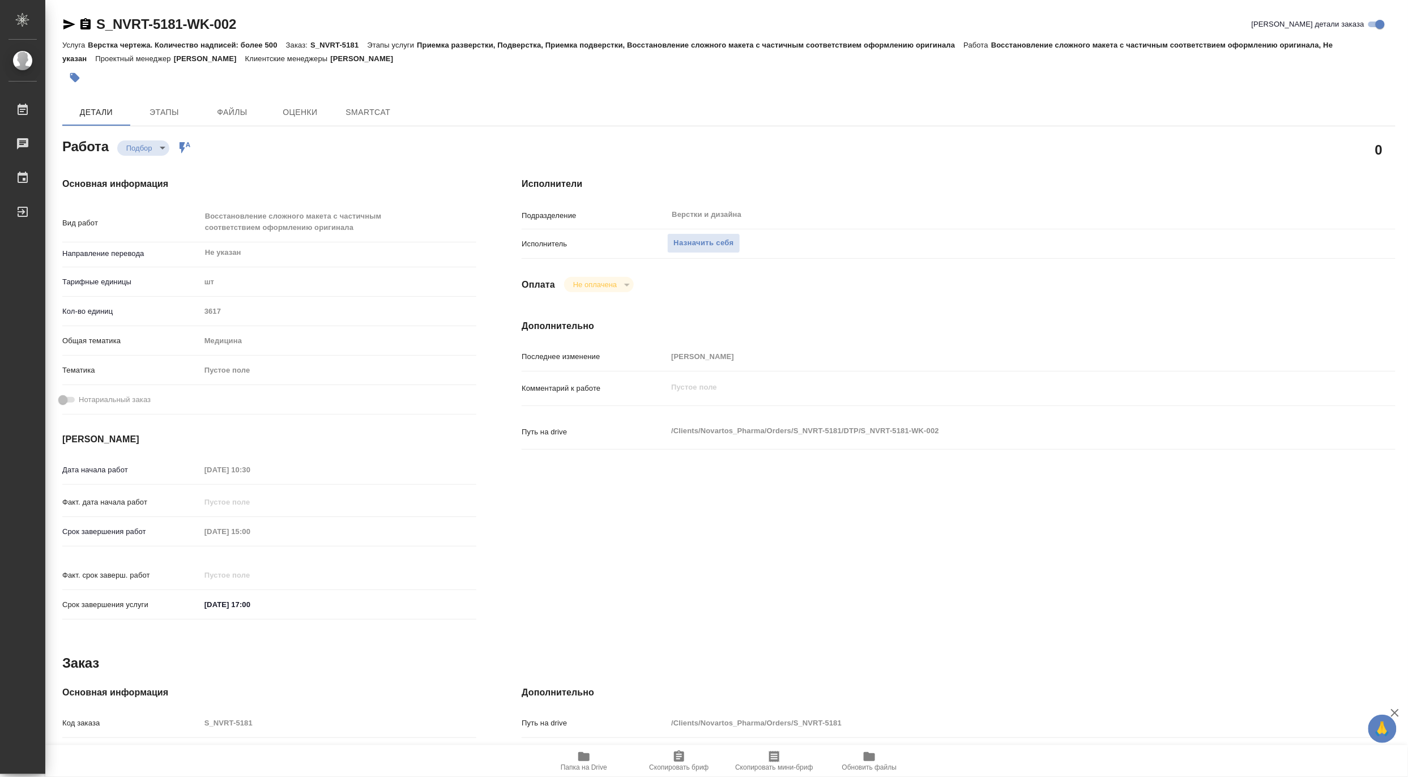
type textarea "x"
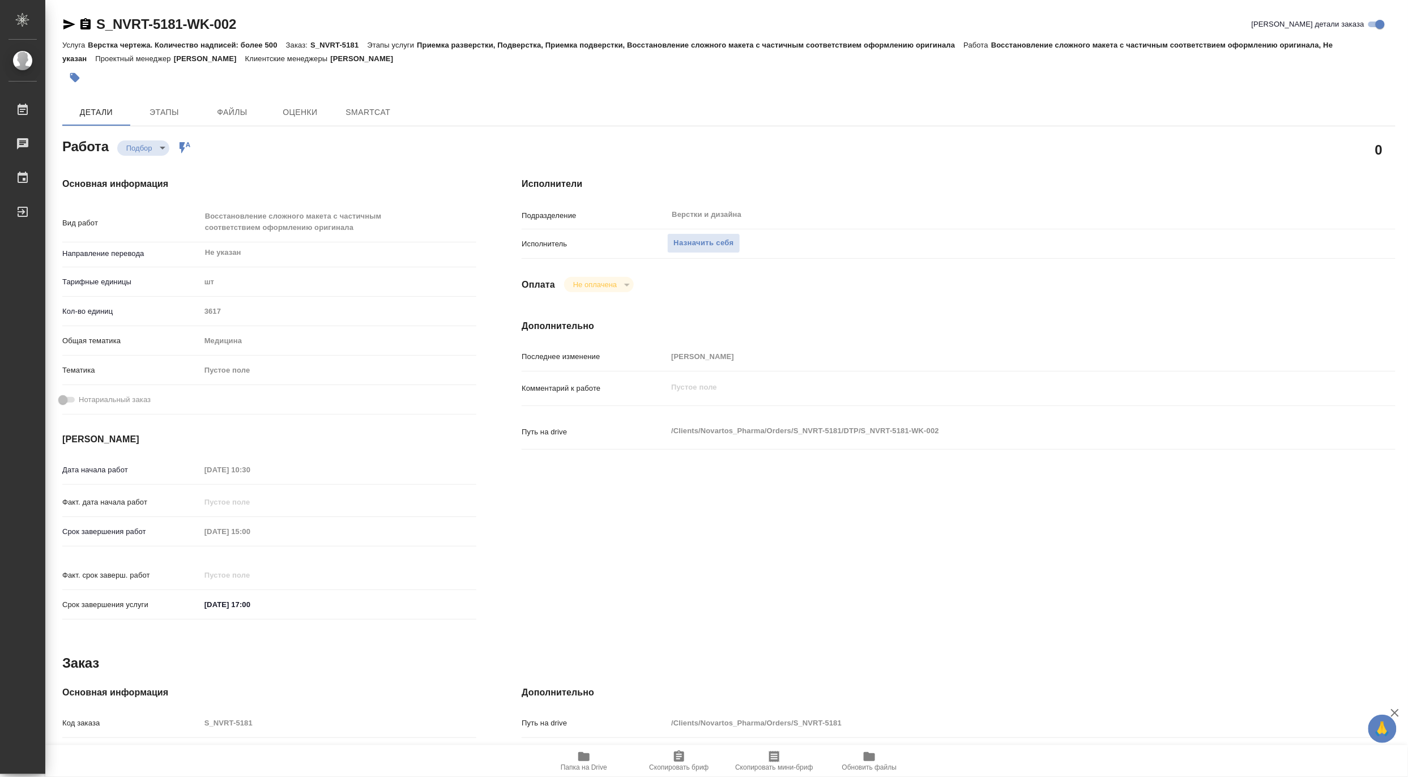
type textarea "x"
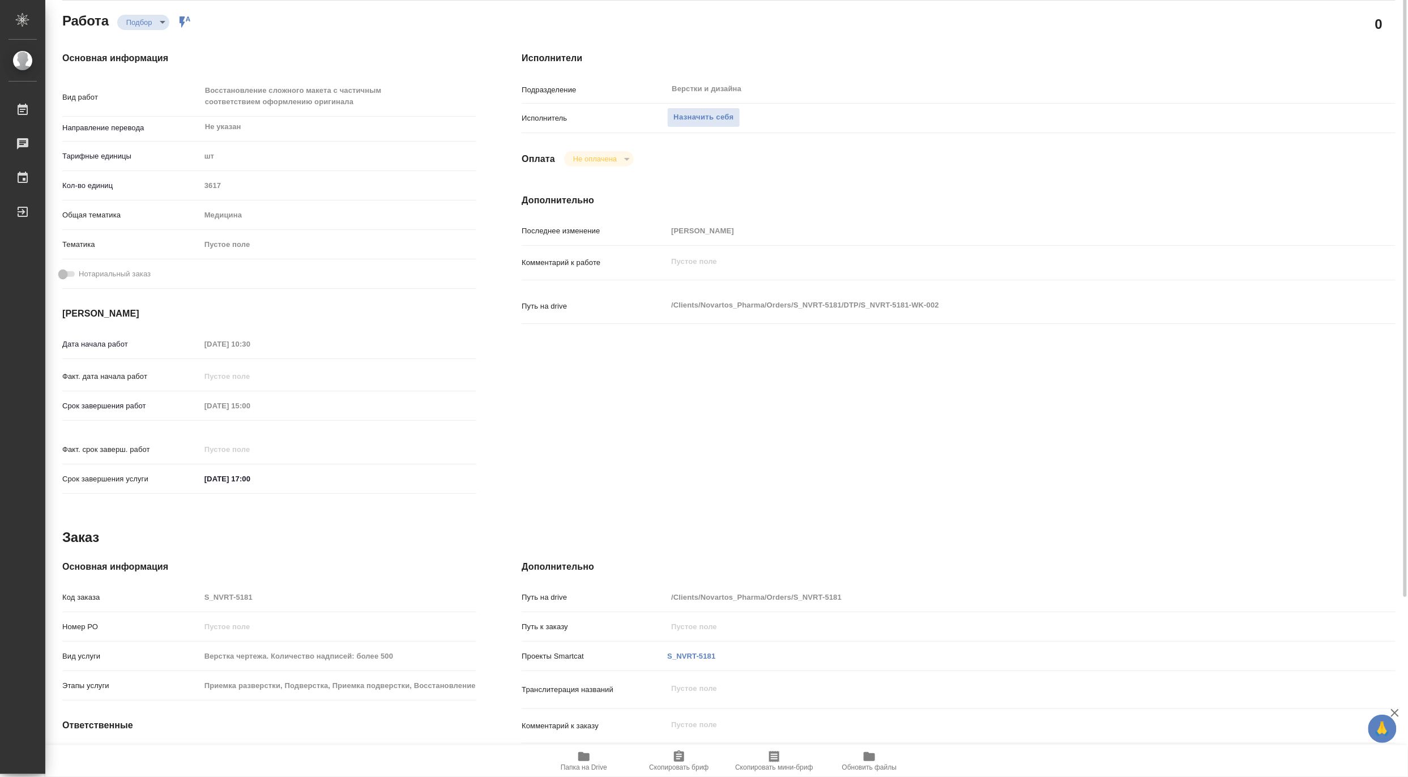
scroll to position [211, 0]
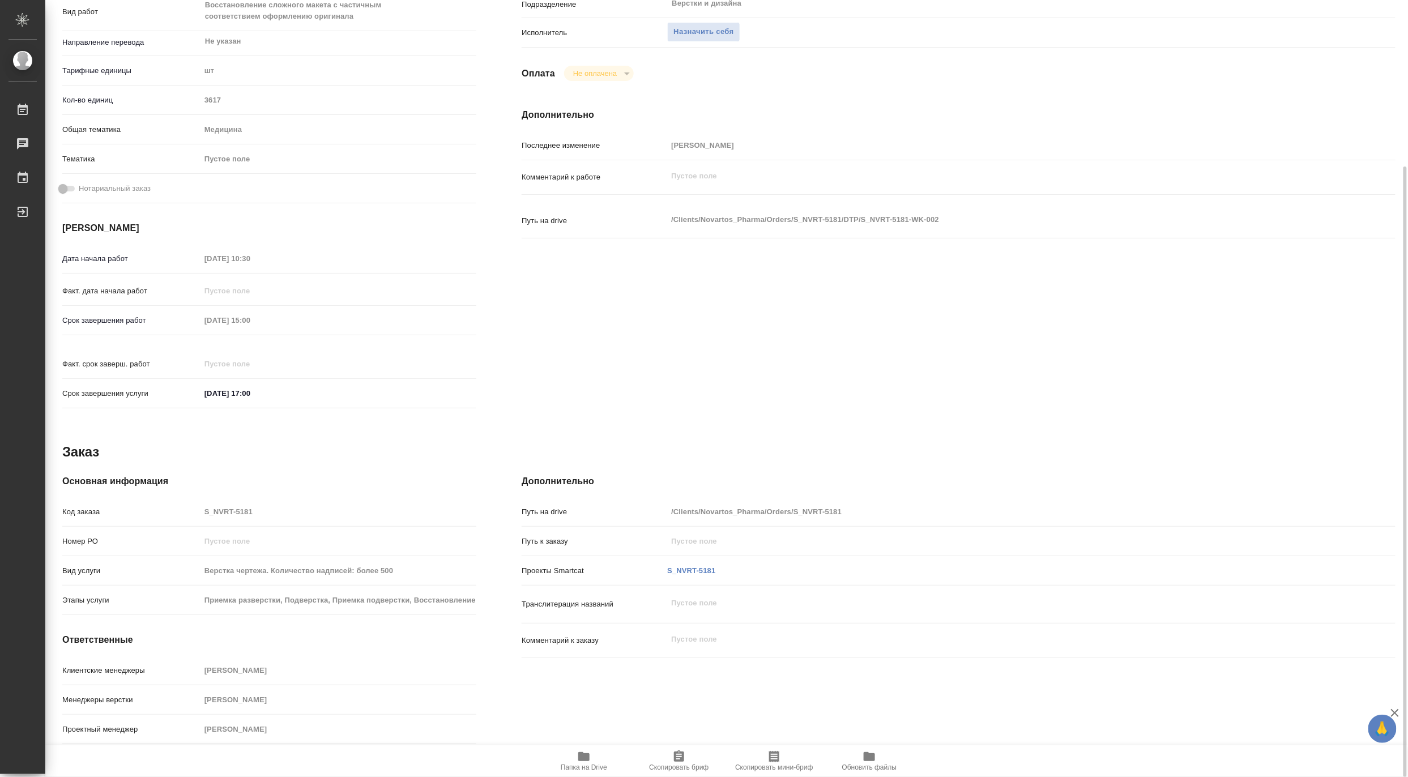
type textarea "x"
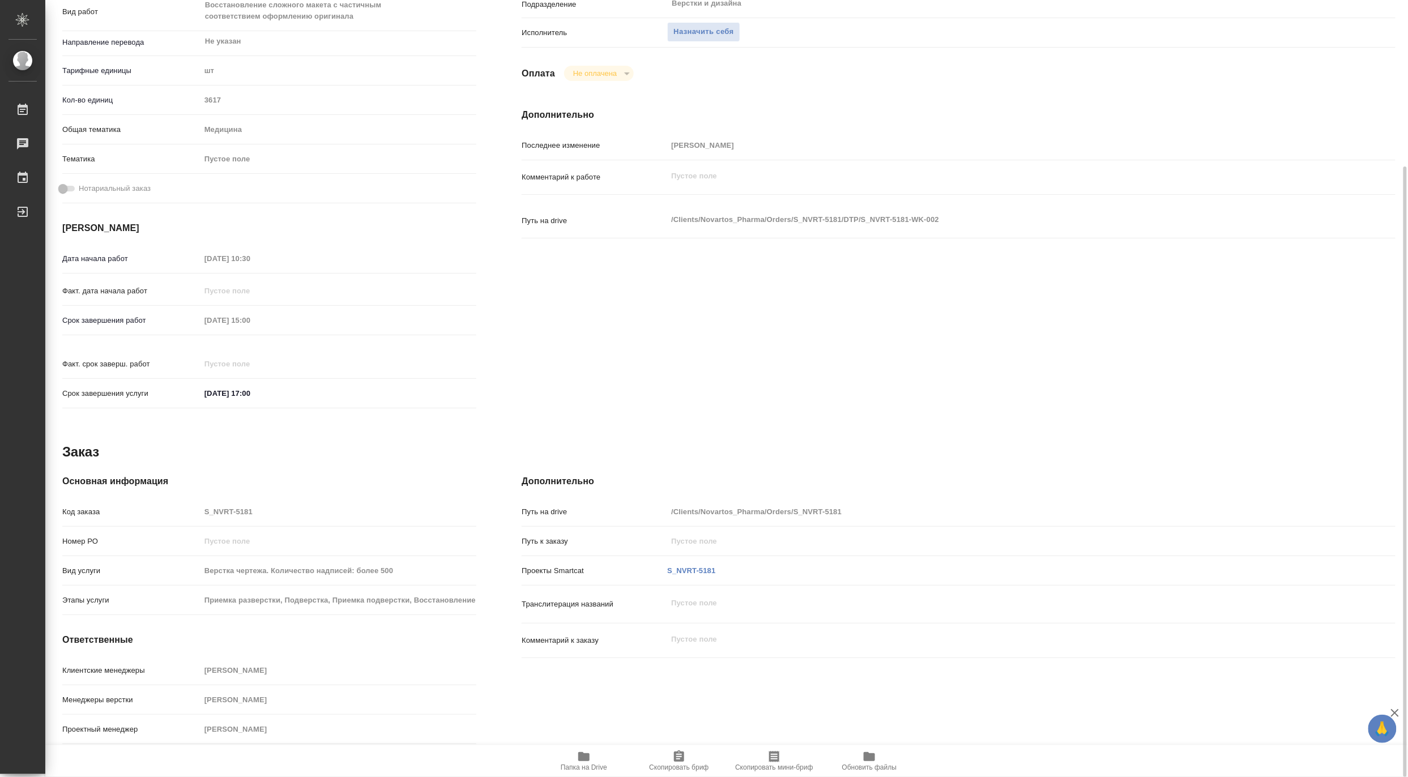
scroll to position [0, 0]
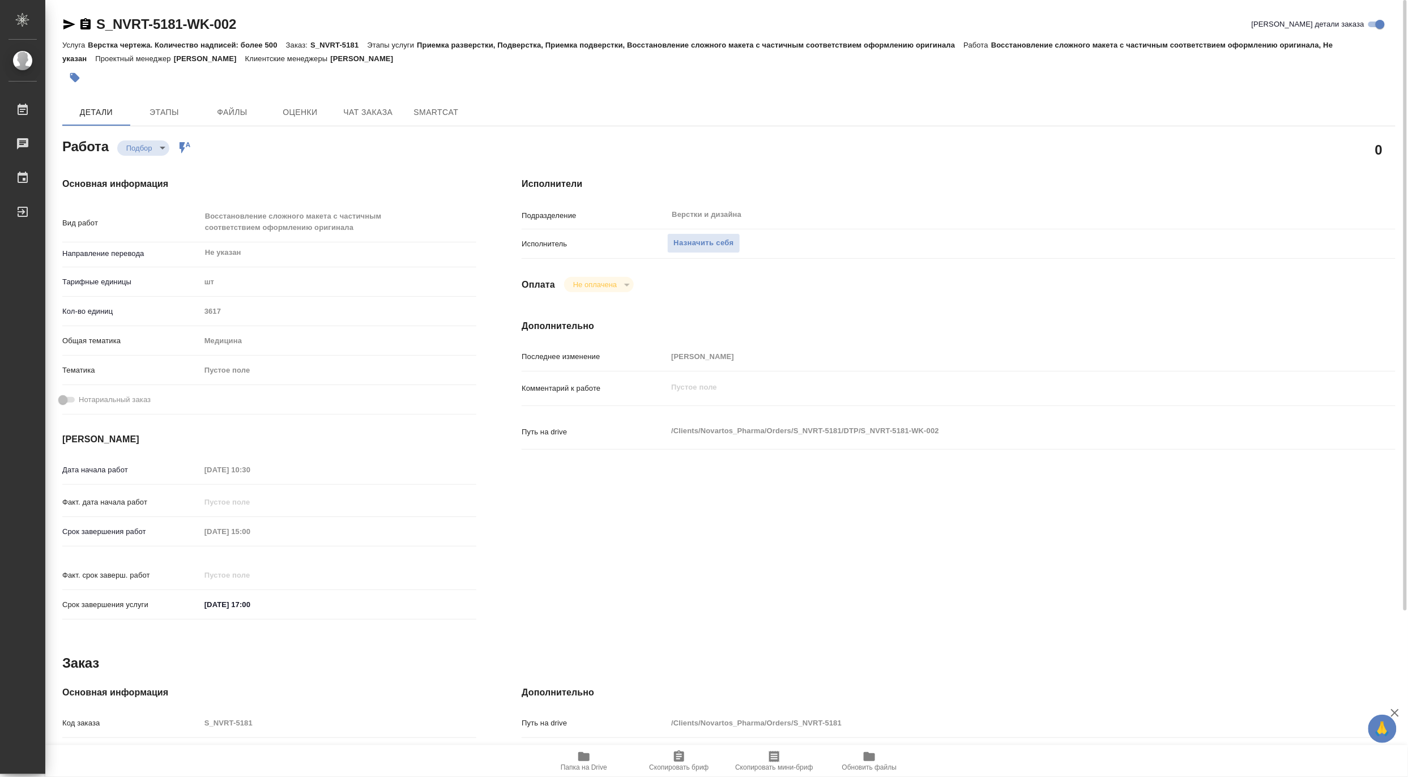
type textarea "x"
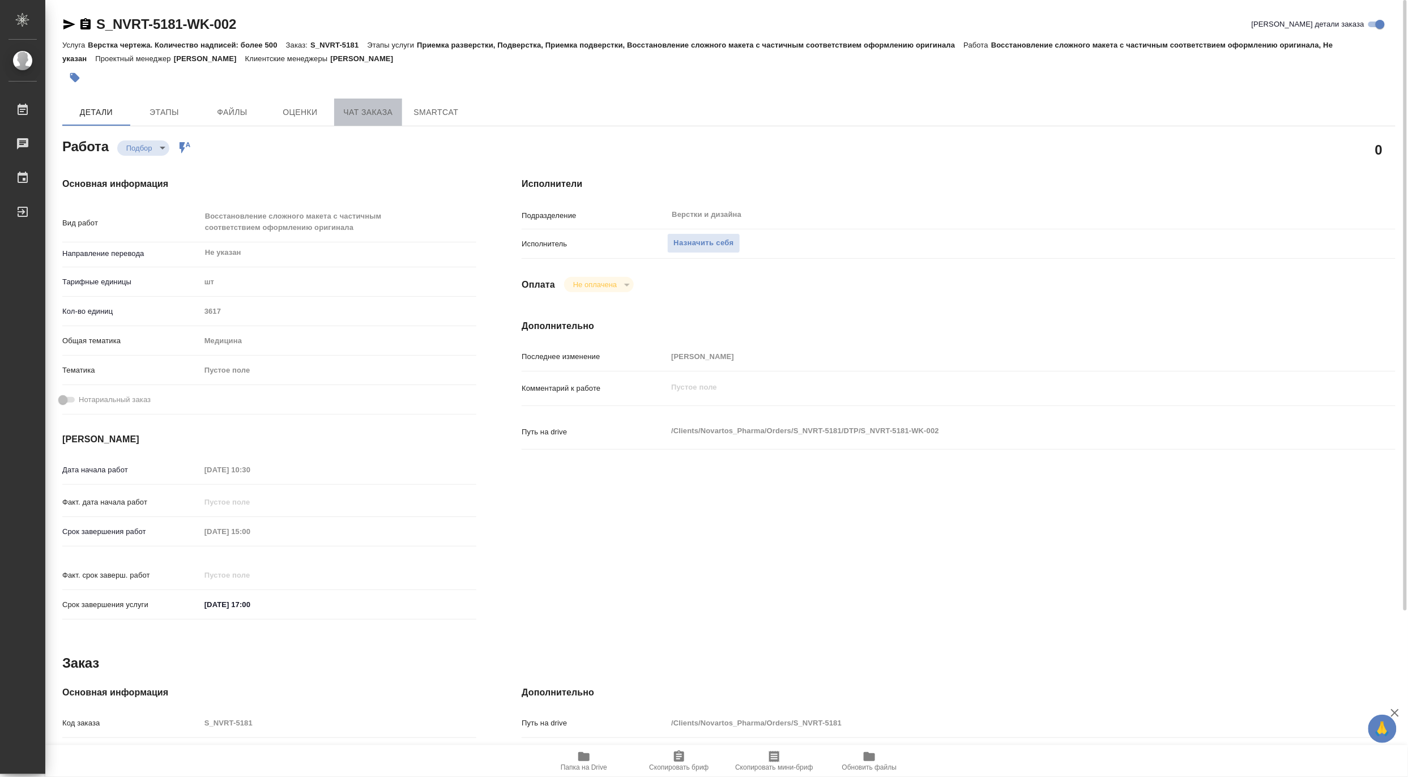
click at [366, 109] on span "Чат заказа" at bounding box center [368, 112] width 54 height 14
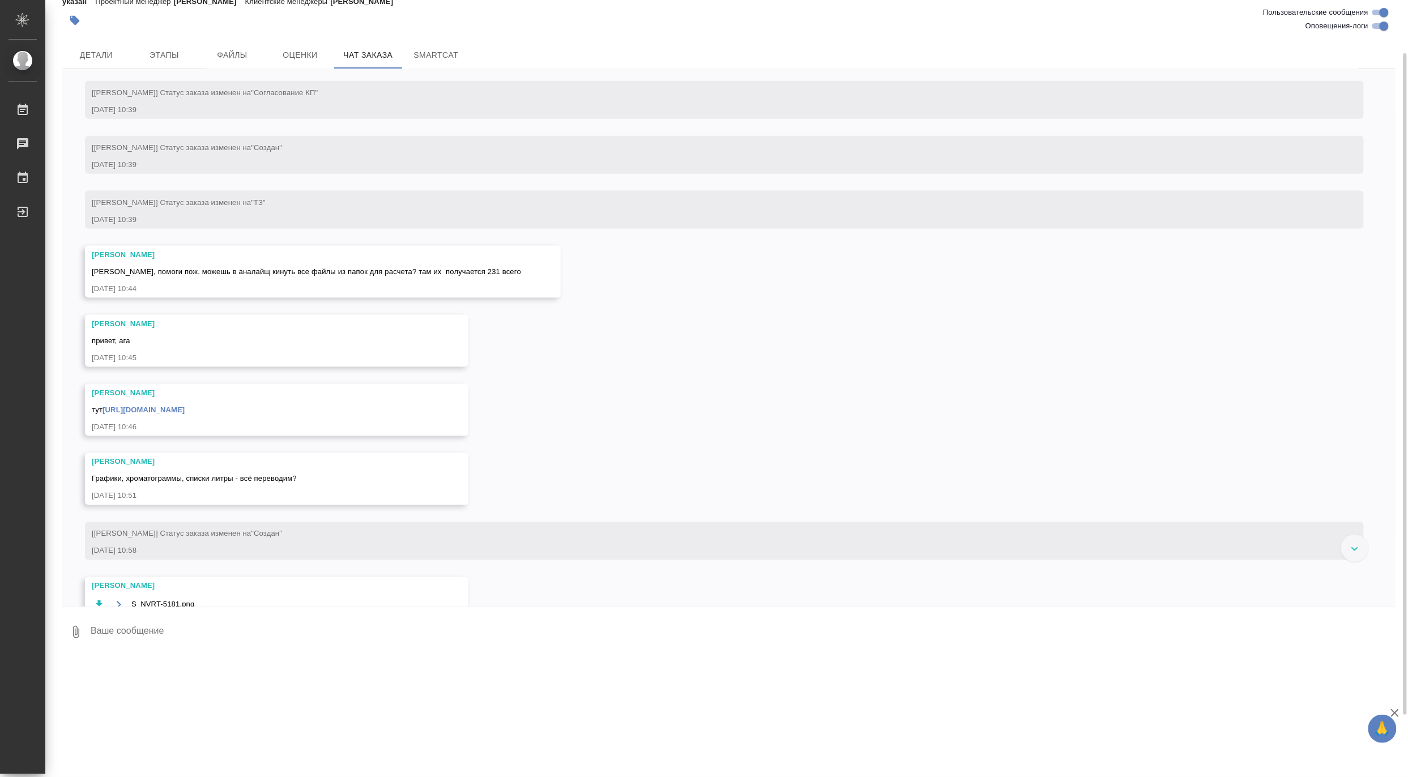
scroll to position [566, 0]
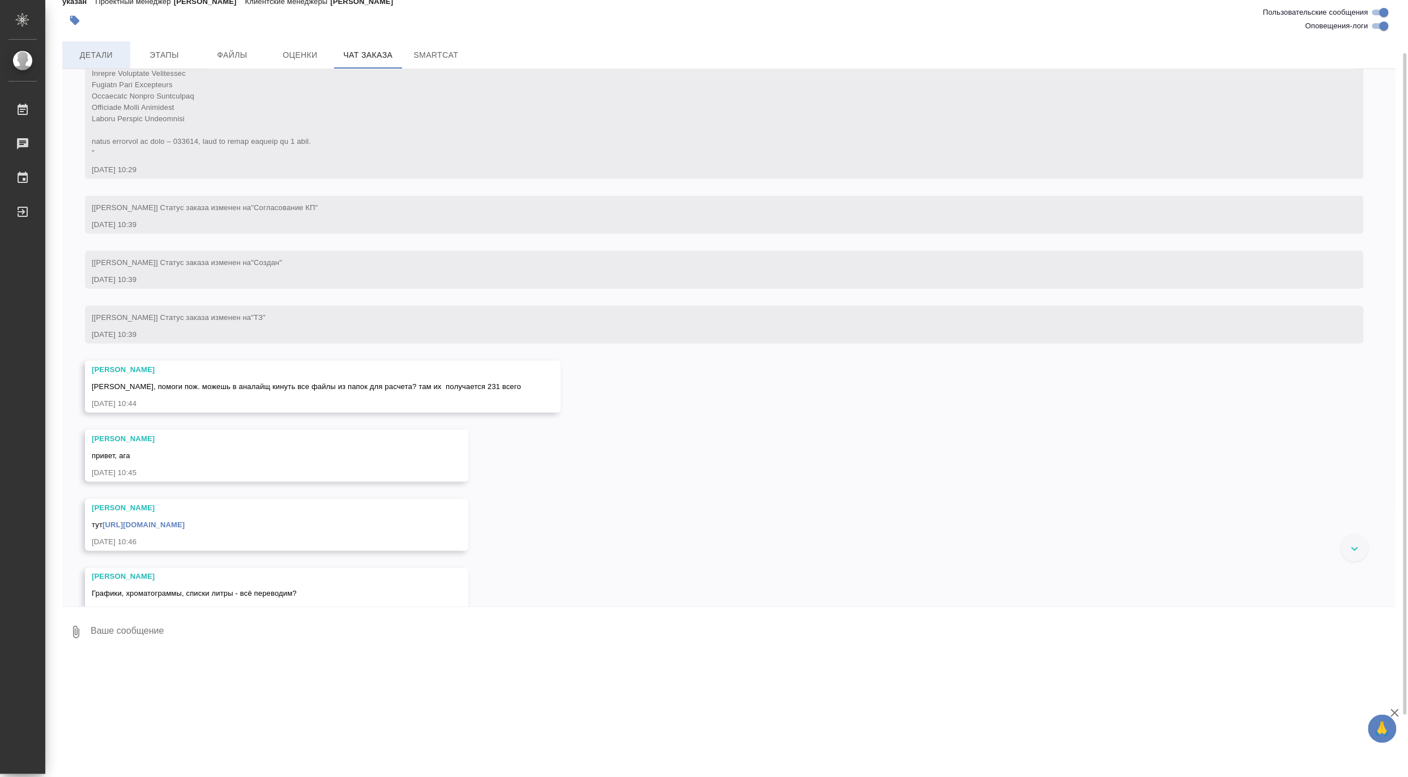
click at [109, 49] on span "Детали" at bounding box center [96, 55] width 54 height 14
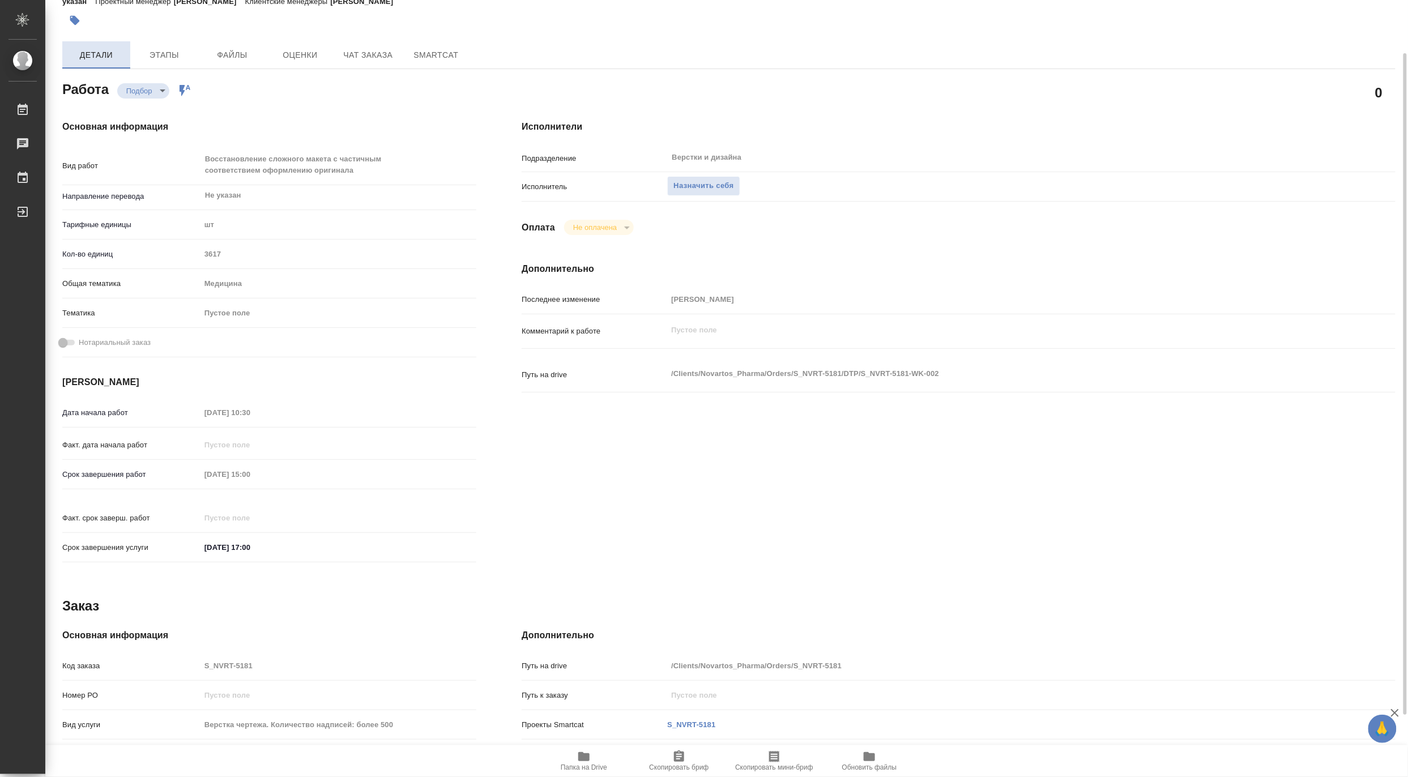
type textarea "x"
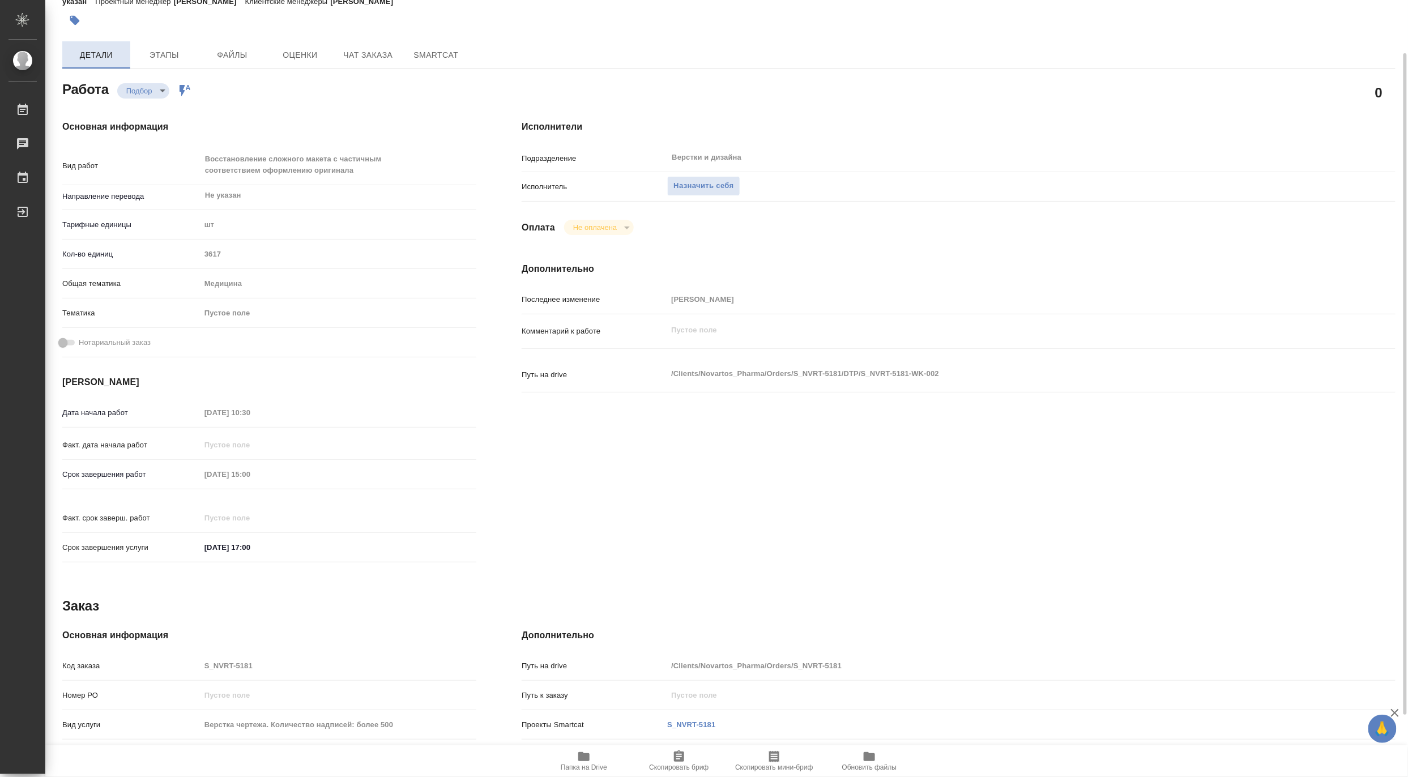
type textarea "x"
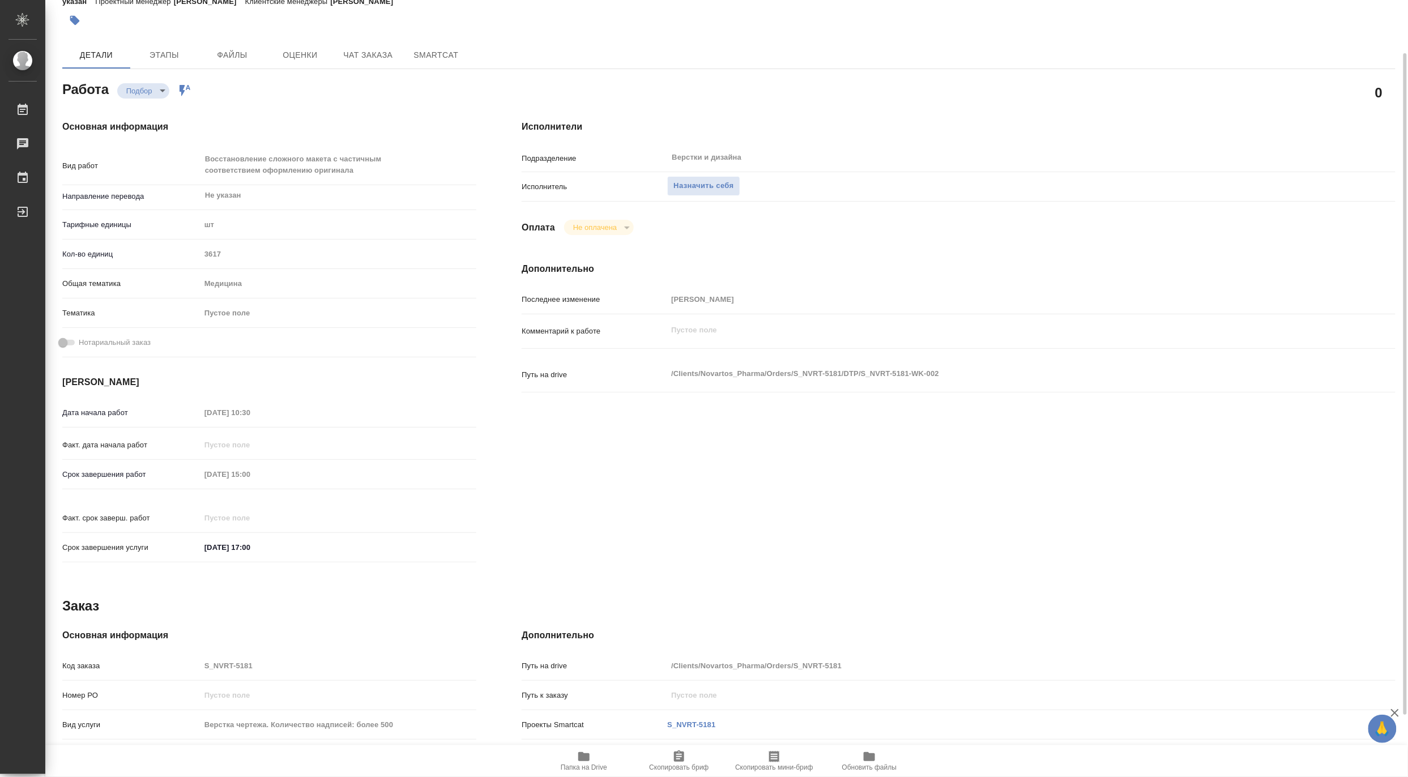
type textarea "x"
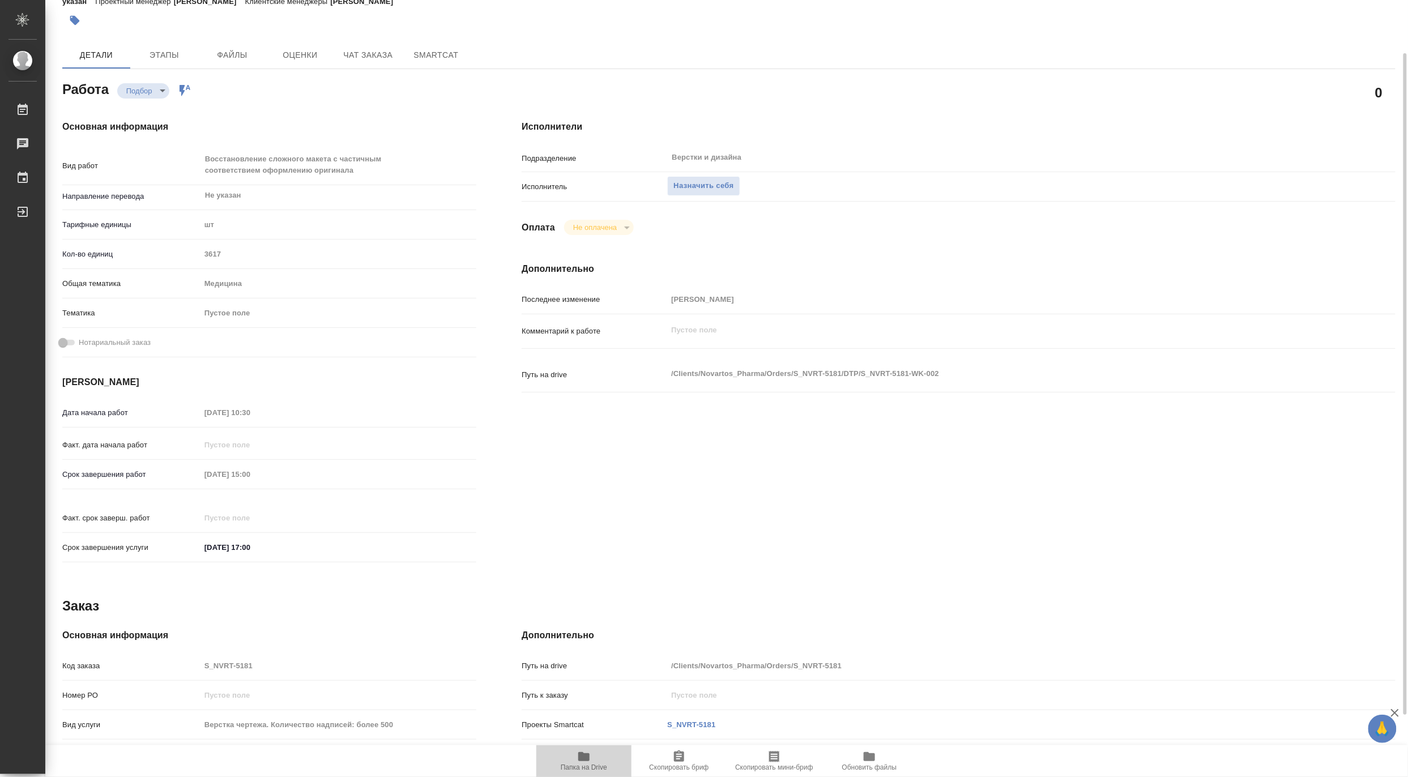
click at [575, 758] on span "Папка на Drive" at bounding box center [584, 761] width 82 height 22
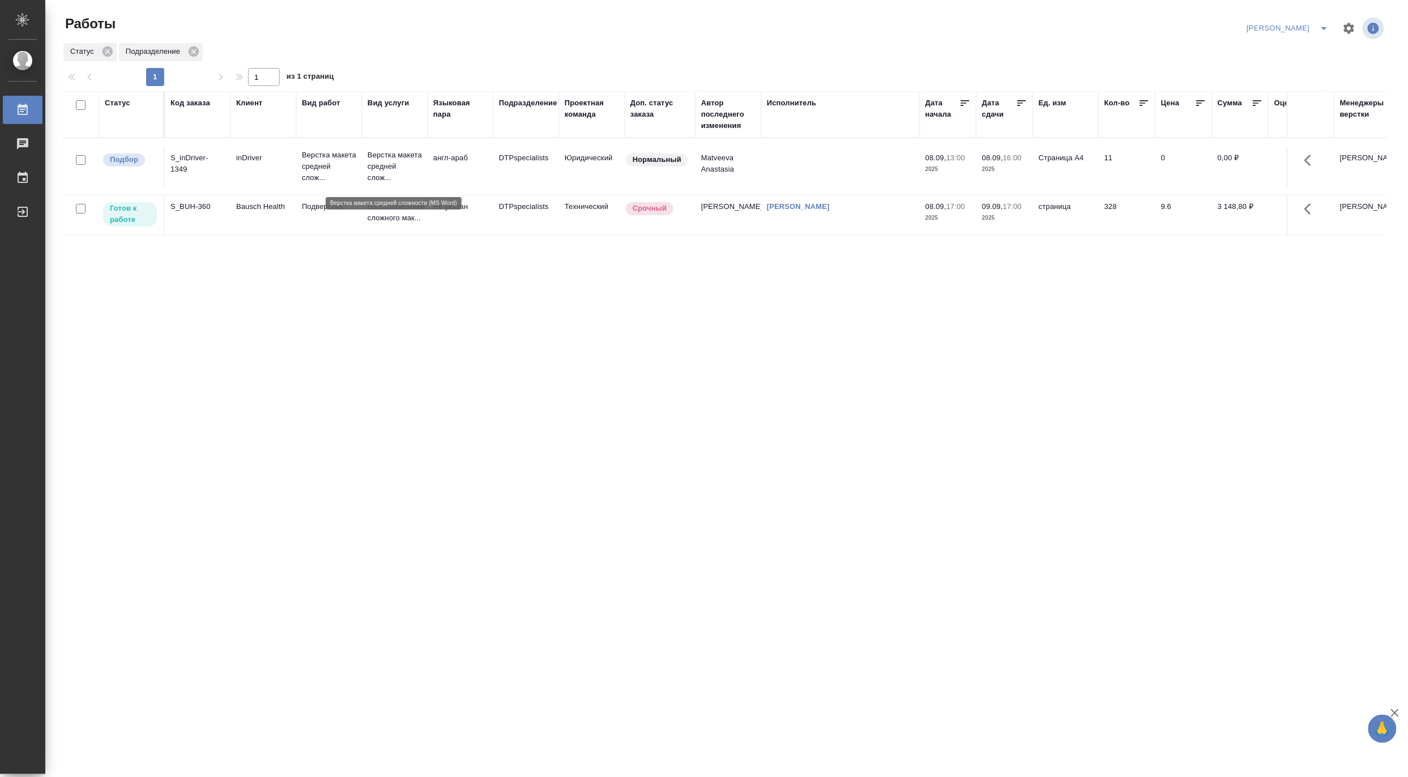
click at [375, 168] on p "Верстка макета средней слож..." at bounding box center [394, 166] width 54 height 34
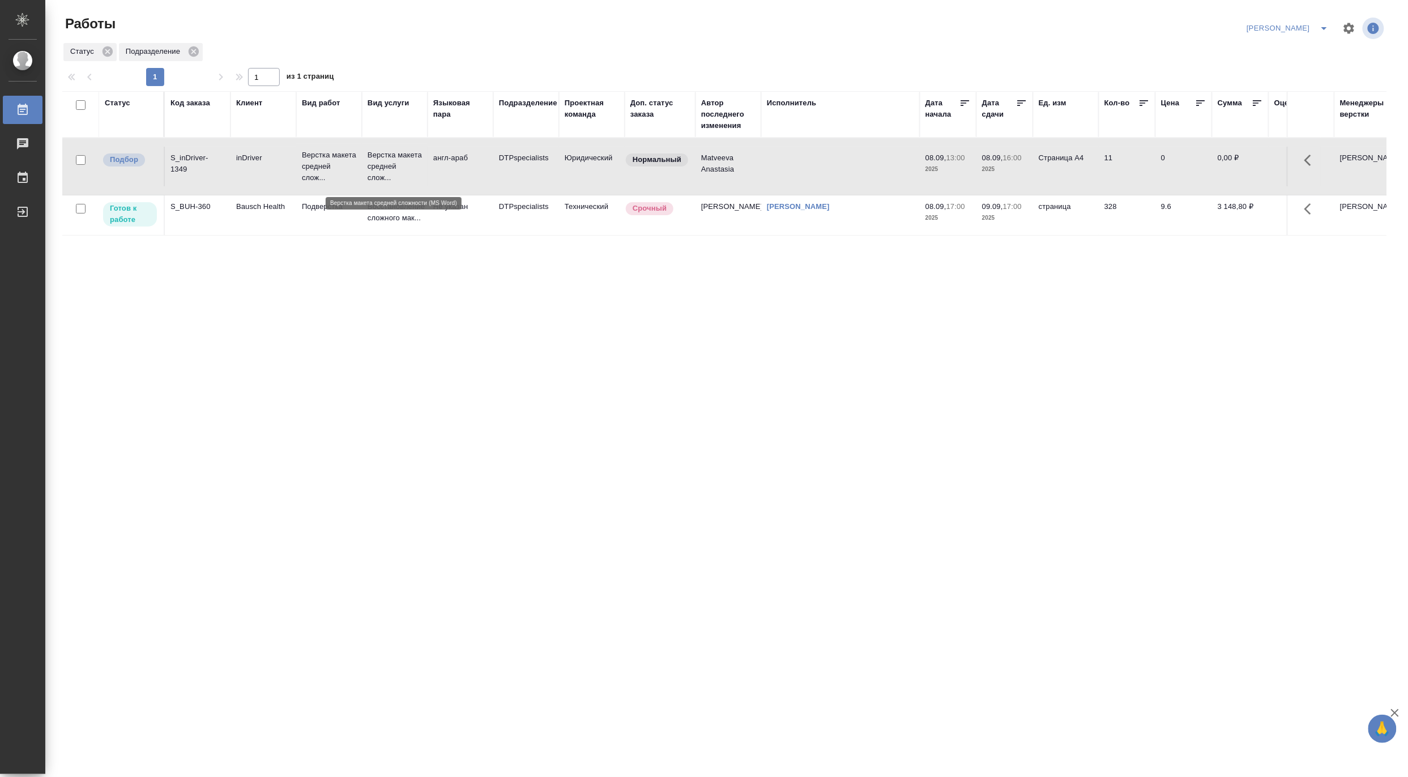
click at [375, 168] on p "Верстка макета средней слож..." at bounding box center [394, 166] width 54 height 34
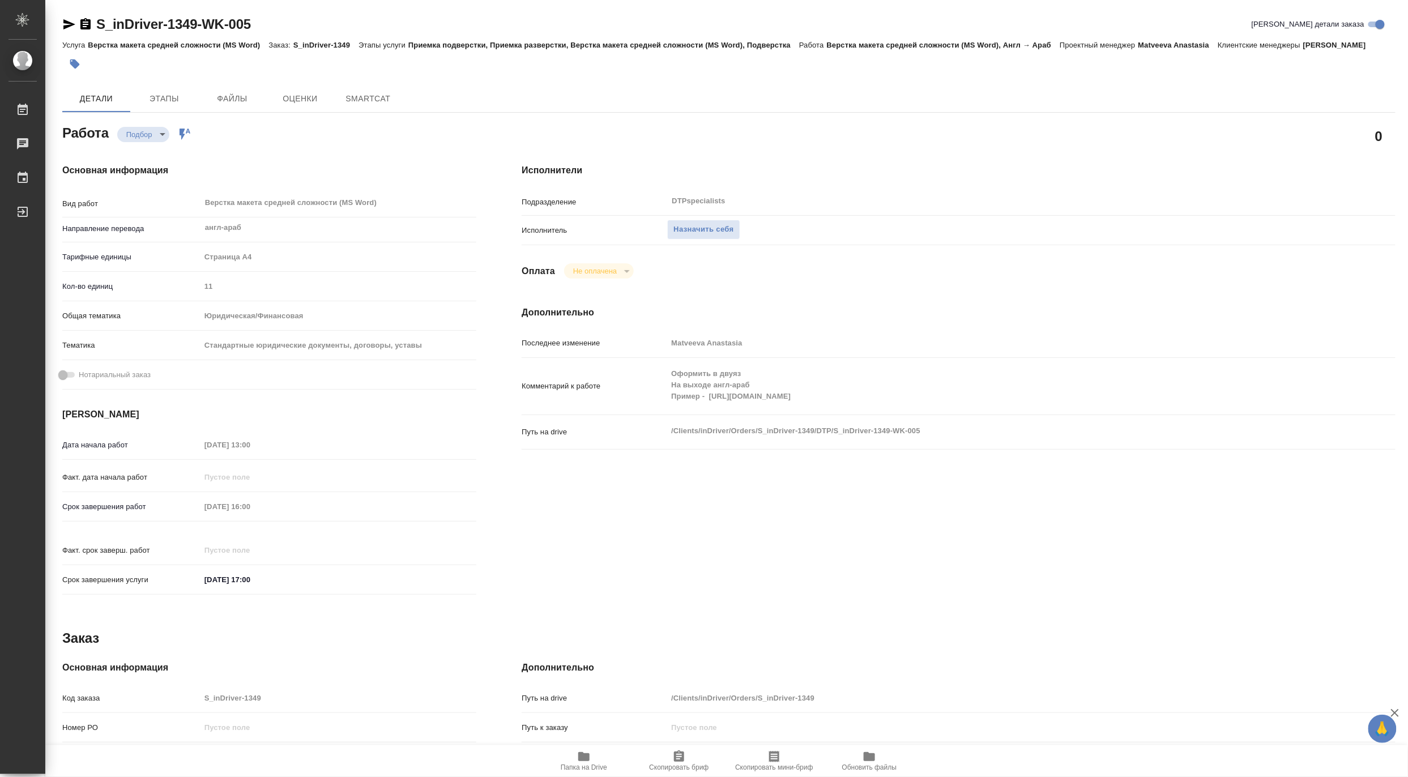
type textarea "x"
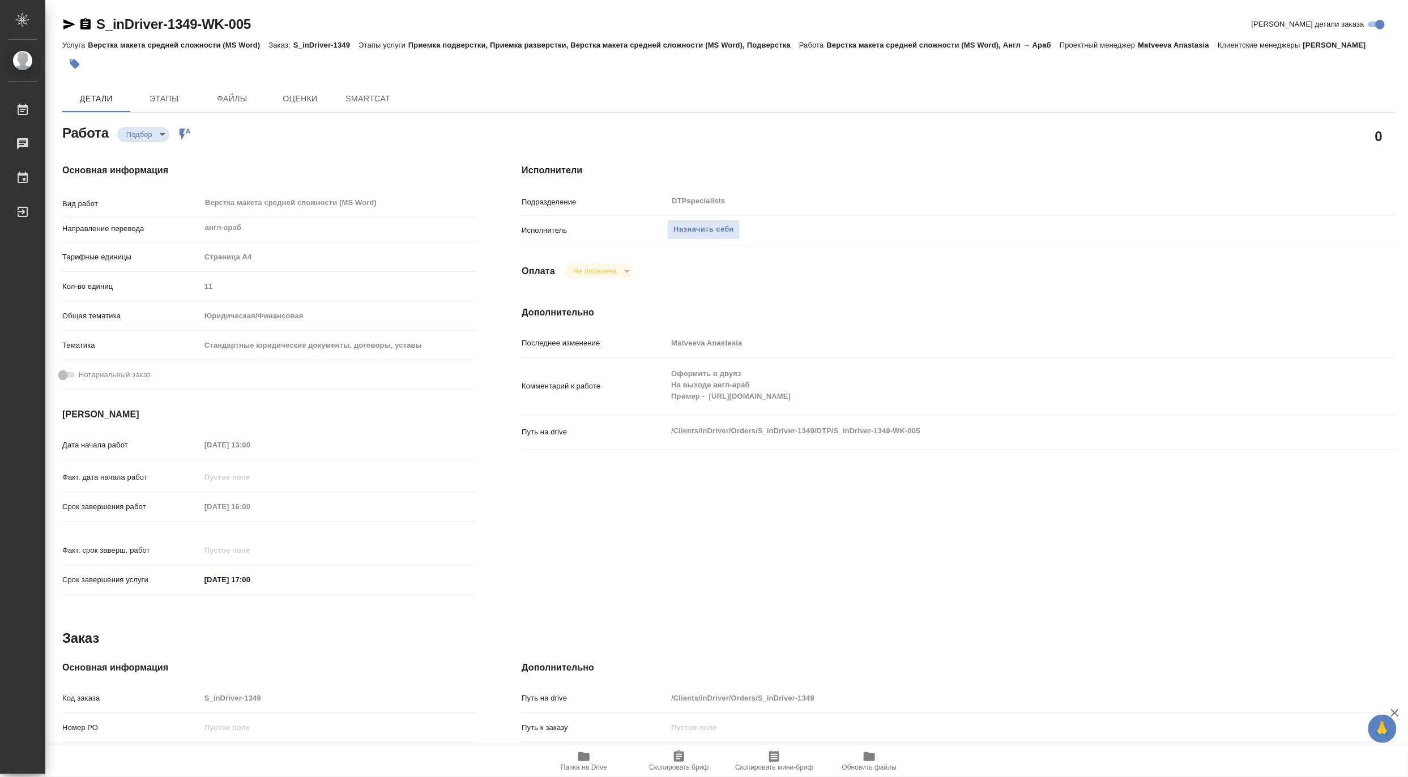
type textarea "x"
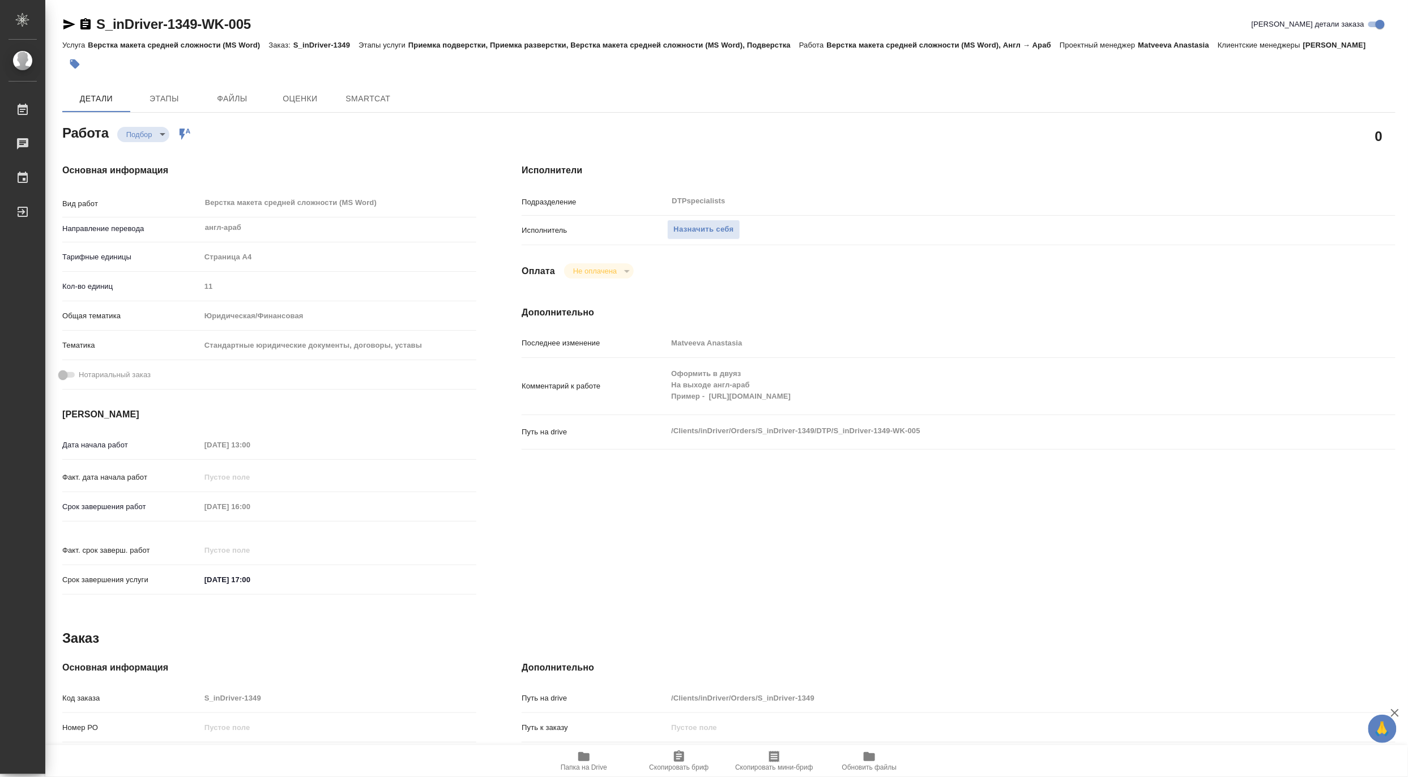
type textarea "x"
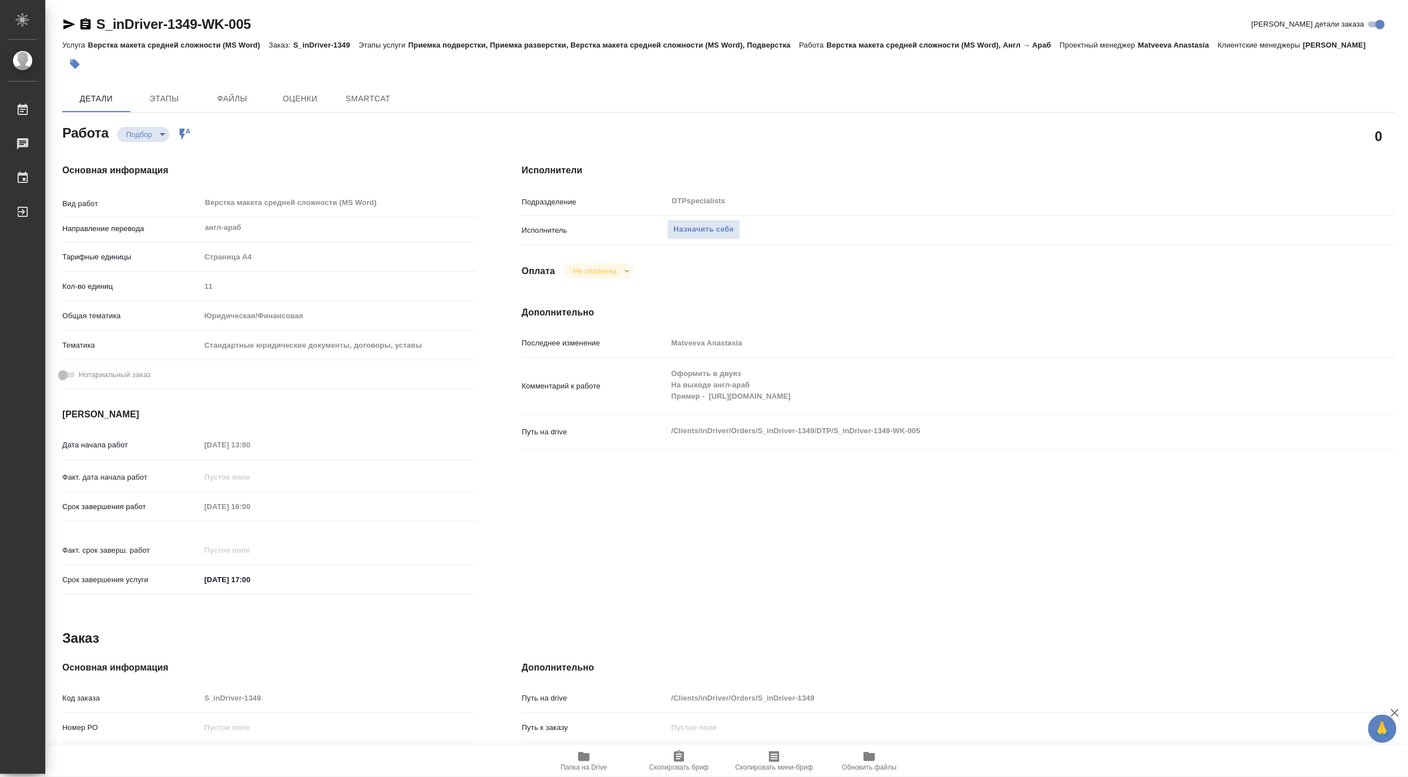
type textarea "x"
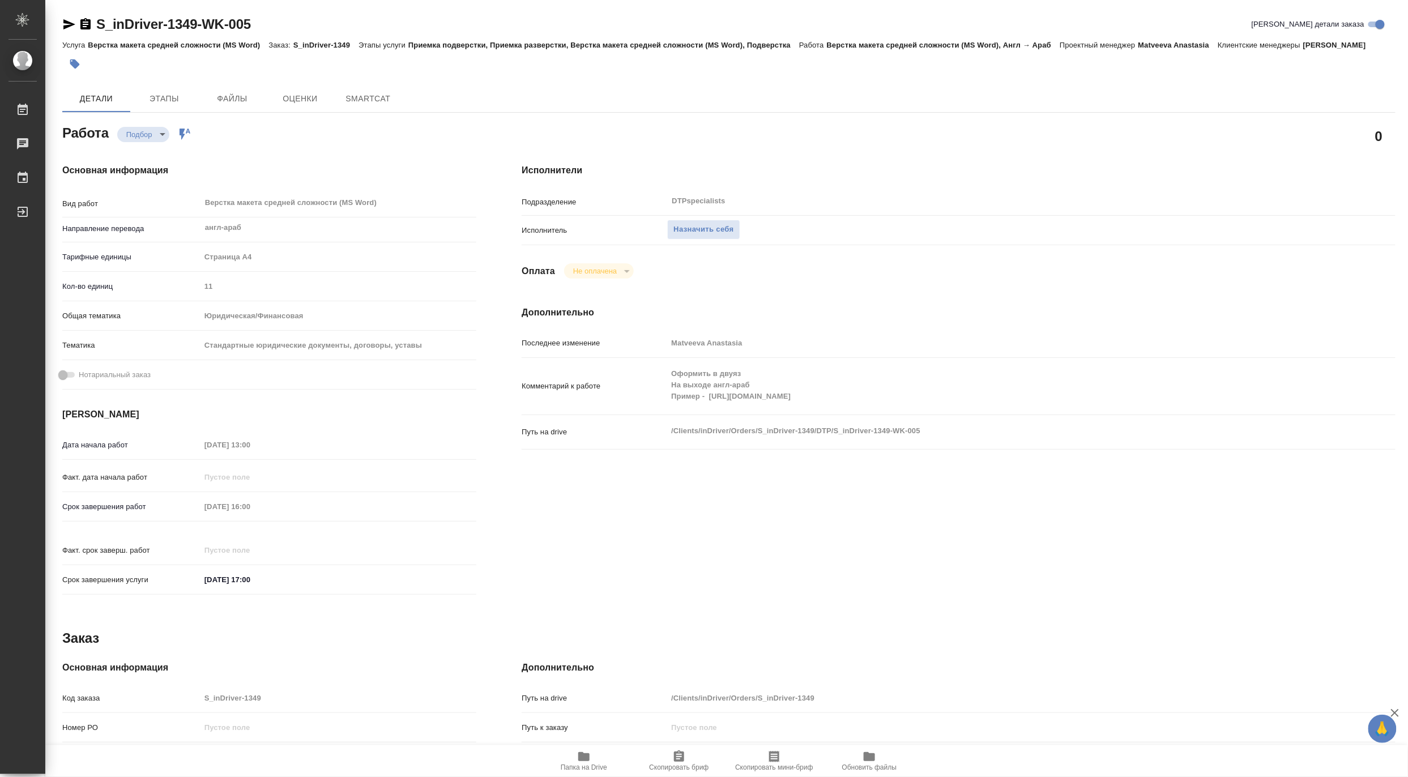
type textarea "x"
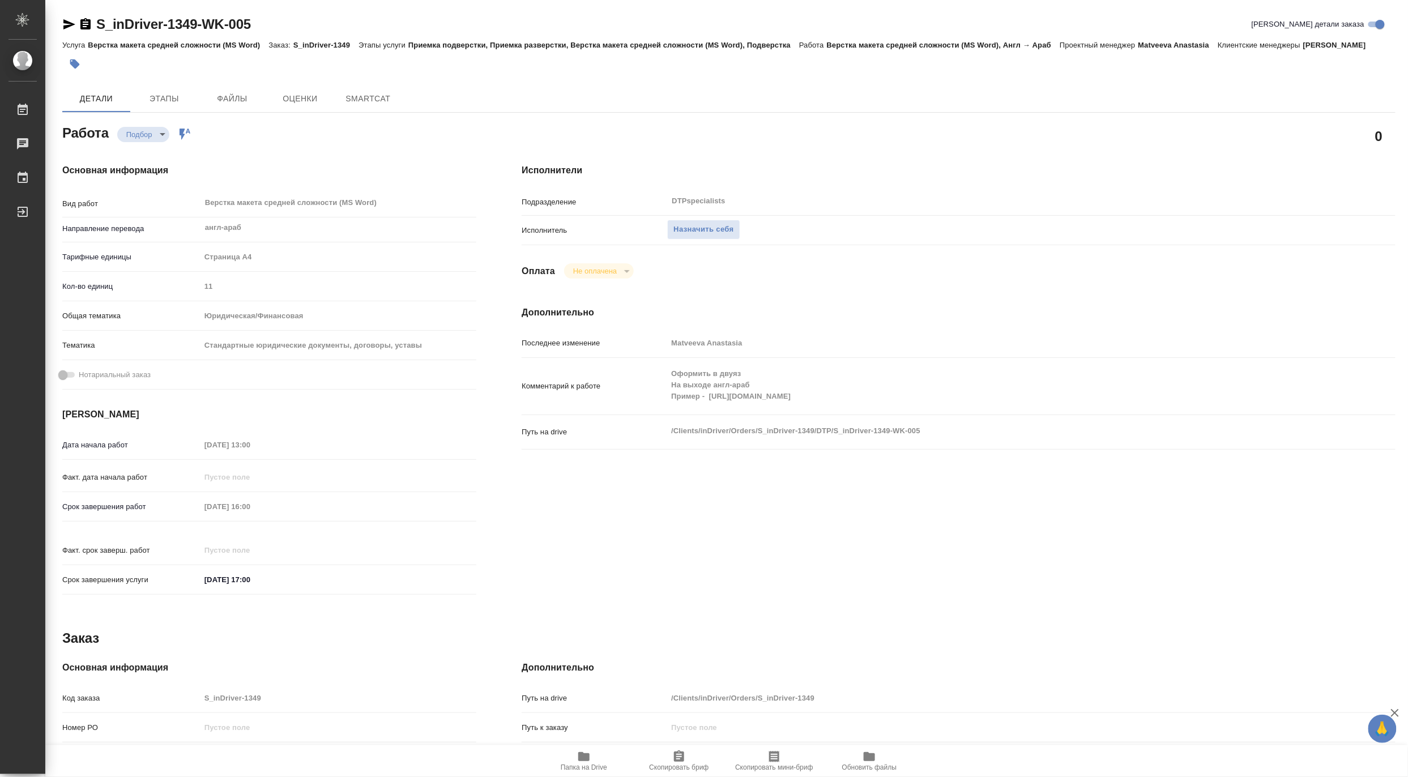
type textarea "x"
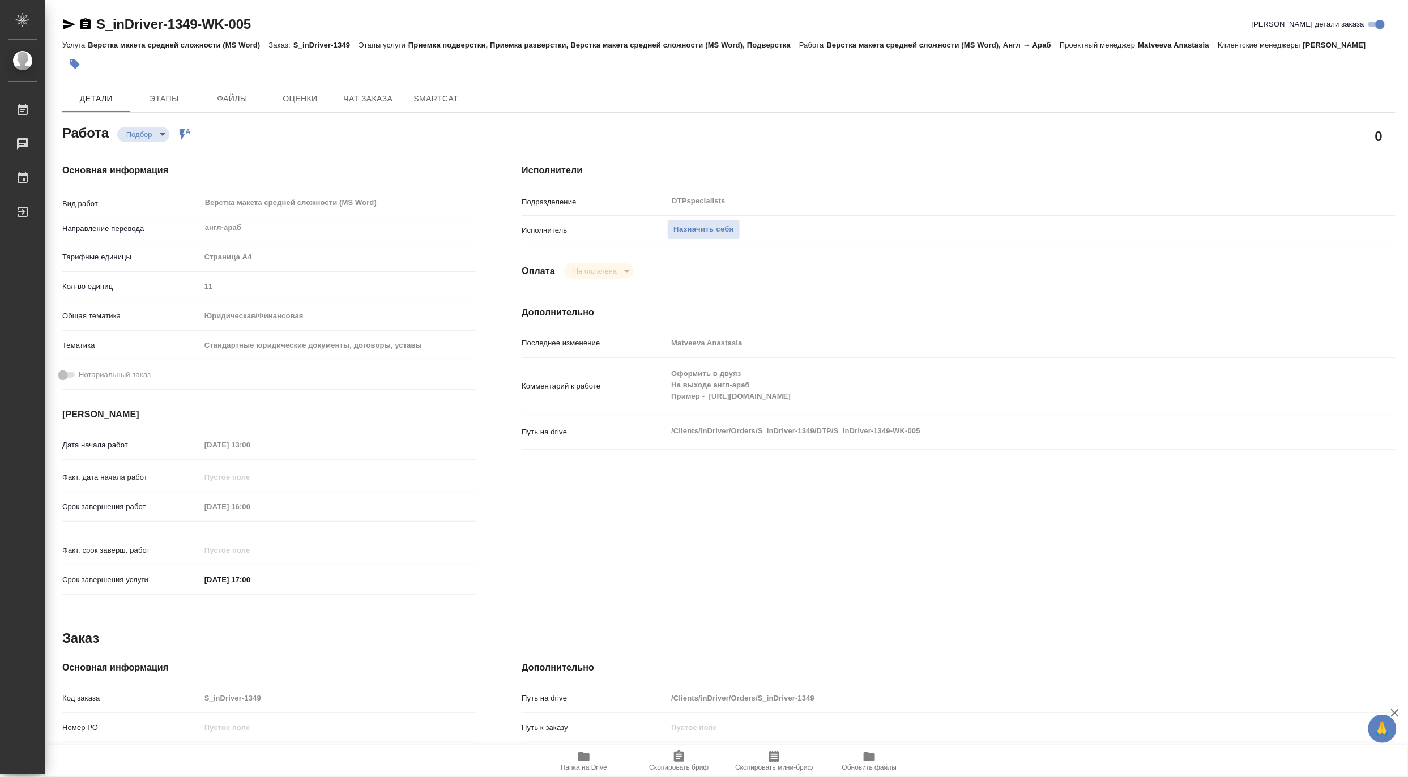
type textarea "x"
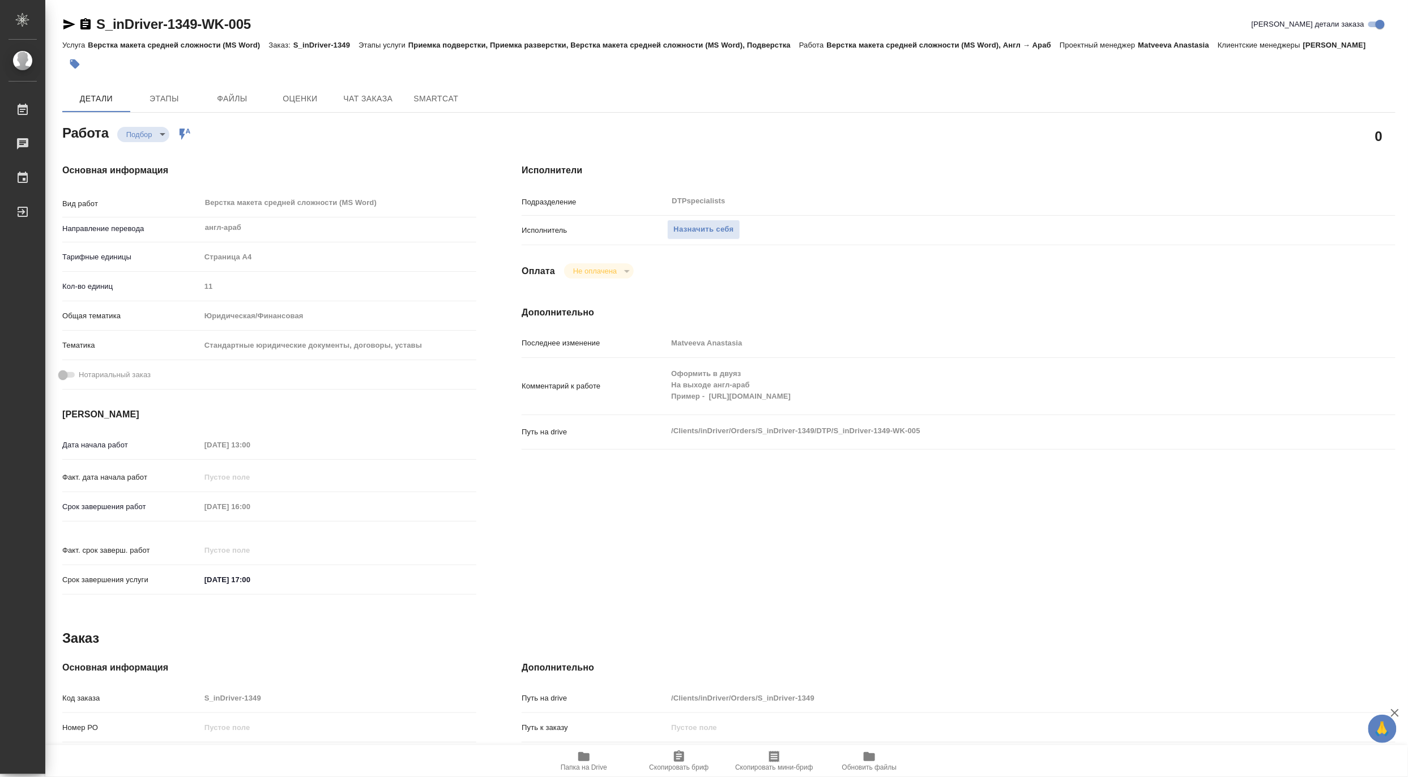
type textarea "x"
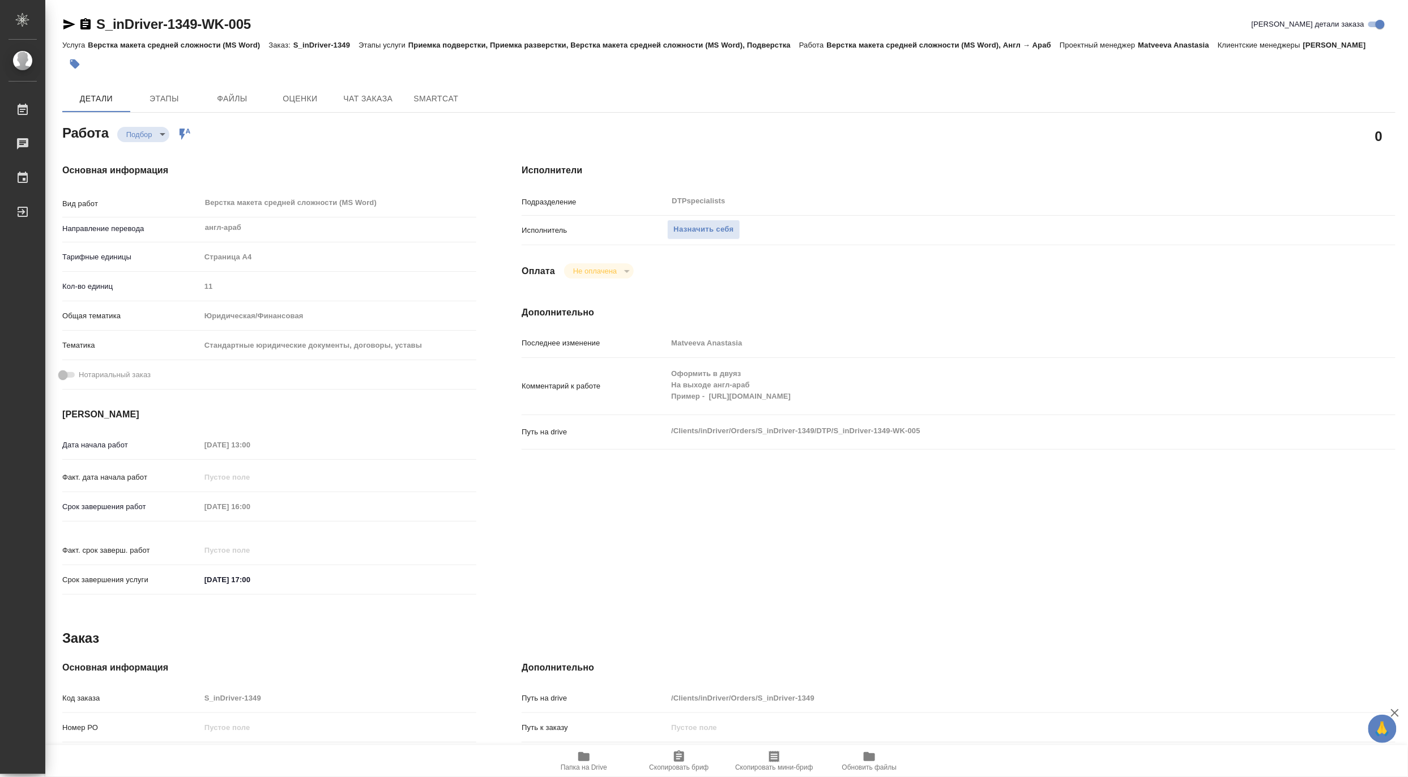
click at [600, 767] on span "Папка на Drive" at bounding box center [584, 767] width 46 height 8
